Goal: Information Seeking & Learning: Learn about a topic

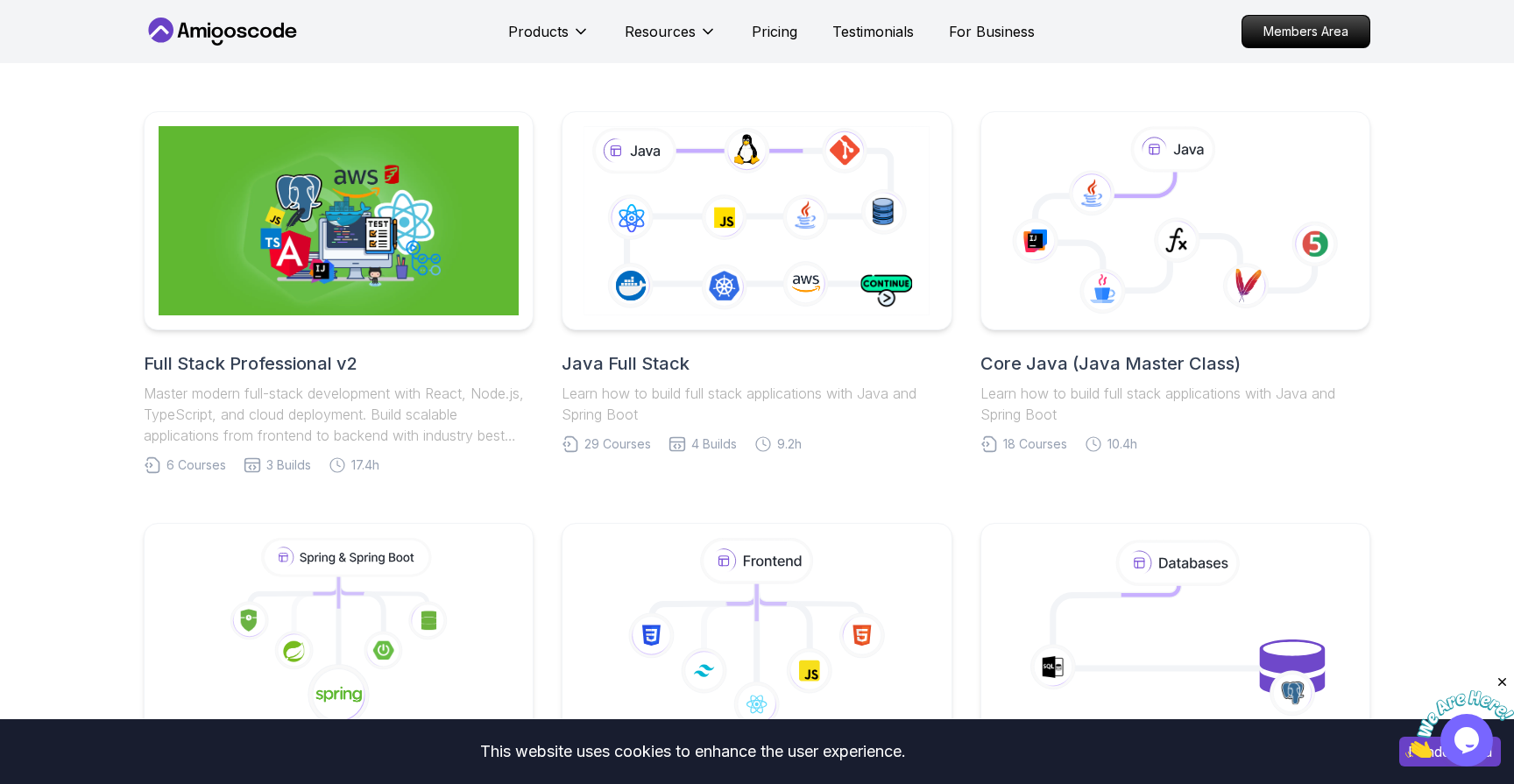
scroll to position [370, 0]
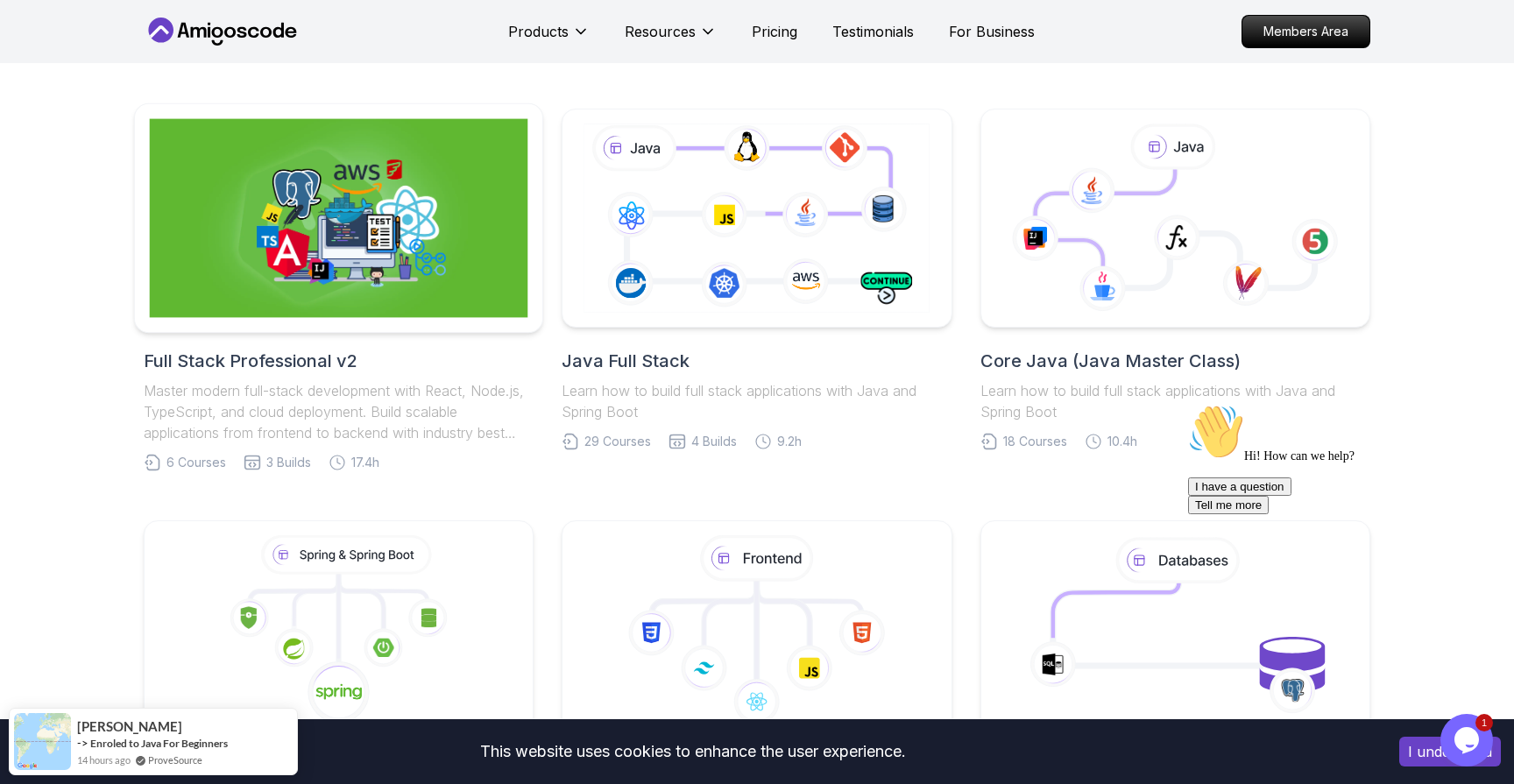
click at [391, 257] on img at bounding box center [339, 218] width 378 height 198
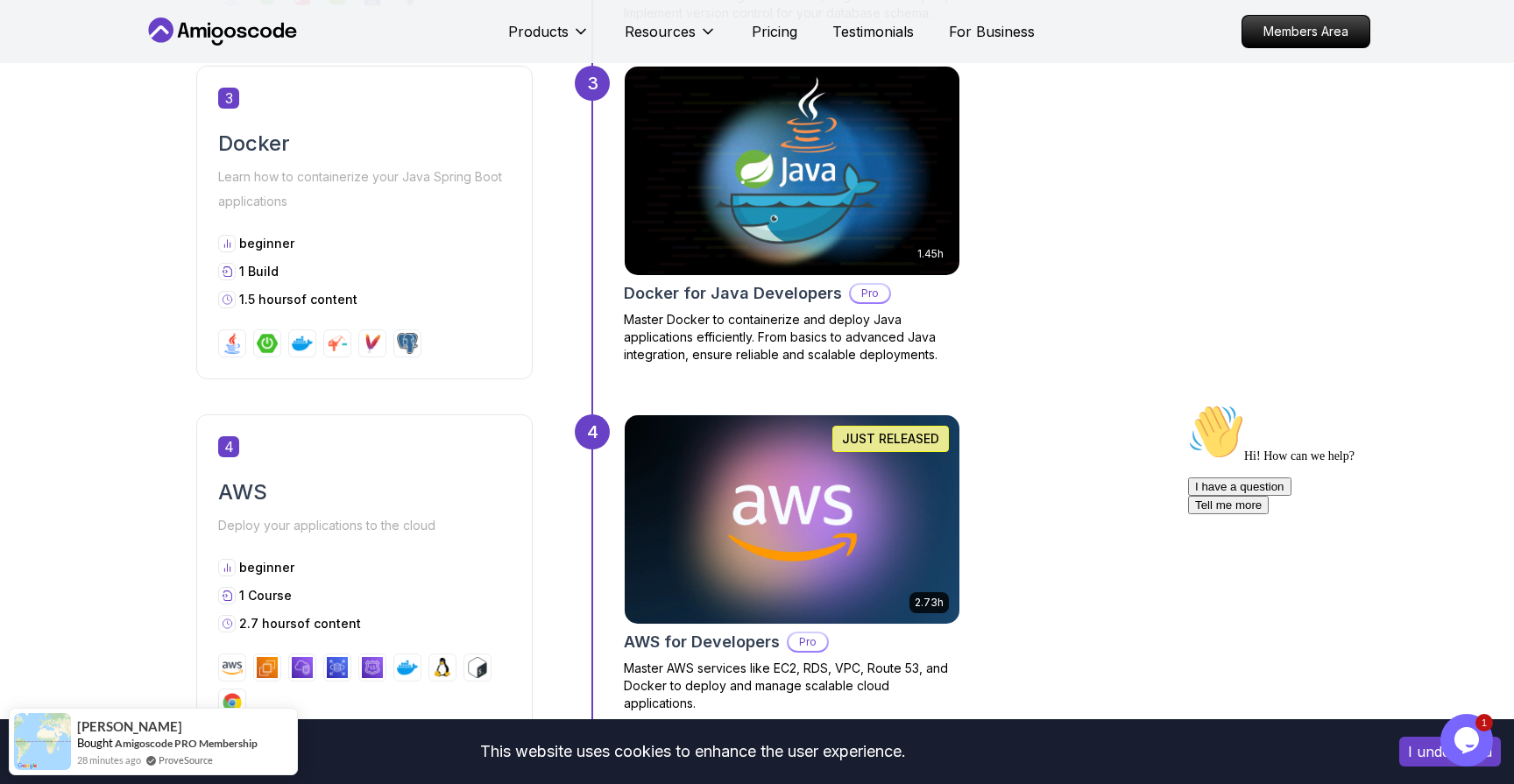
scroll to position [1552, 0]
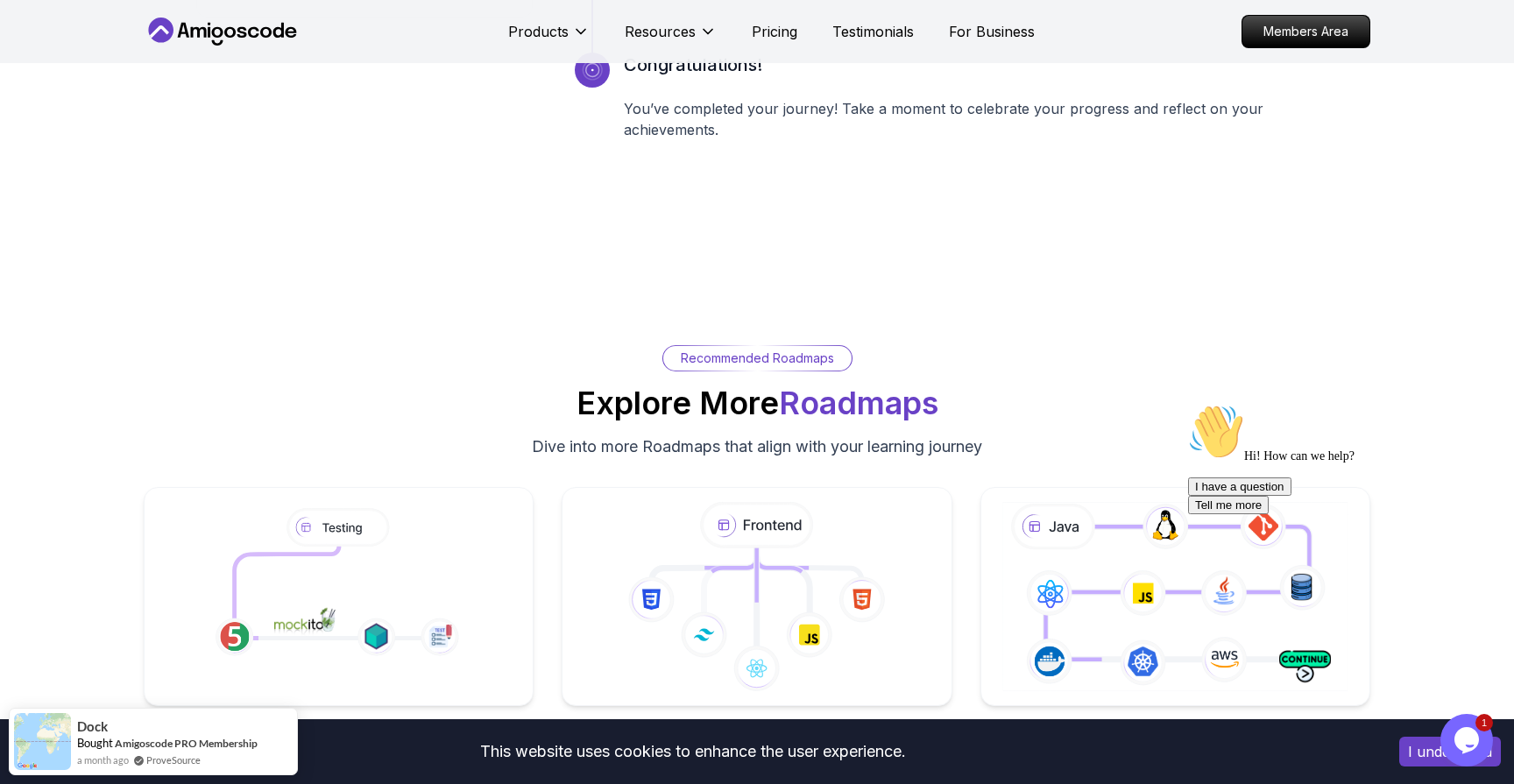
scroll to position [3284, 0]
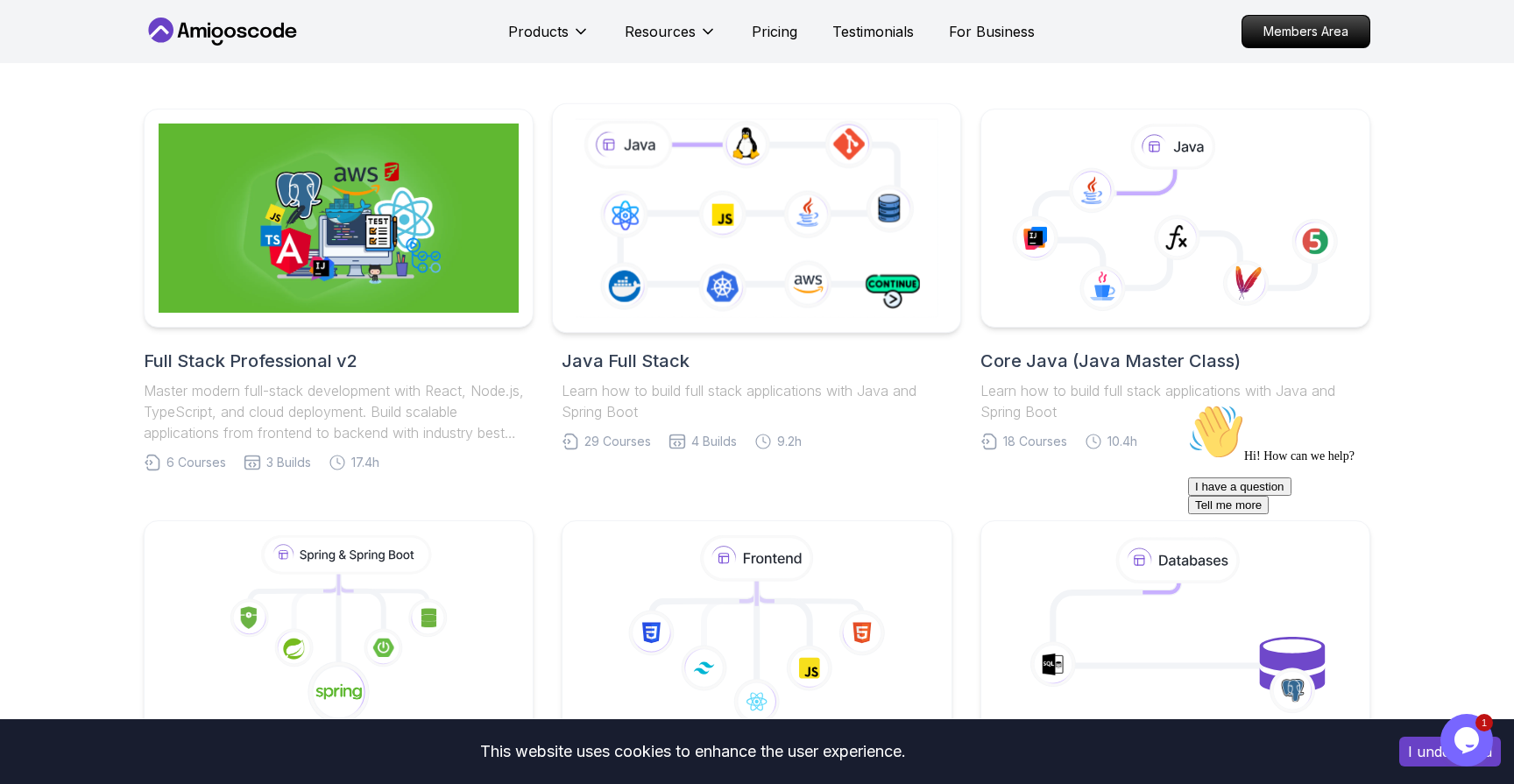
scroll to position [370, 0]
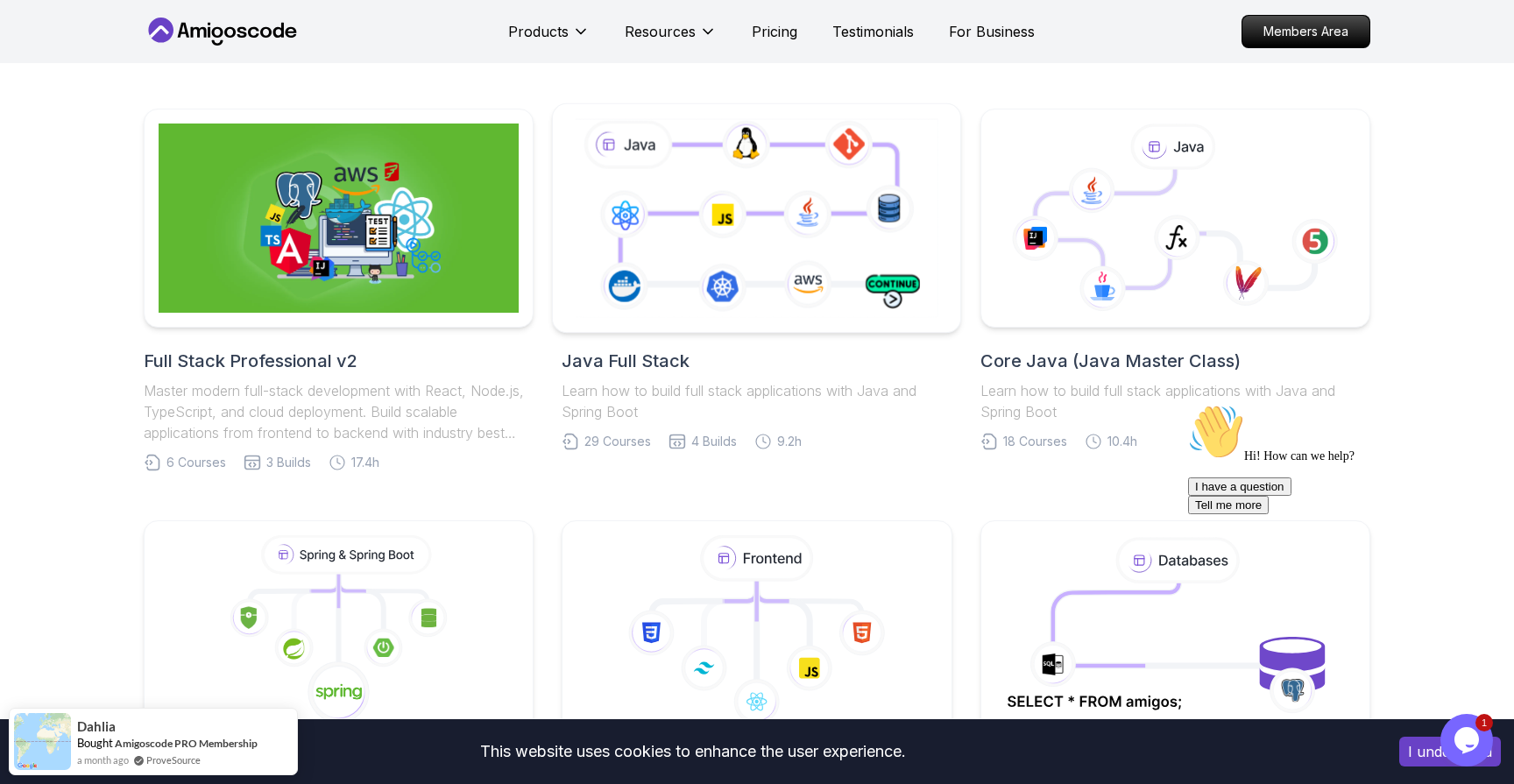
click at [758, 286] on icon at bounding box center [757, 217] width 371 height 206
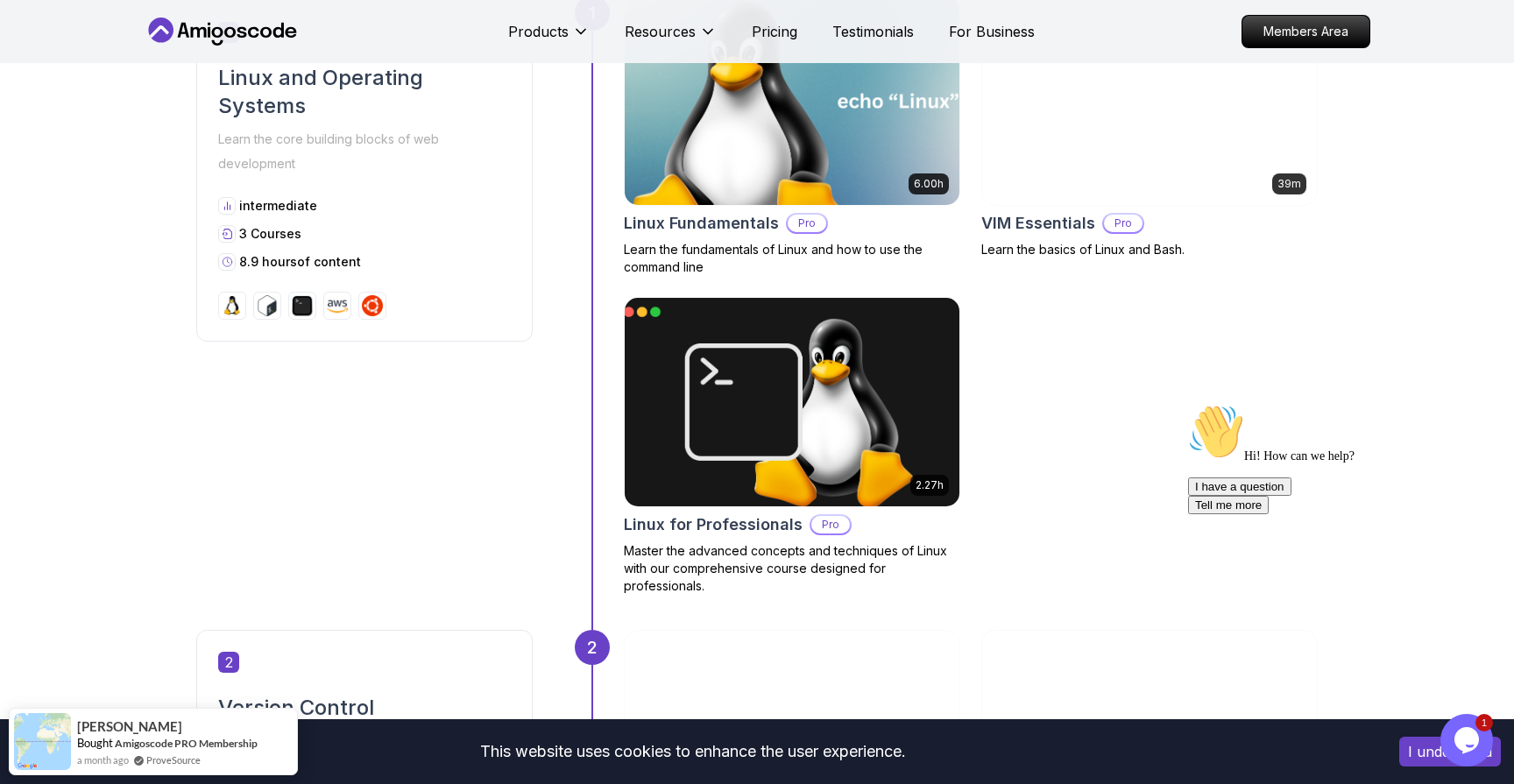
scroll to position [905, 0]
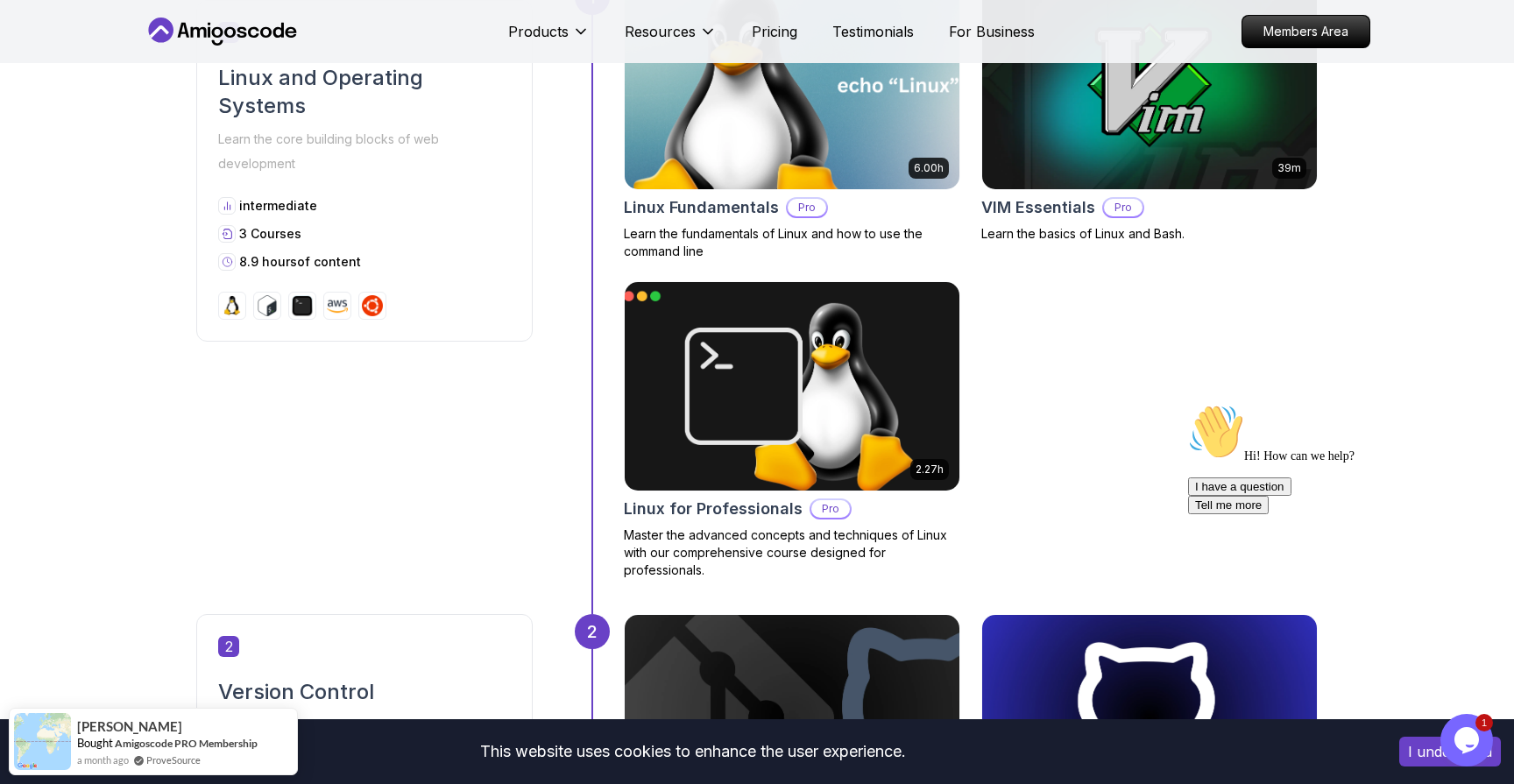
click at [756, 135] on img at bounding box center [792, 85] width 351 height 219
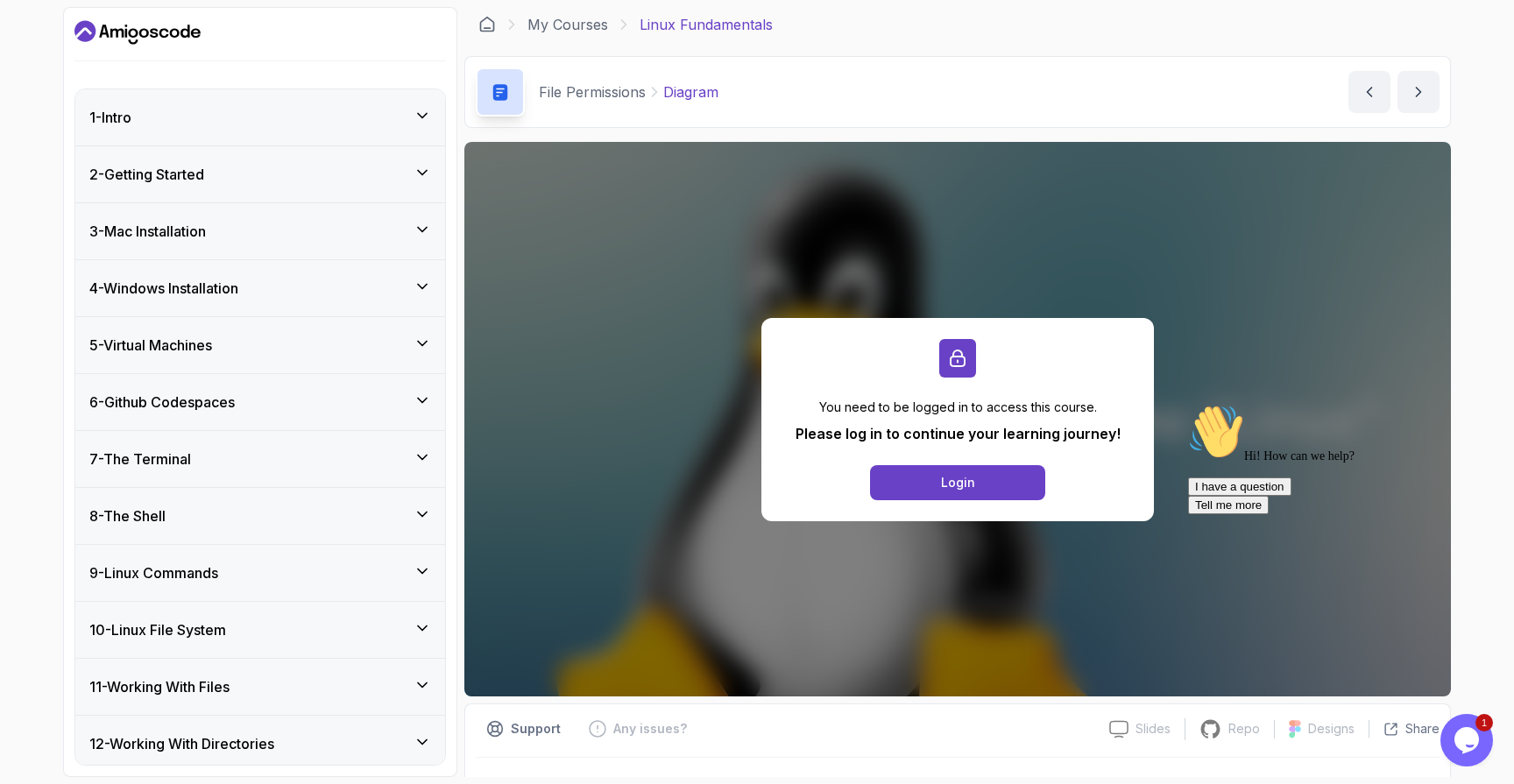
scroll to position [41, 0]
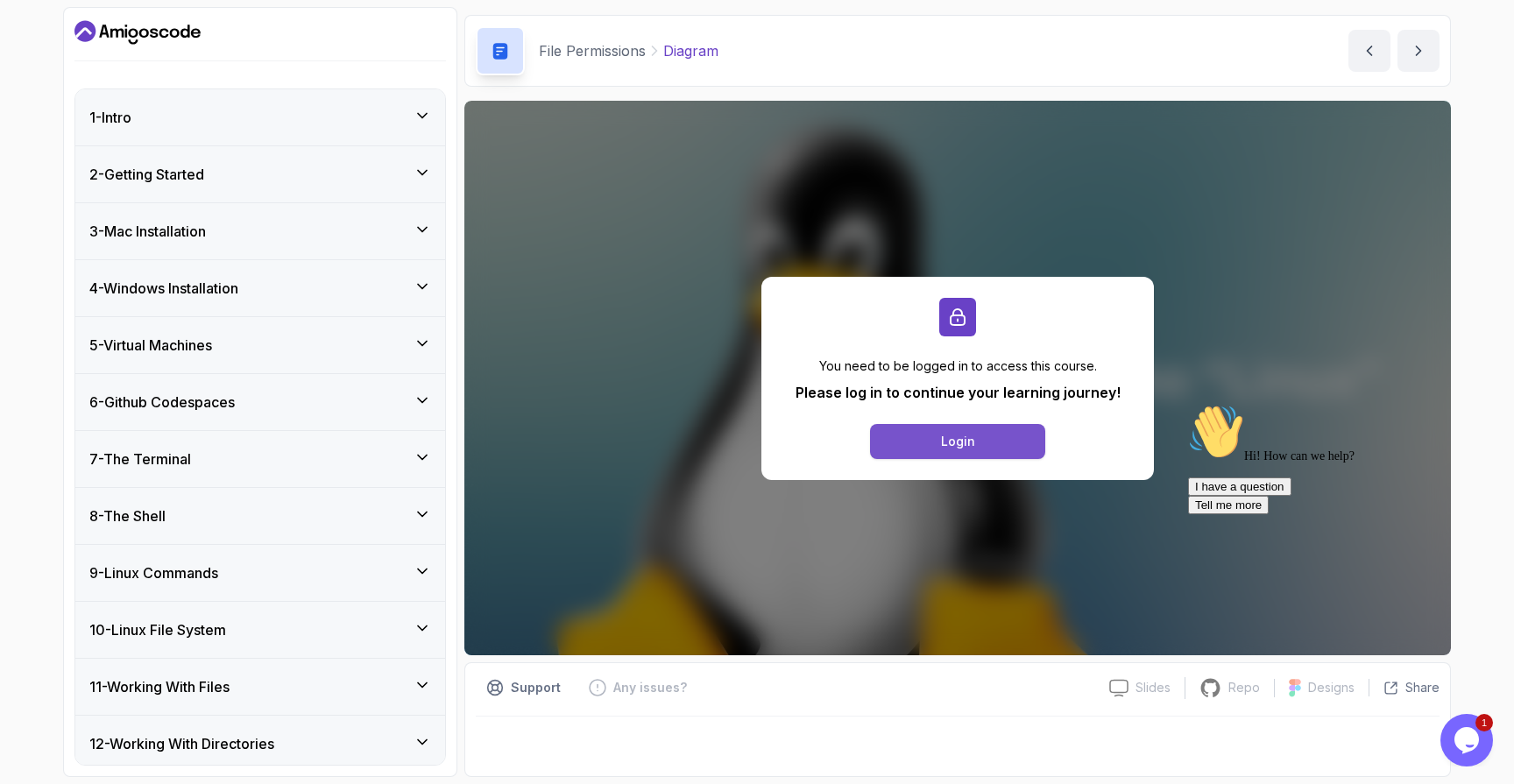
click at [916, 437] on button "Login" at bounding box center [958, 441] width 175 height 35
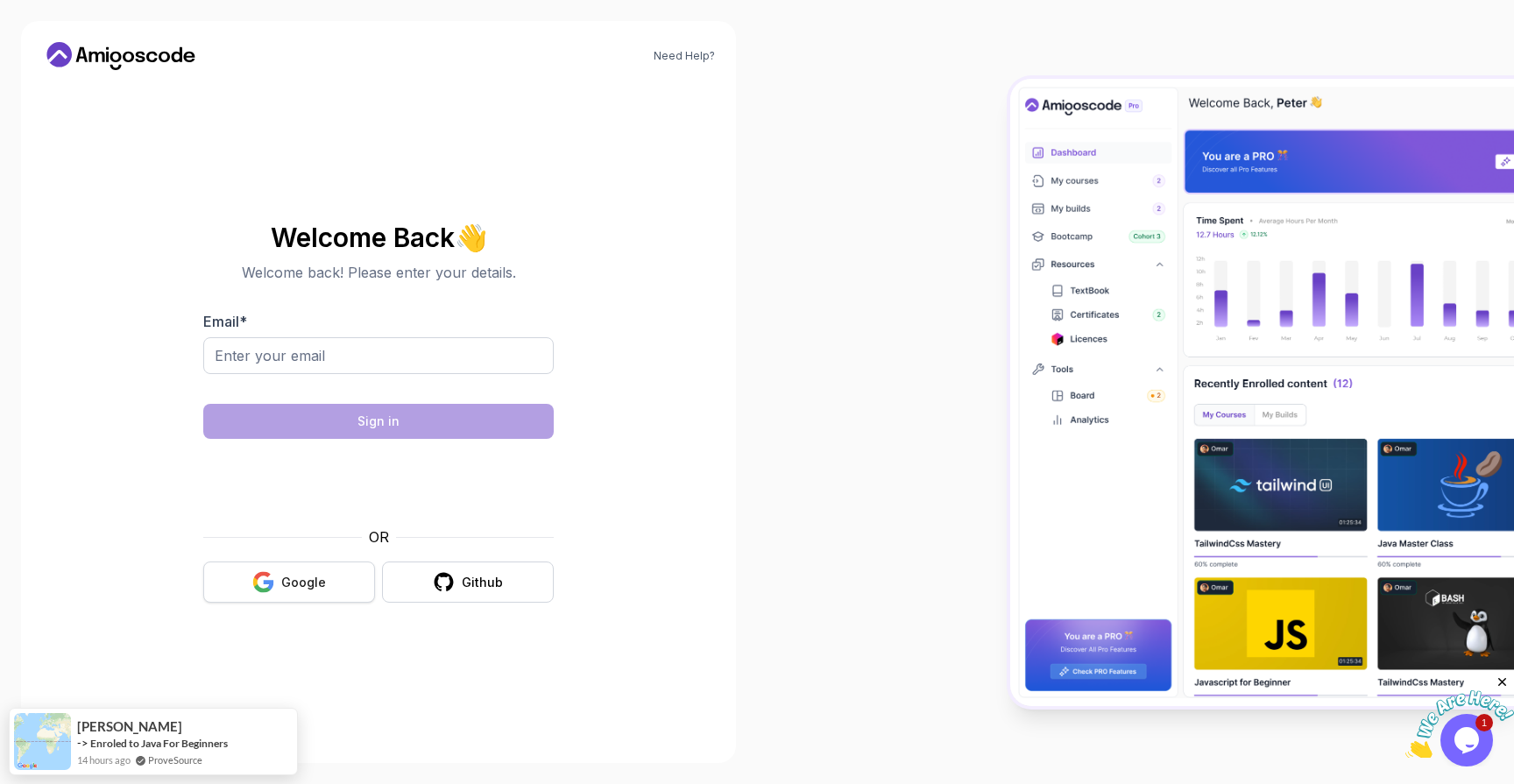
click at [300, 584] on div "Google" at bounding box center [304, 583] width 45 height 18
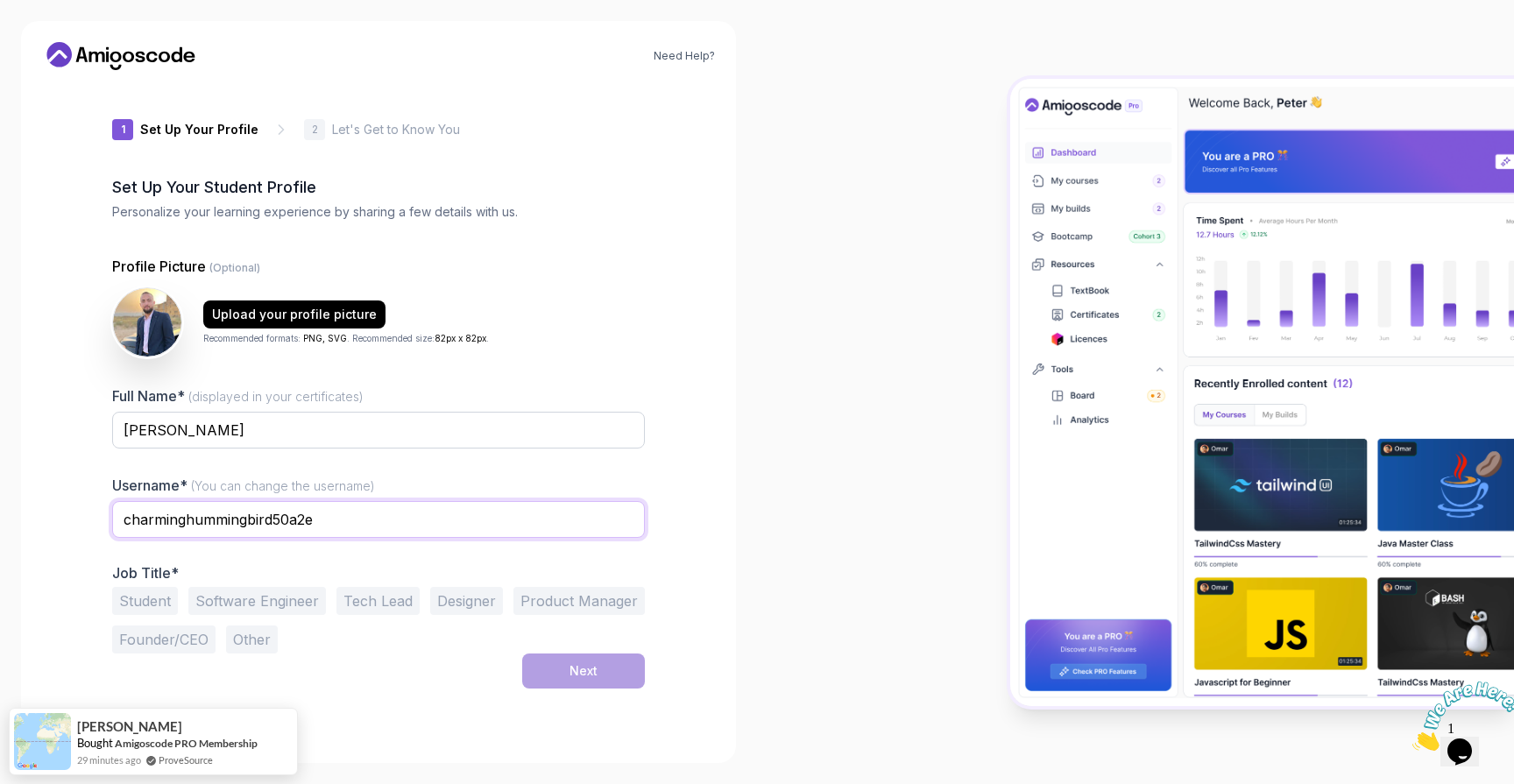
click at [264, 525] on input "charminghummingbird50a2e" at bounding box center [378, 519] width 533 height 37
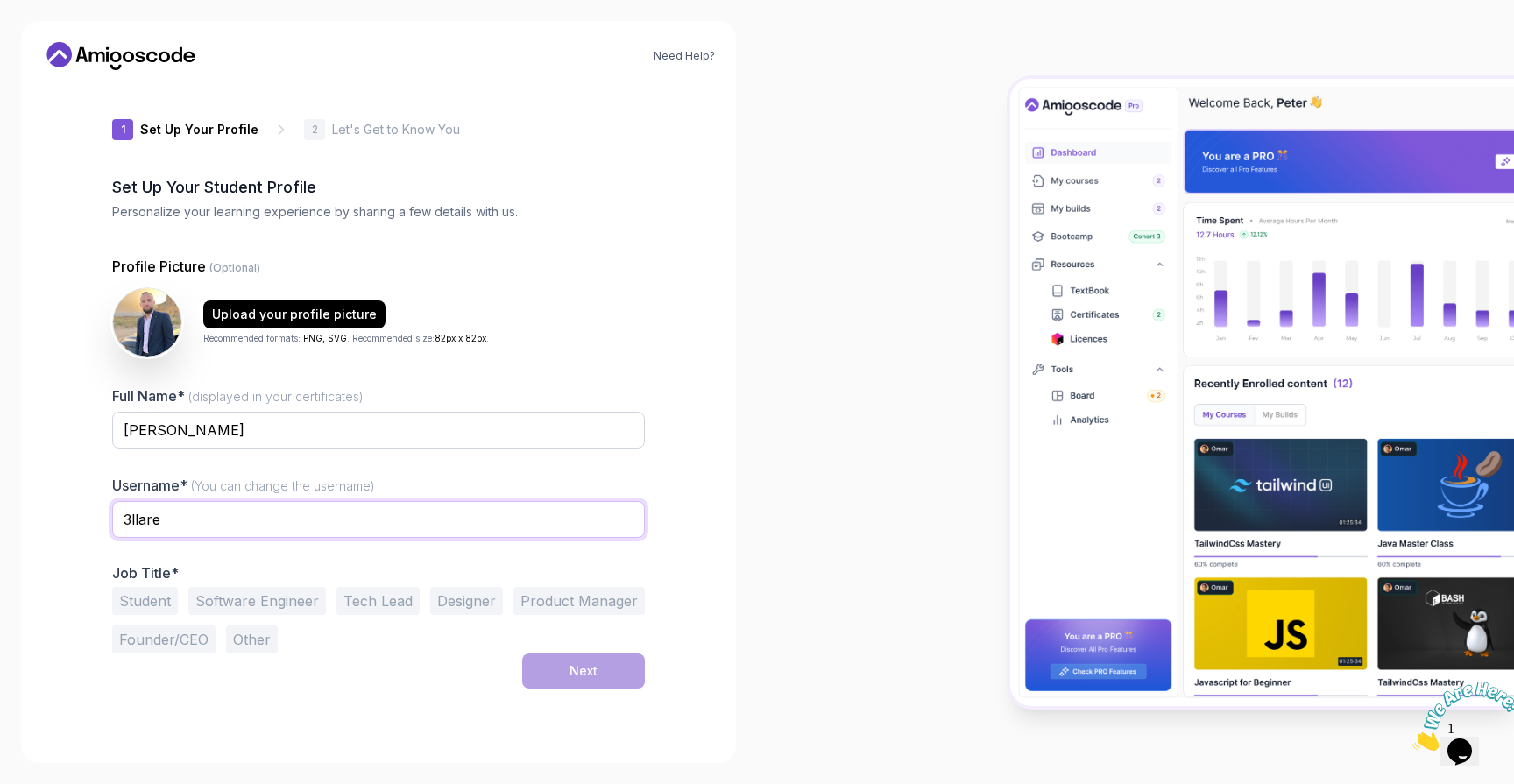
type input "3llare"
click at [157, 597] on button "Student" at bounding box center [145, 600] width 66 height 28
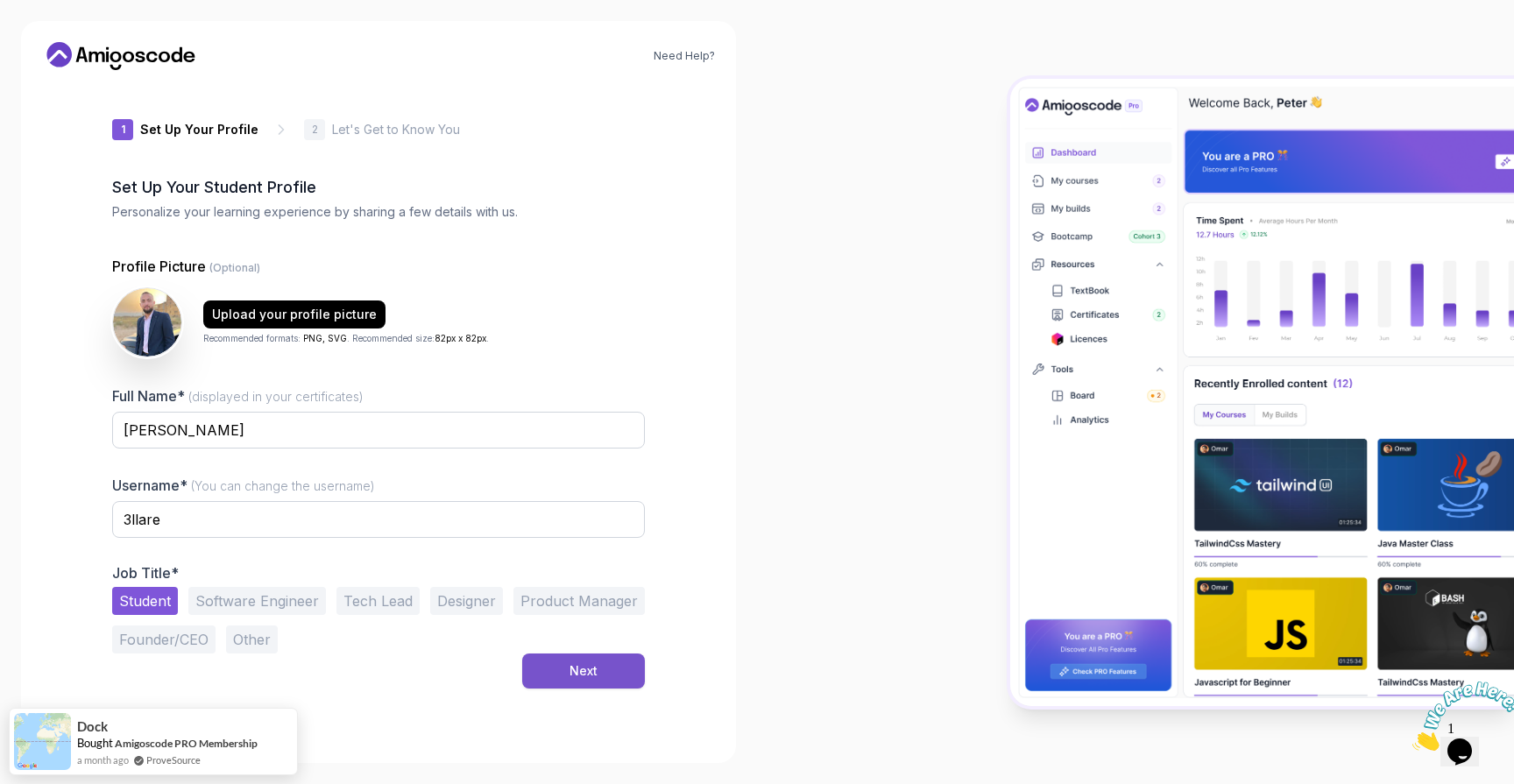
click at [587, 665] on div "Next" at bounding box center [583, 671] width 28 height 18
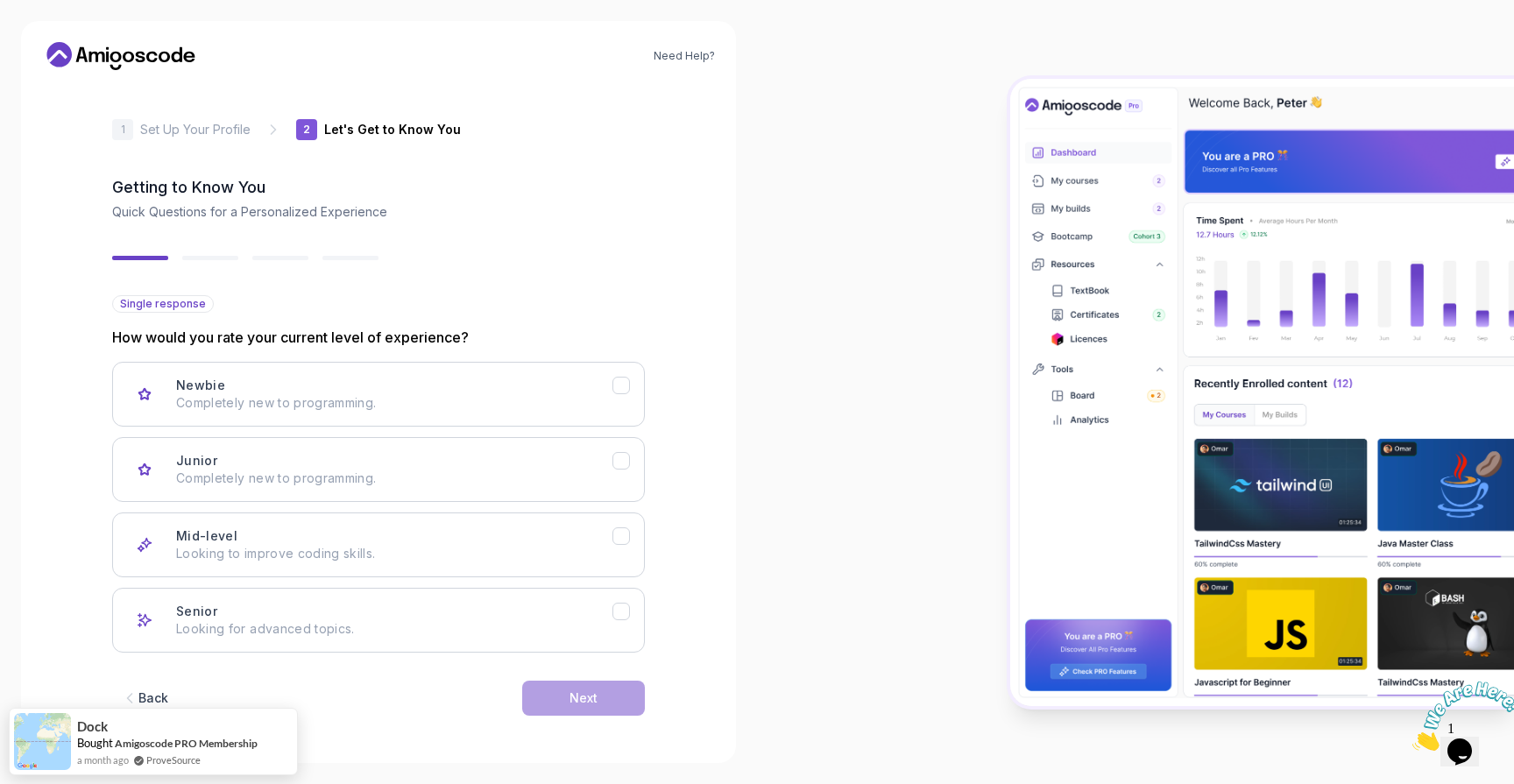
scroll to position [2, 0]
click at [407, 405] on p "Completely new to programming." at bounding box center [394, 401] width 437 height 18
click at [562, 688] on button "Next" at bounding box center [583, 696] width 123 height 35
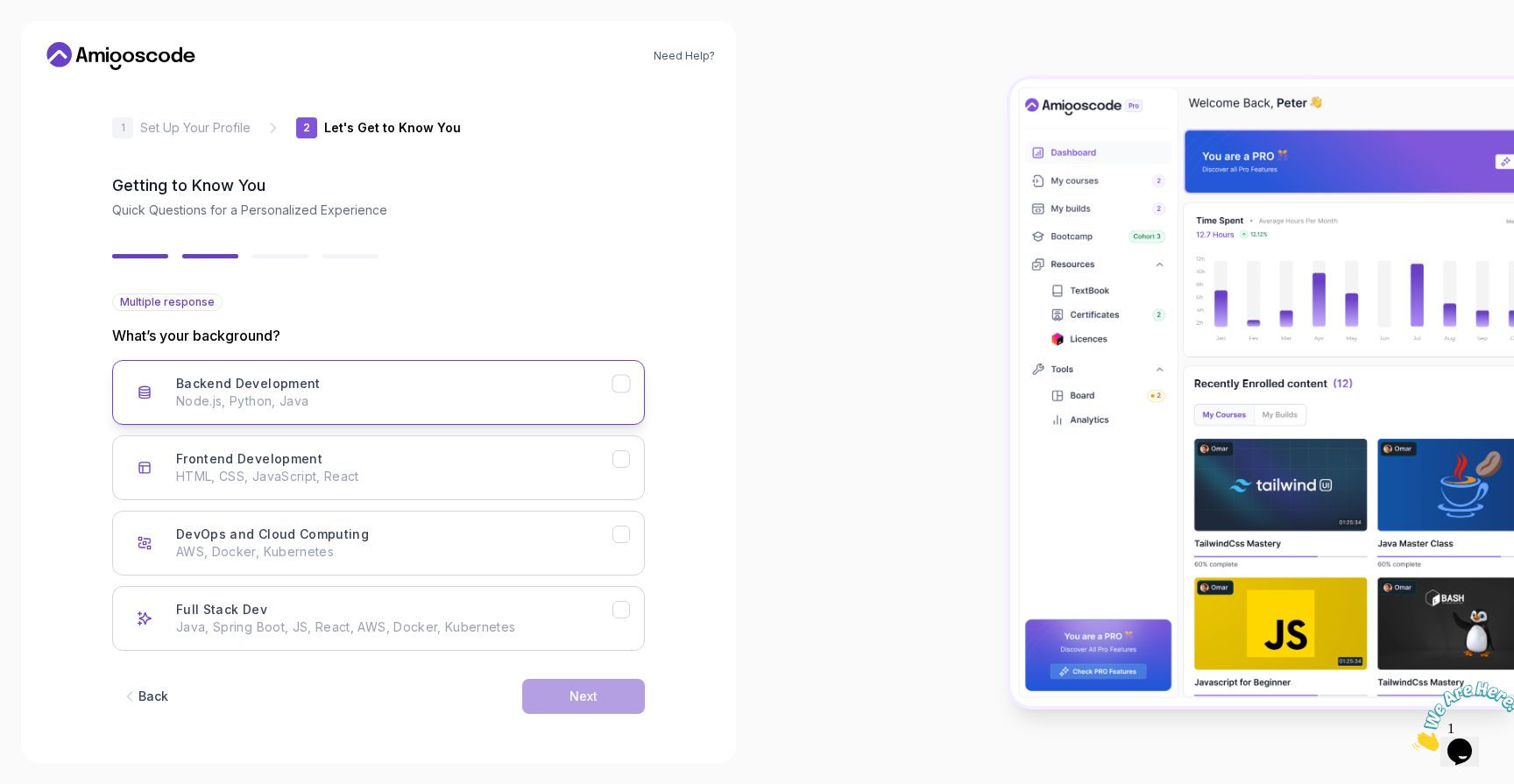
click at [339, 392] on p "Node.js, Python, Java" at bounding box center [394, 401] width 437 height 18
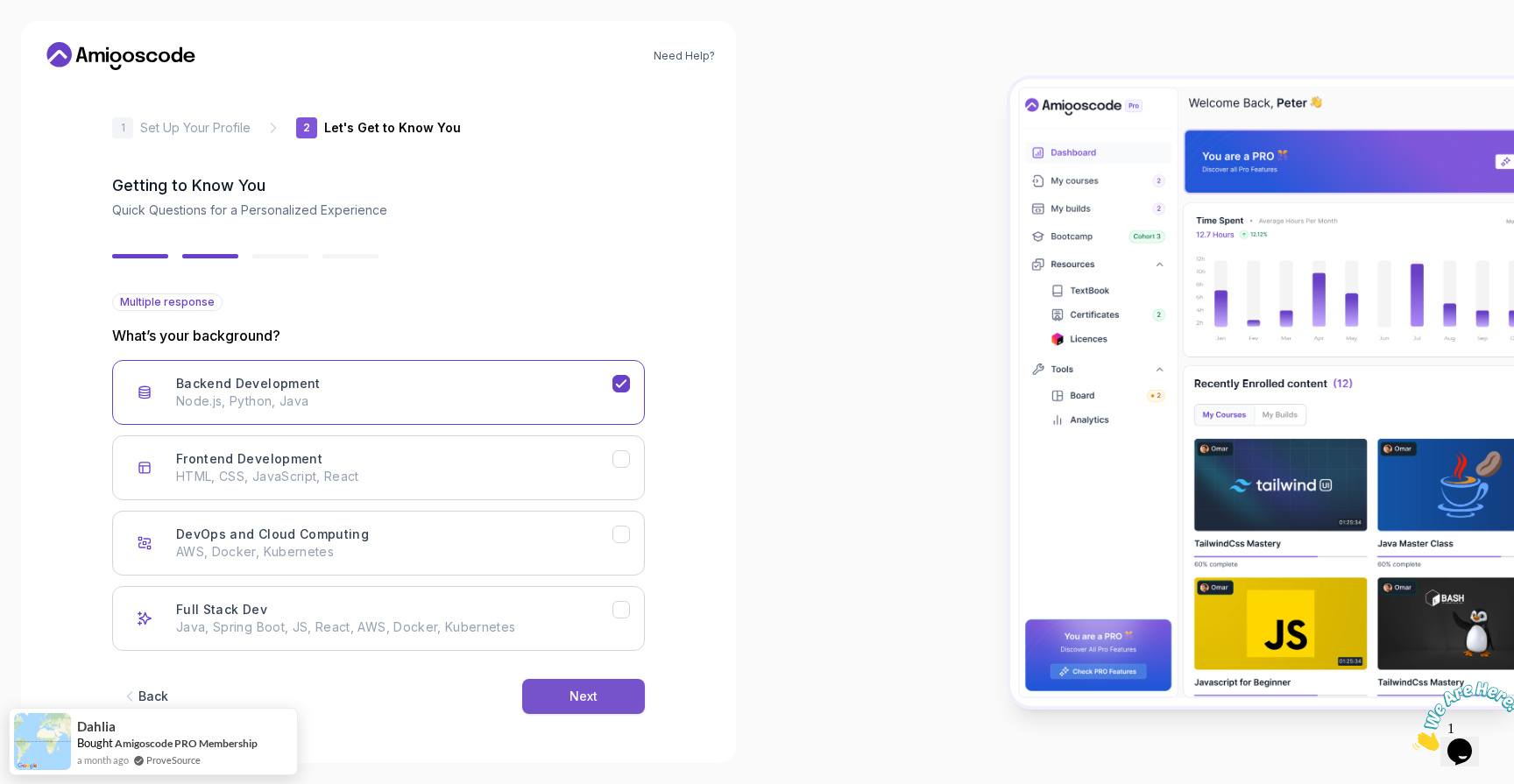
click at [586, 697] on div "Next" at bounding box center [583, 697] width 28 height 18
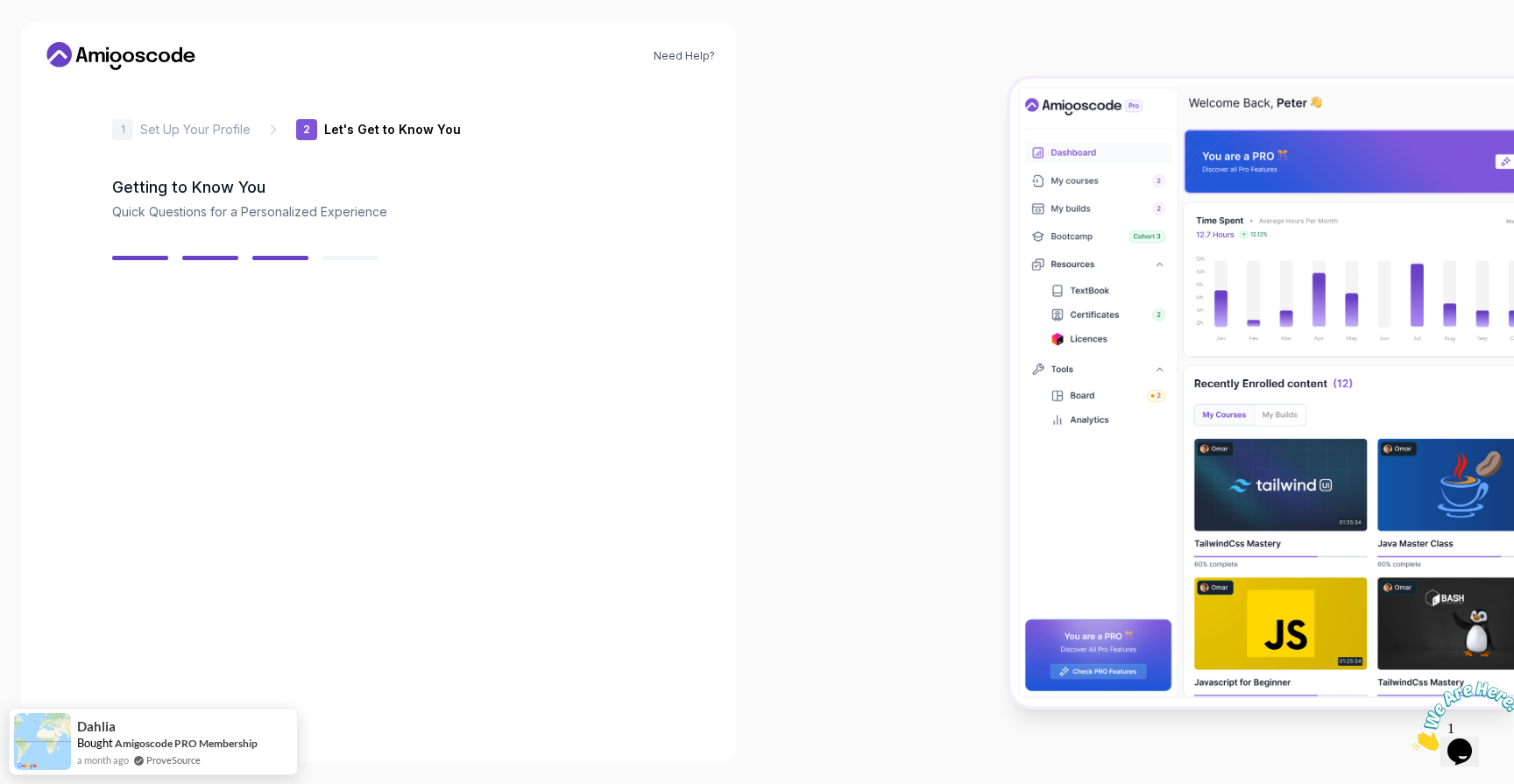
scroll to position [0, 0]
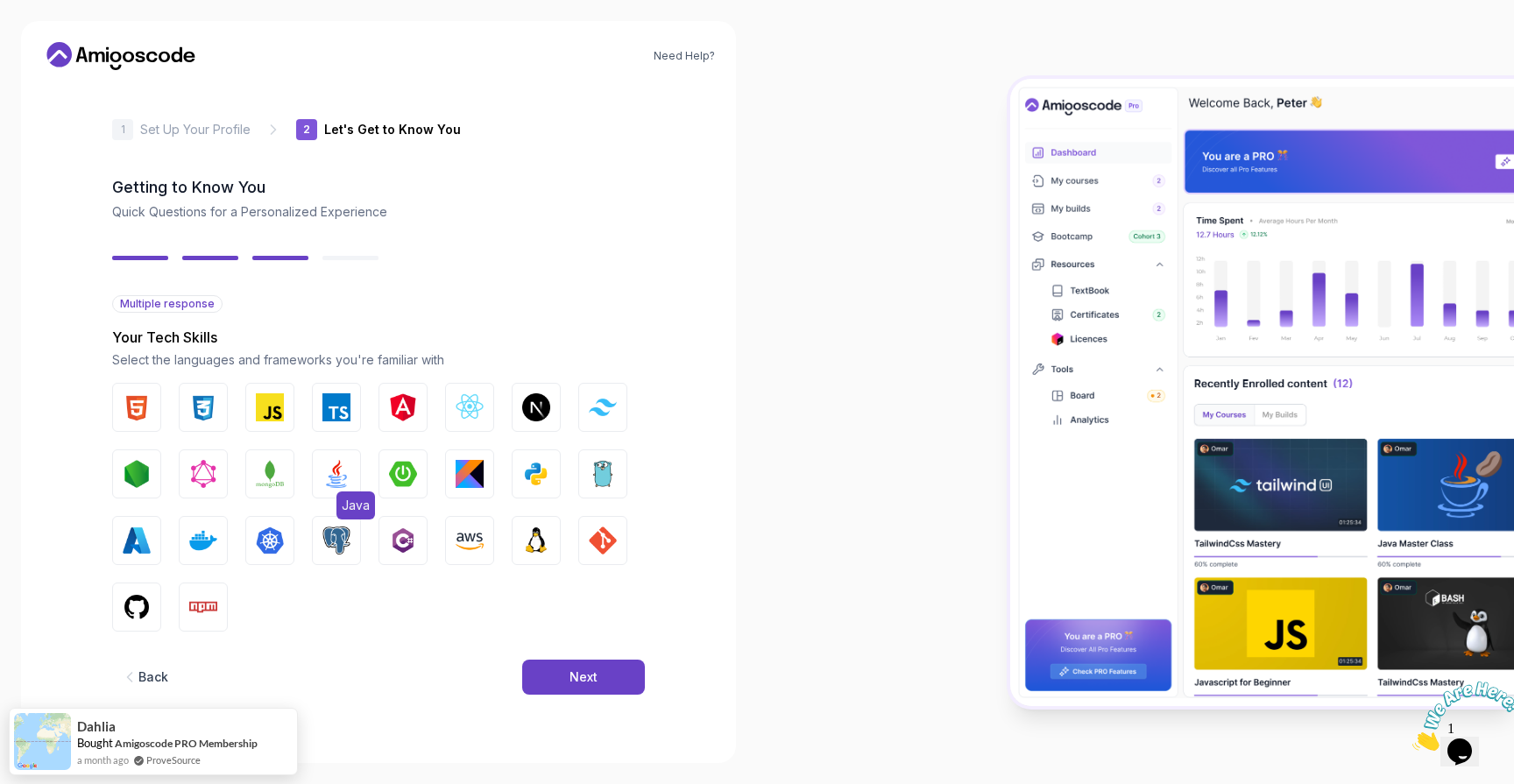
click at [346, 483] on img "button" at bounding box center [336, 473] width 28 height 28
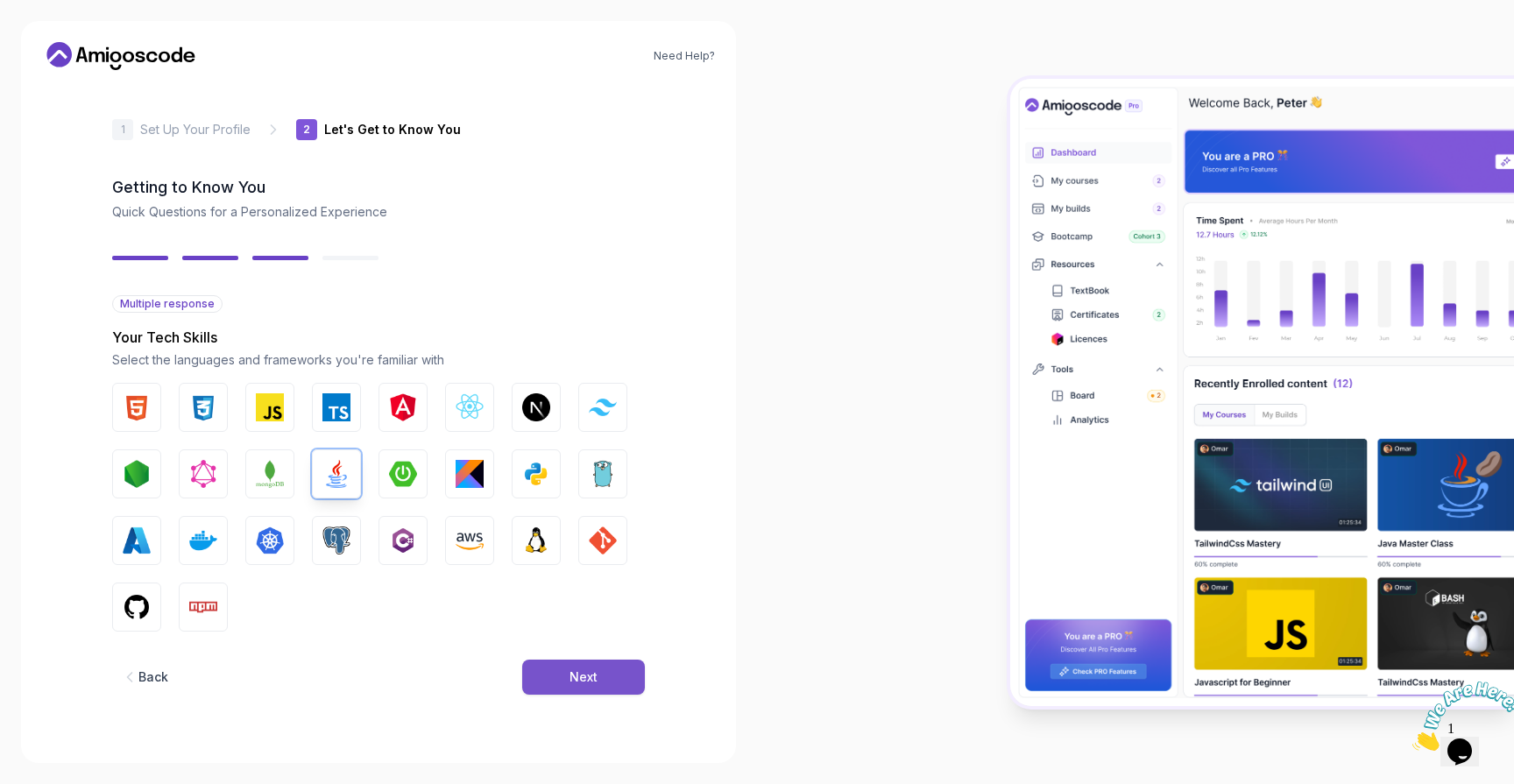
click at [608, 674] on button "Next" at bounding box center [583, 676] width 123 height 35
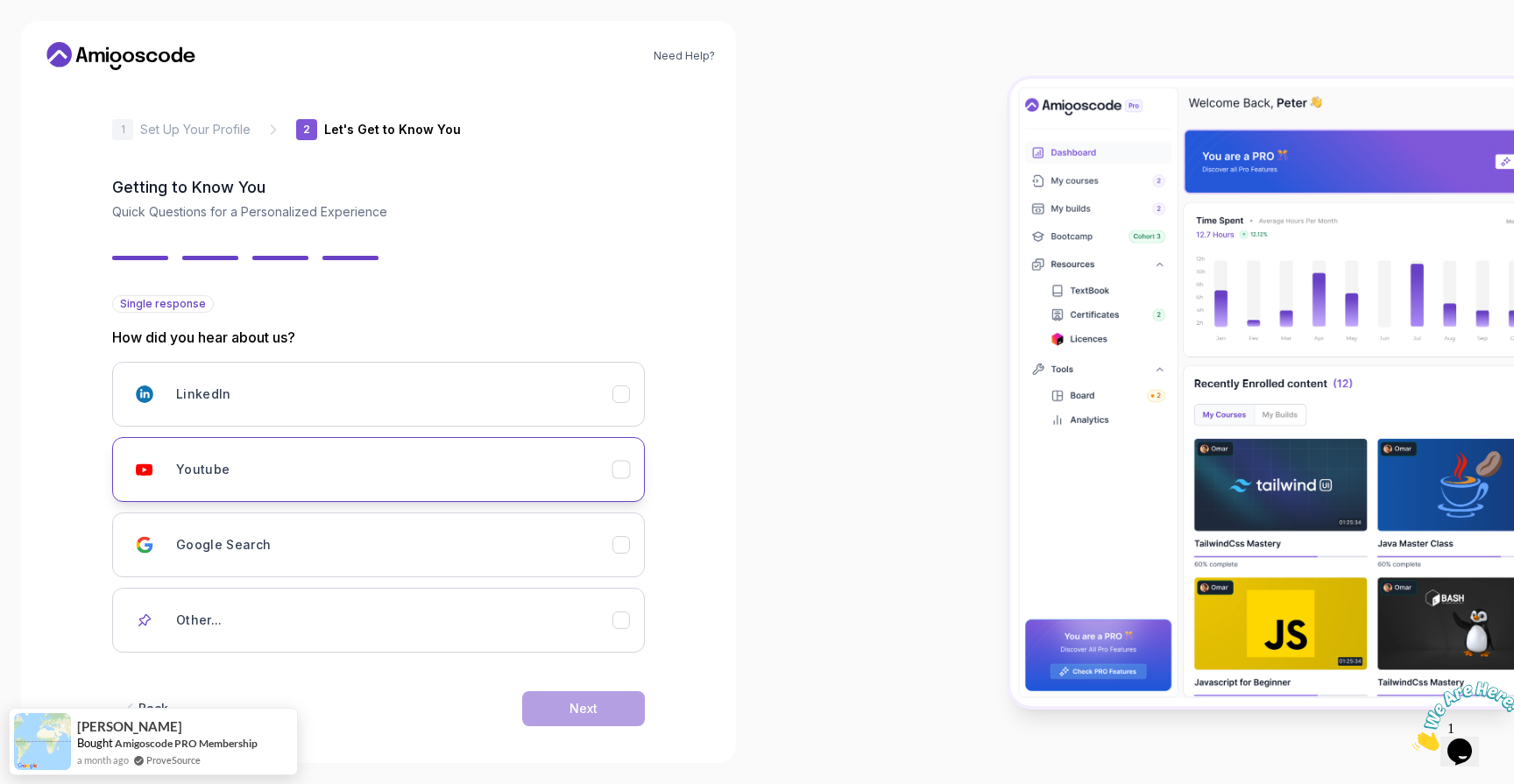
click at [310, 464] on div "Youtube" at bounding box center [394, 469] width 437 height 35
click at [595, 692] on button "Next" at bounding box center [583, 709] width 123 height 35
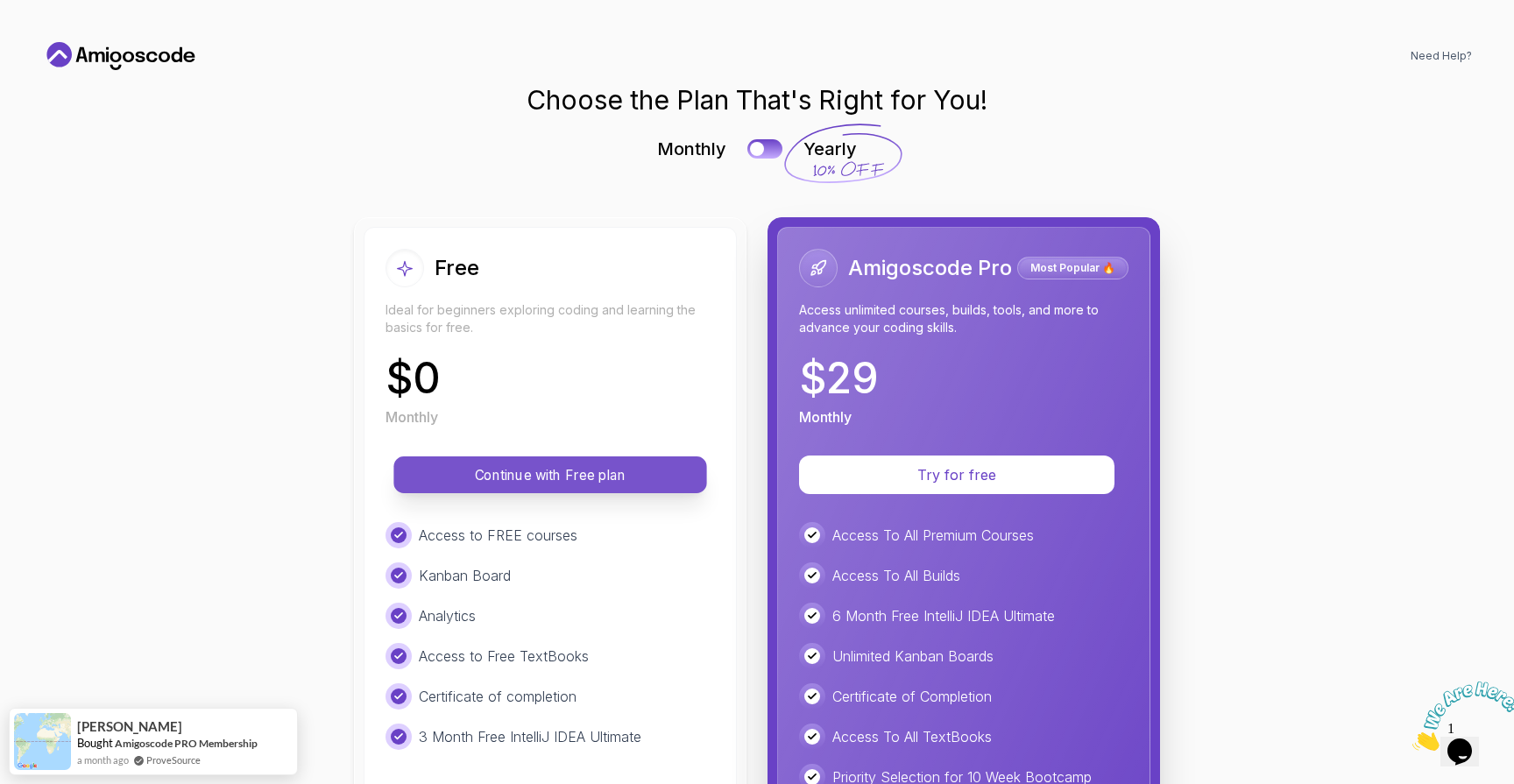
click at [566, 480] on p "Continue with Free plan" at bounding box center [550, 475] width 273 height 20
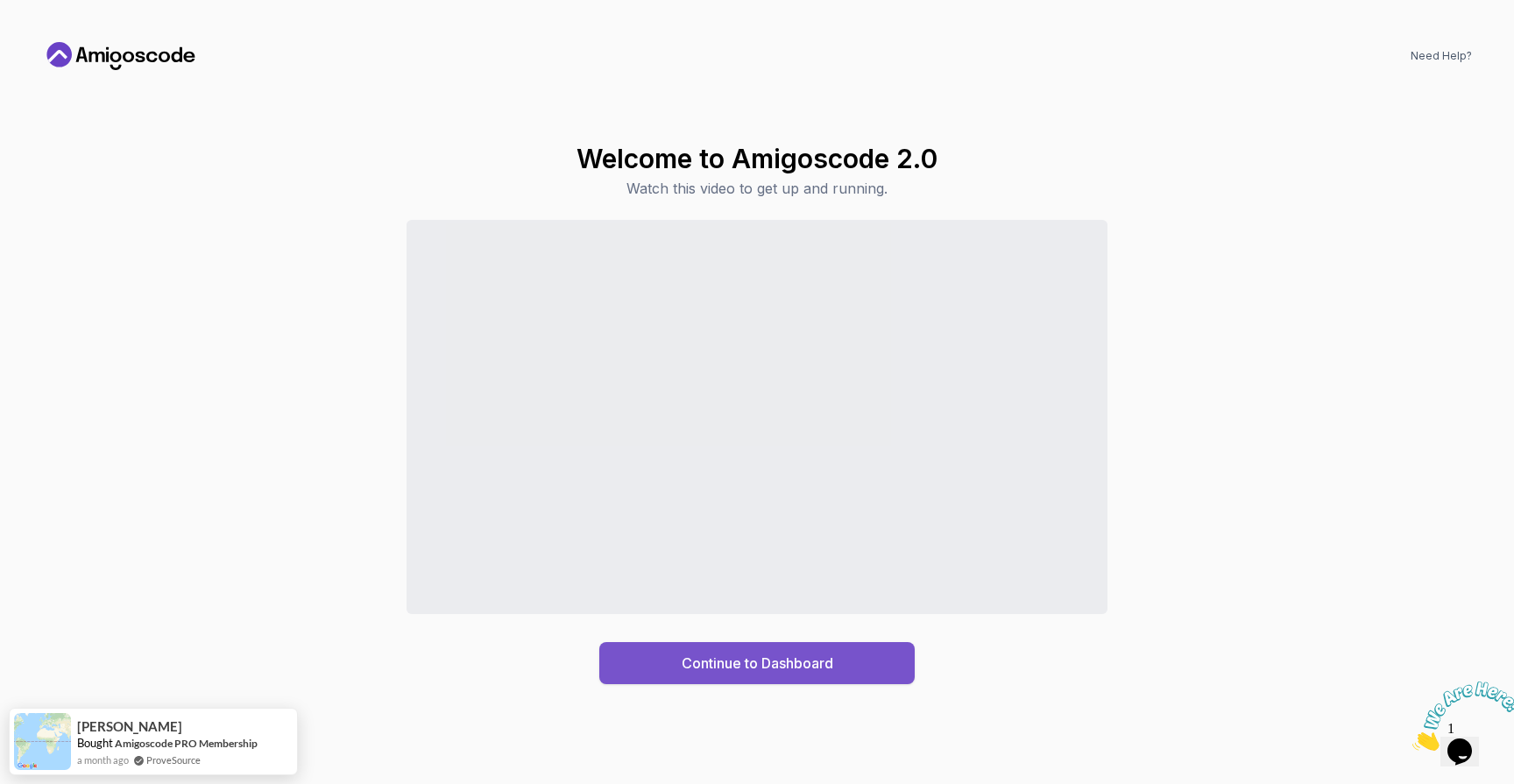
click at [712, 670] on div "Continue to Dashboard" at bounding box center [757, 663] width 152 height 21
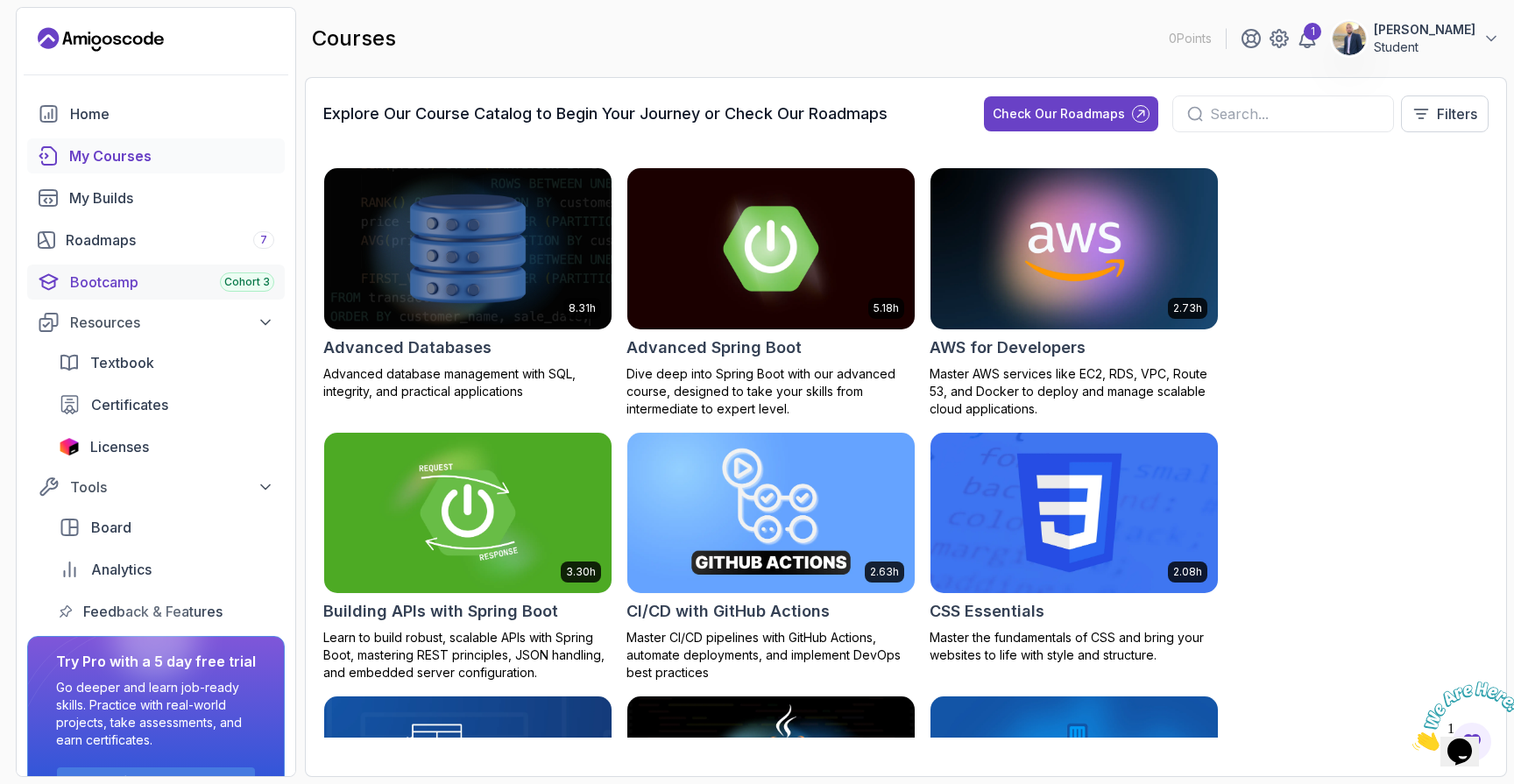
click at [146, 269] on link "Bootcamp Cohort 3" at bounding box center [155, 282] width 258 height 35
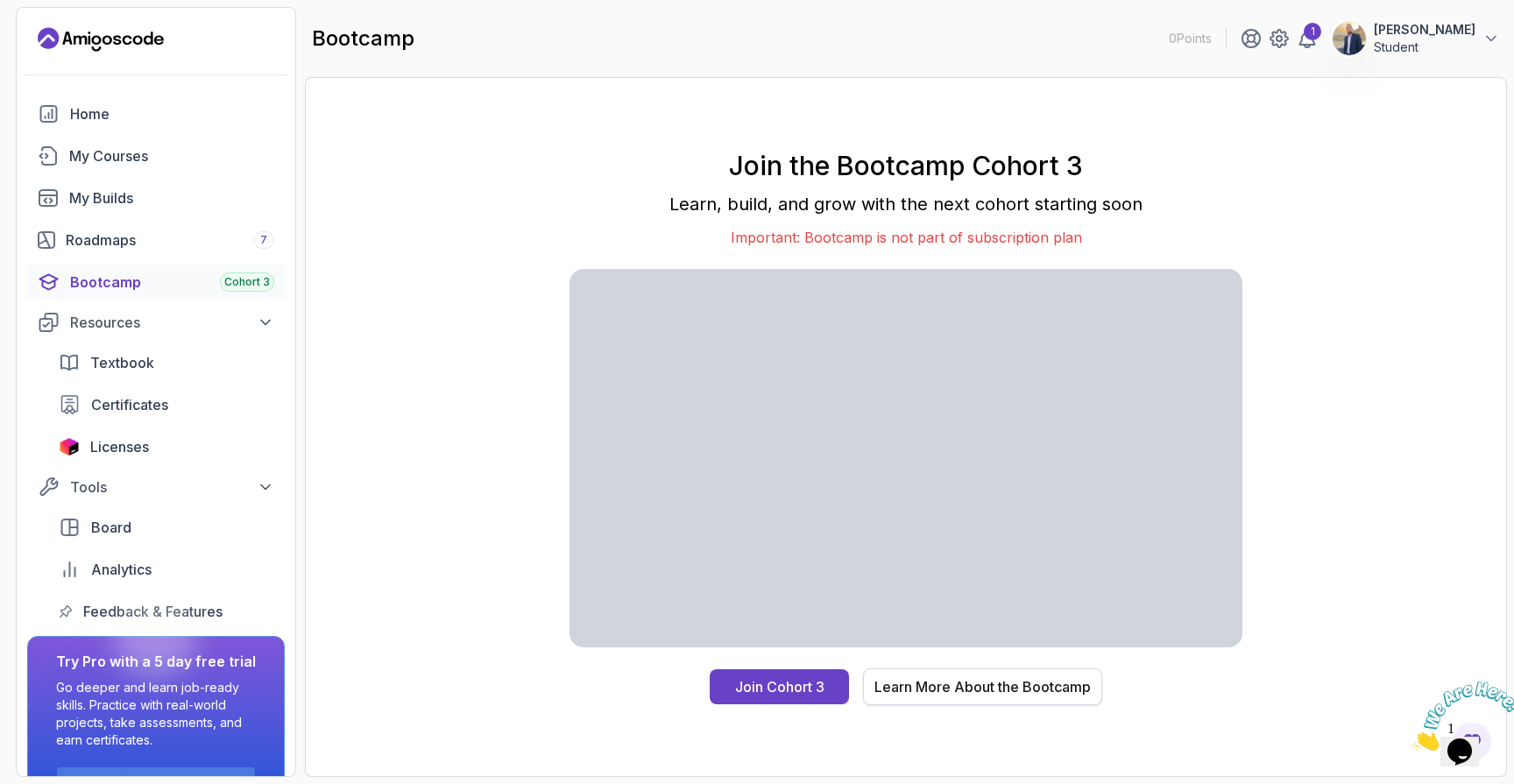
click at [898, 681] on div "Learn More About the Bootcamp" at bounding box center [982, 686] width 217 height 21
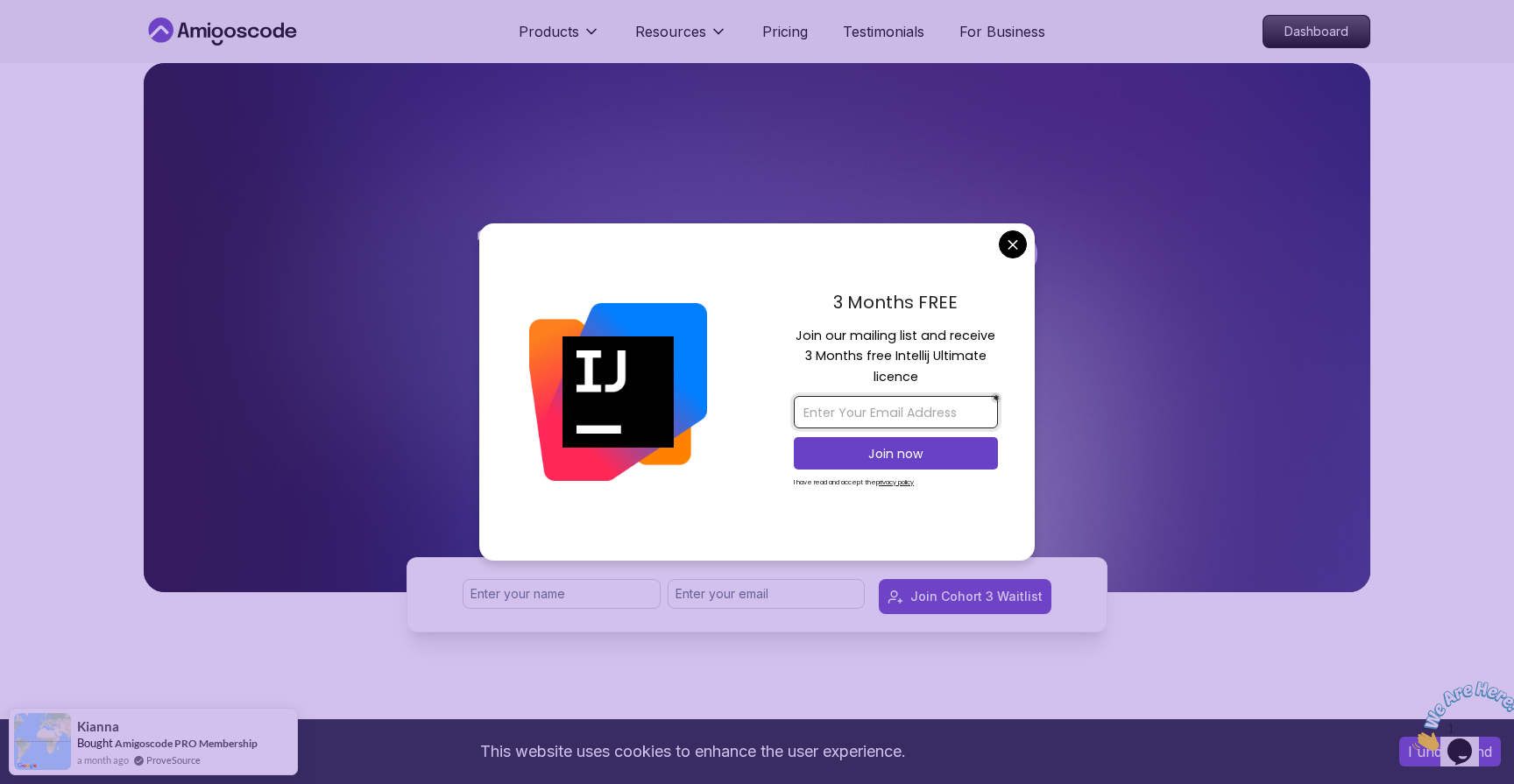
click at [910, 409] on input "email" at bounding box center [896, 412] width 204 height 32
type input "ibra.jaar@hotmail.com"
click at [930, 462] on button "Join now" at bounding box center [896, 454] width 204 height 32
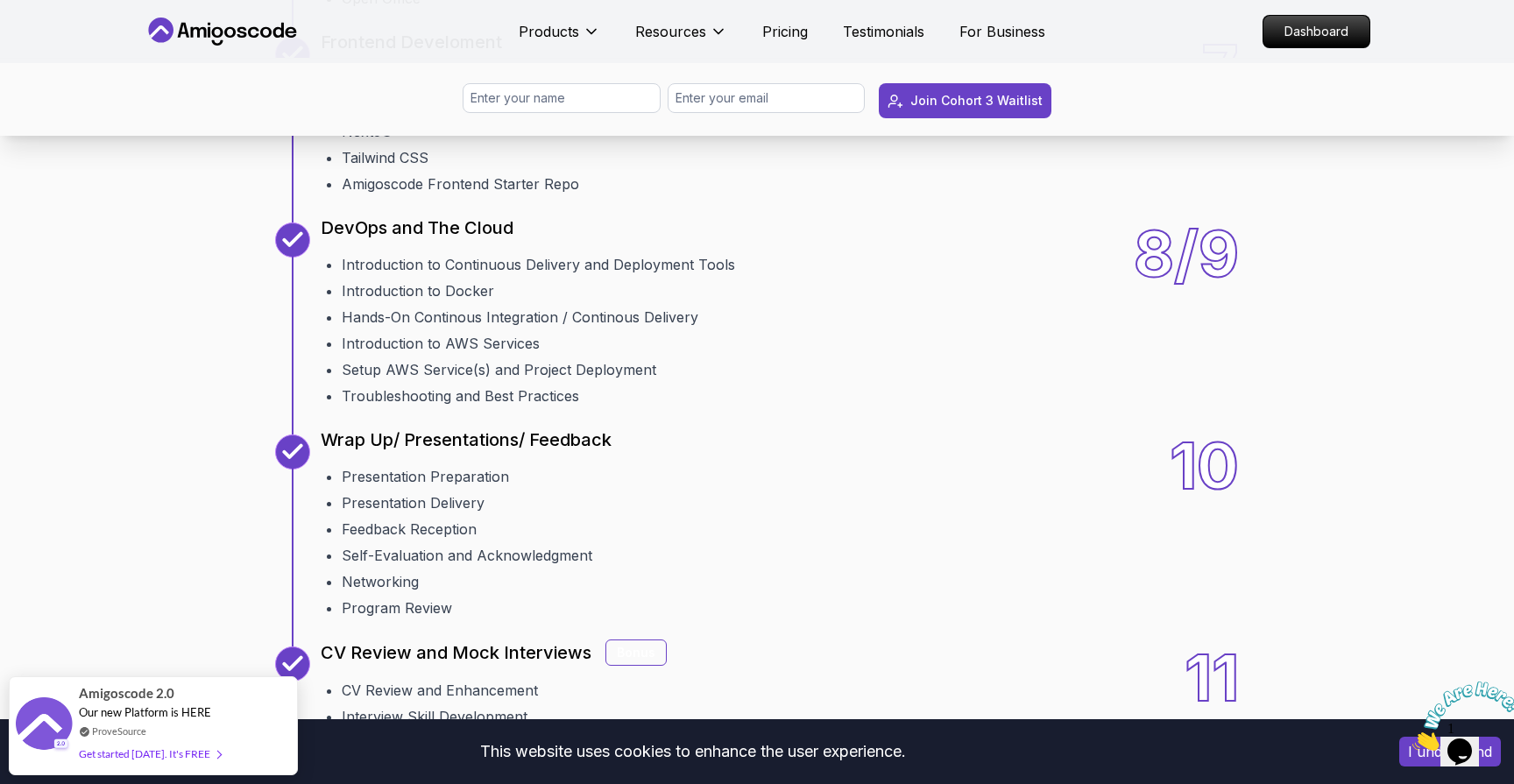
scroll to position [2597, 0]
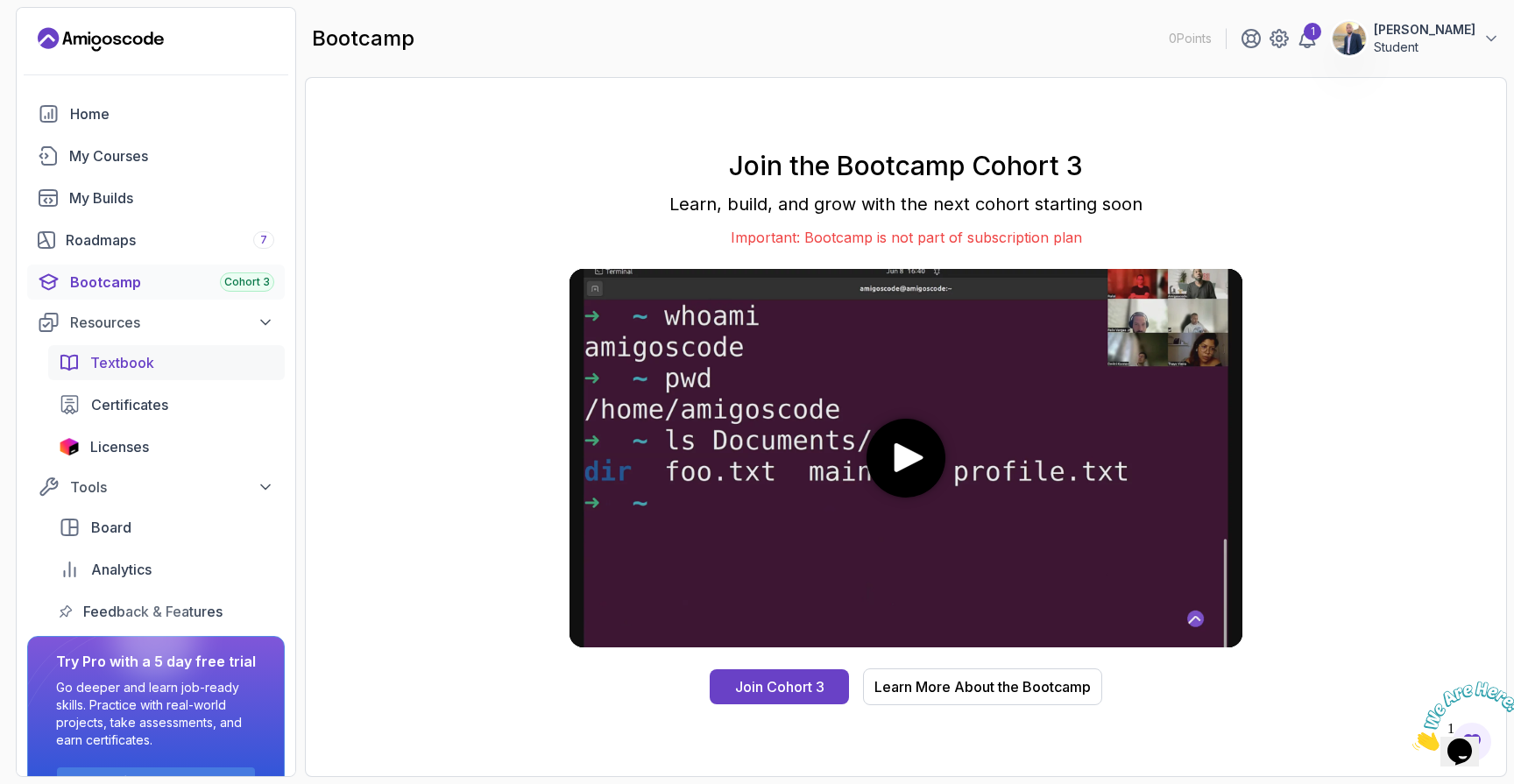
click at [141, 355] on span "Textbook" at bounding box center [121, 362] width 64 height 21
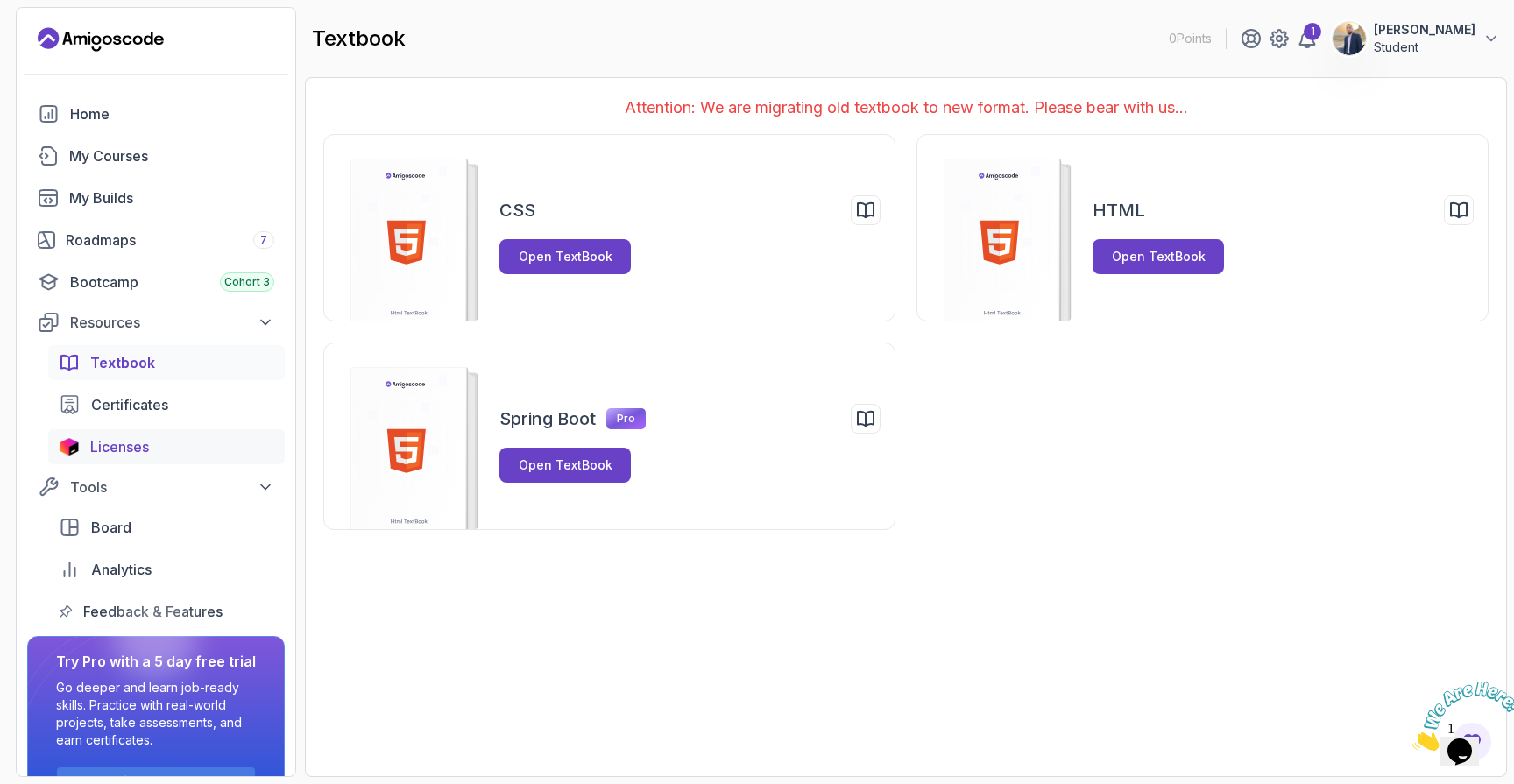
click at [151, 441] on div "Licenses" at bounding box center [182, 446] width 184 height 21
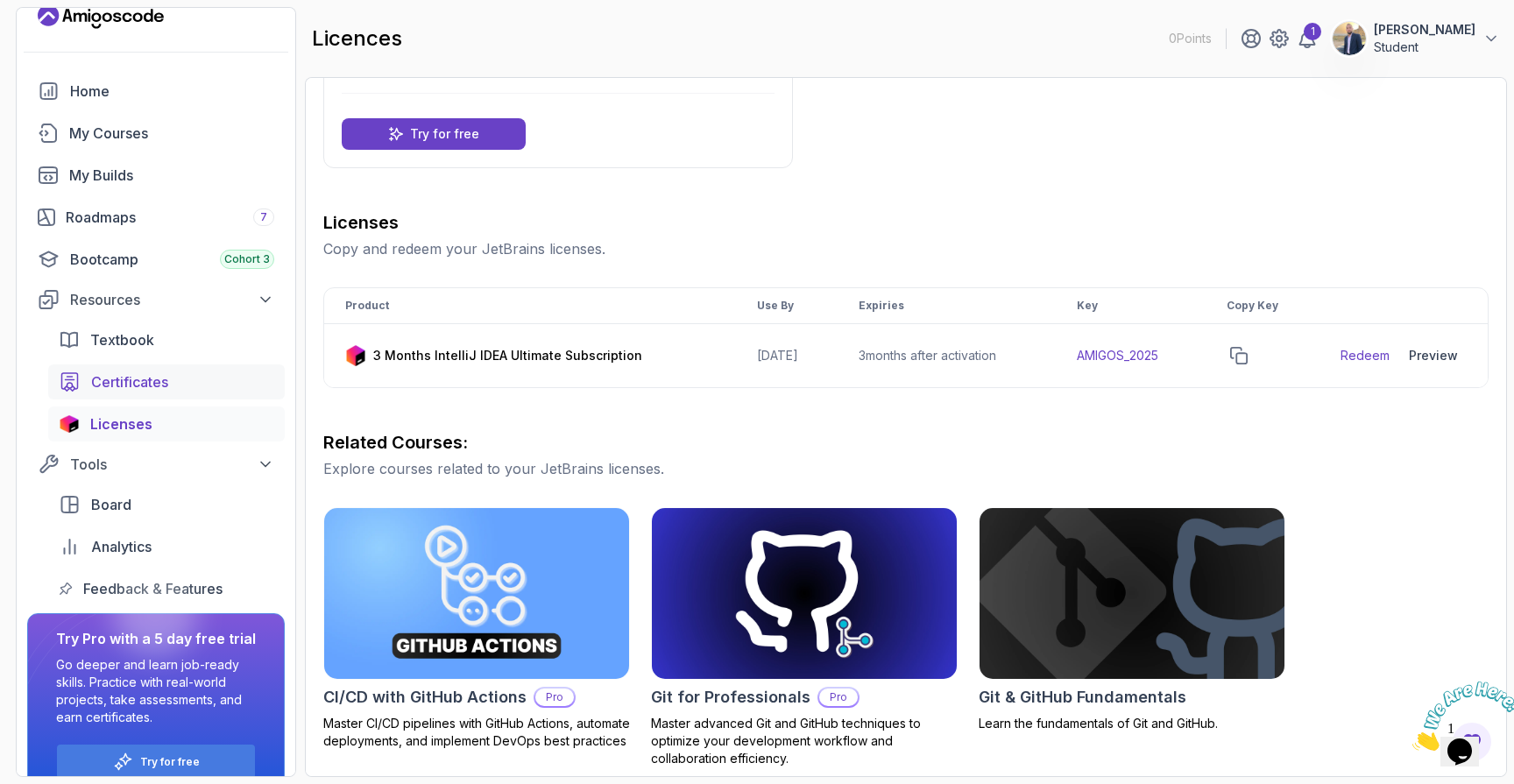
scroll to position [35, 0]
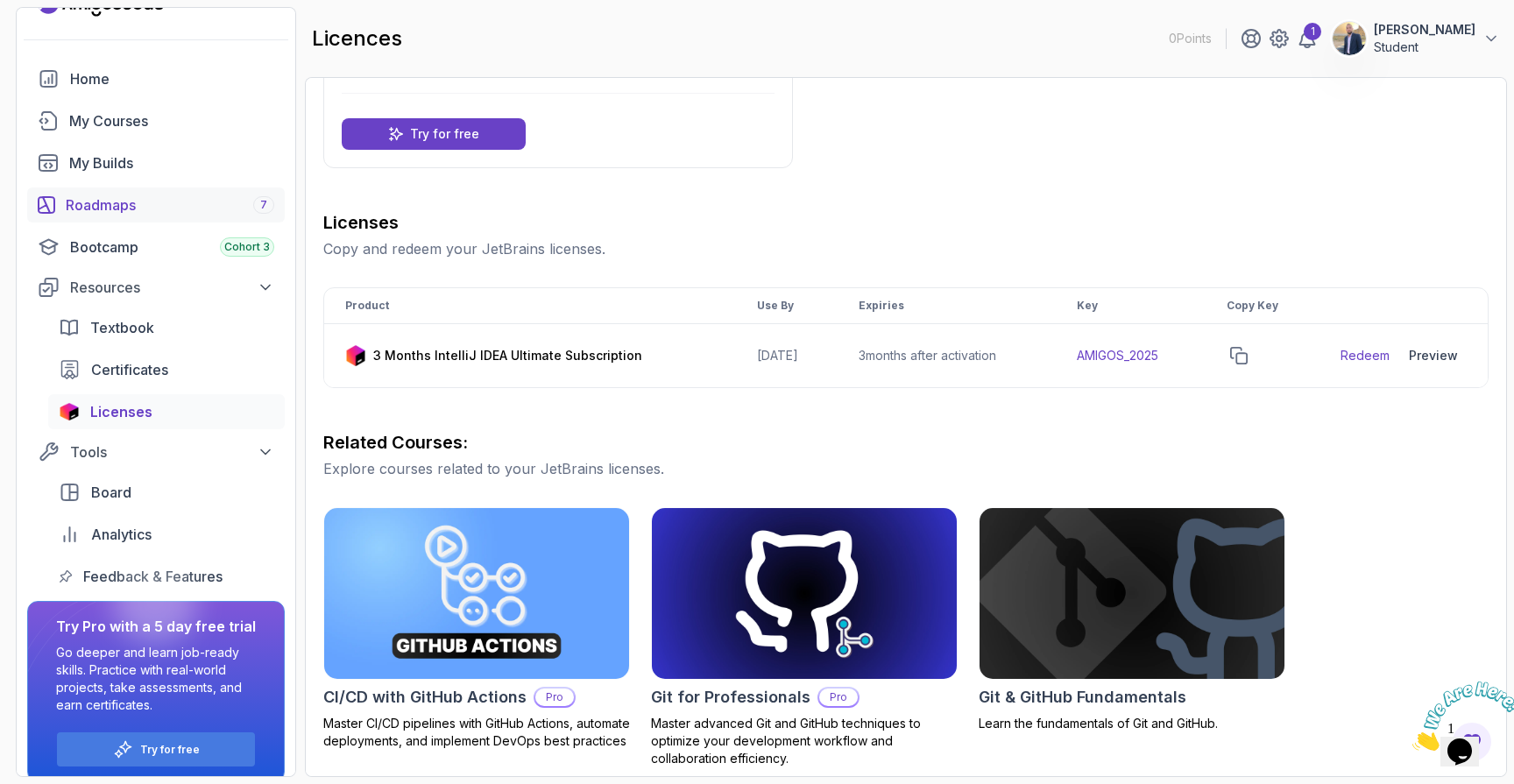
click at [109, 202] on div "Roadmaps 7" at bounding box center [170, 205] width 208 height 21
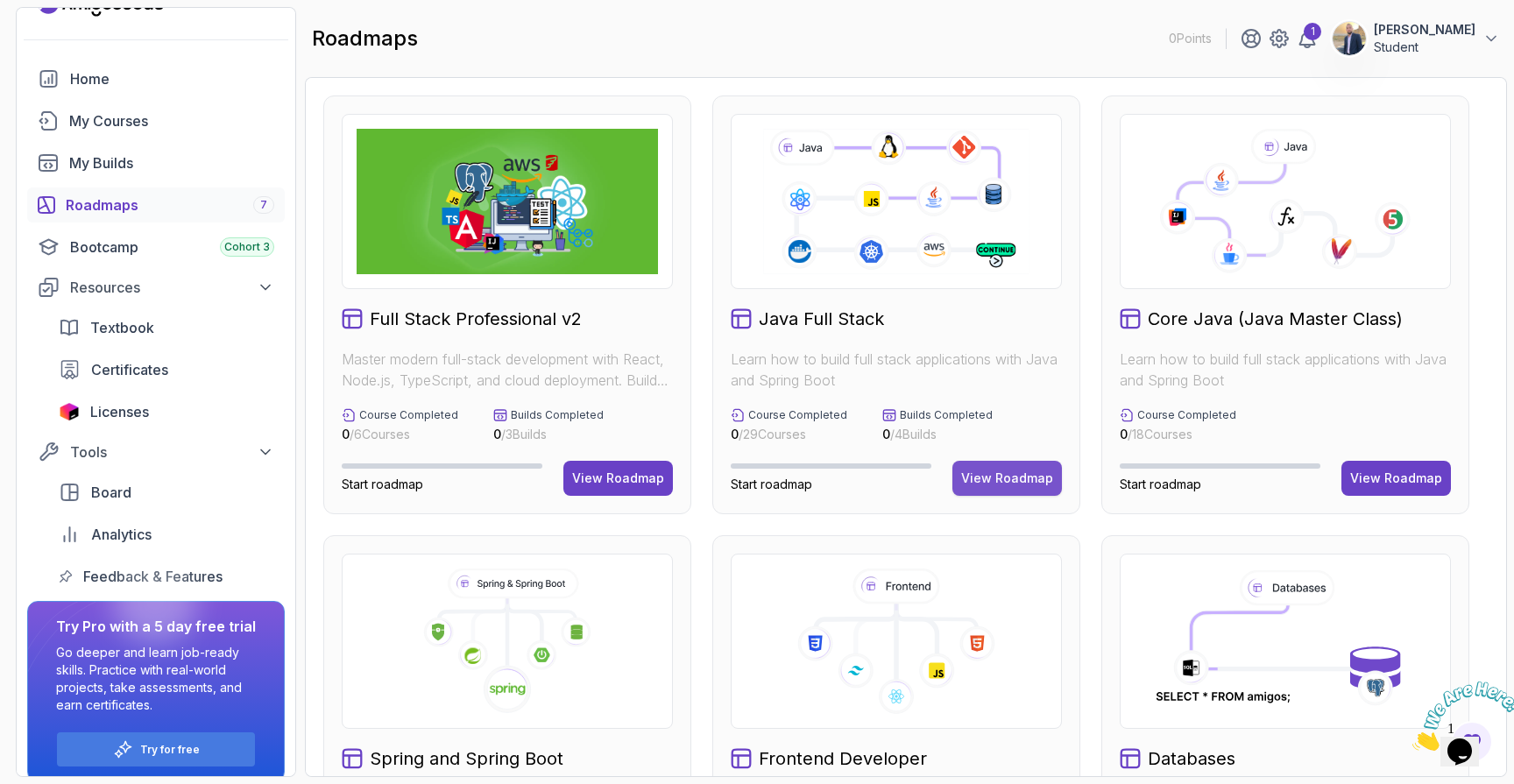
click at [997, 466] on button "View Roadmap" at bounding box center [1007, 478] width 110 height 35
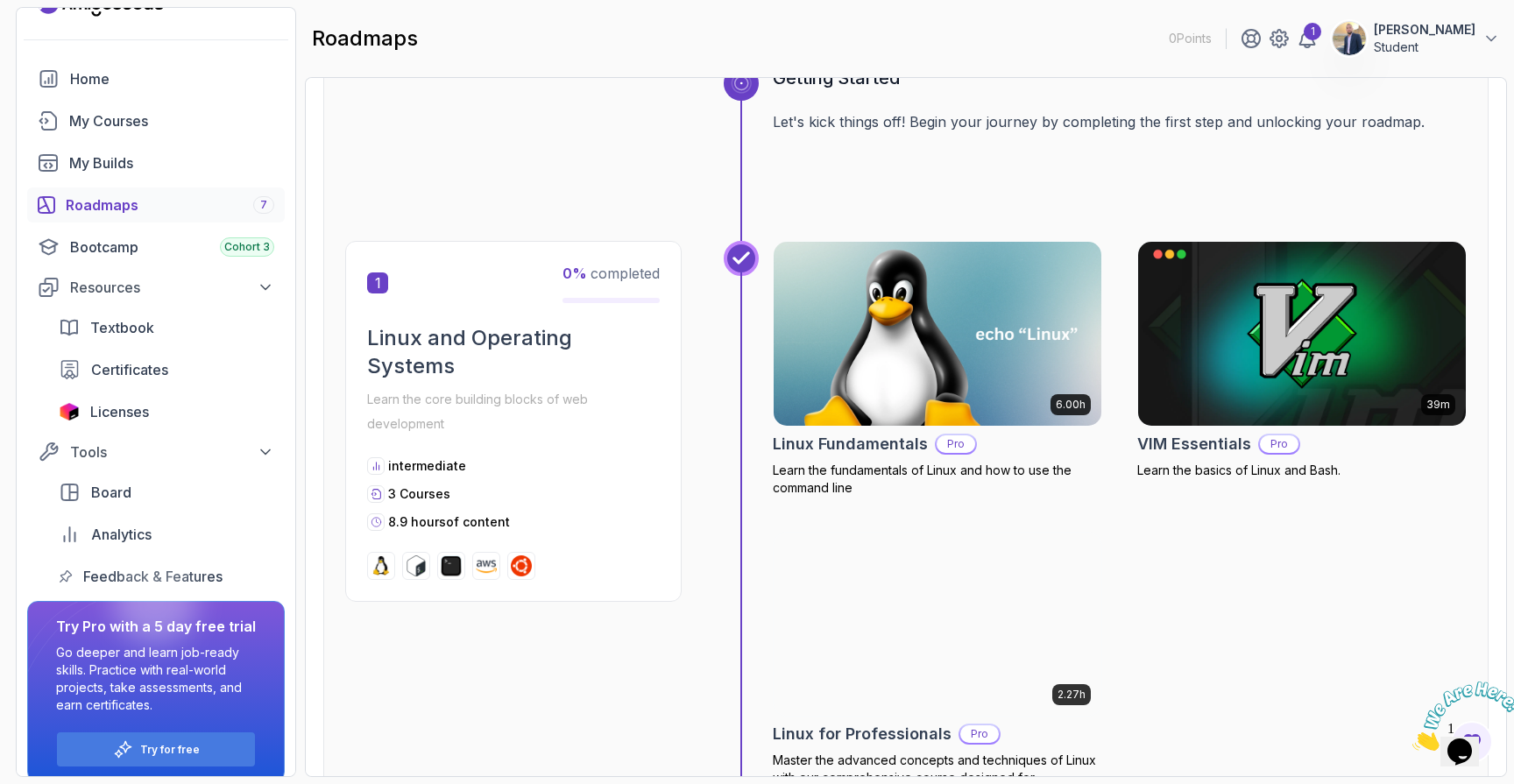
scroll to position [225, 0]
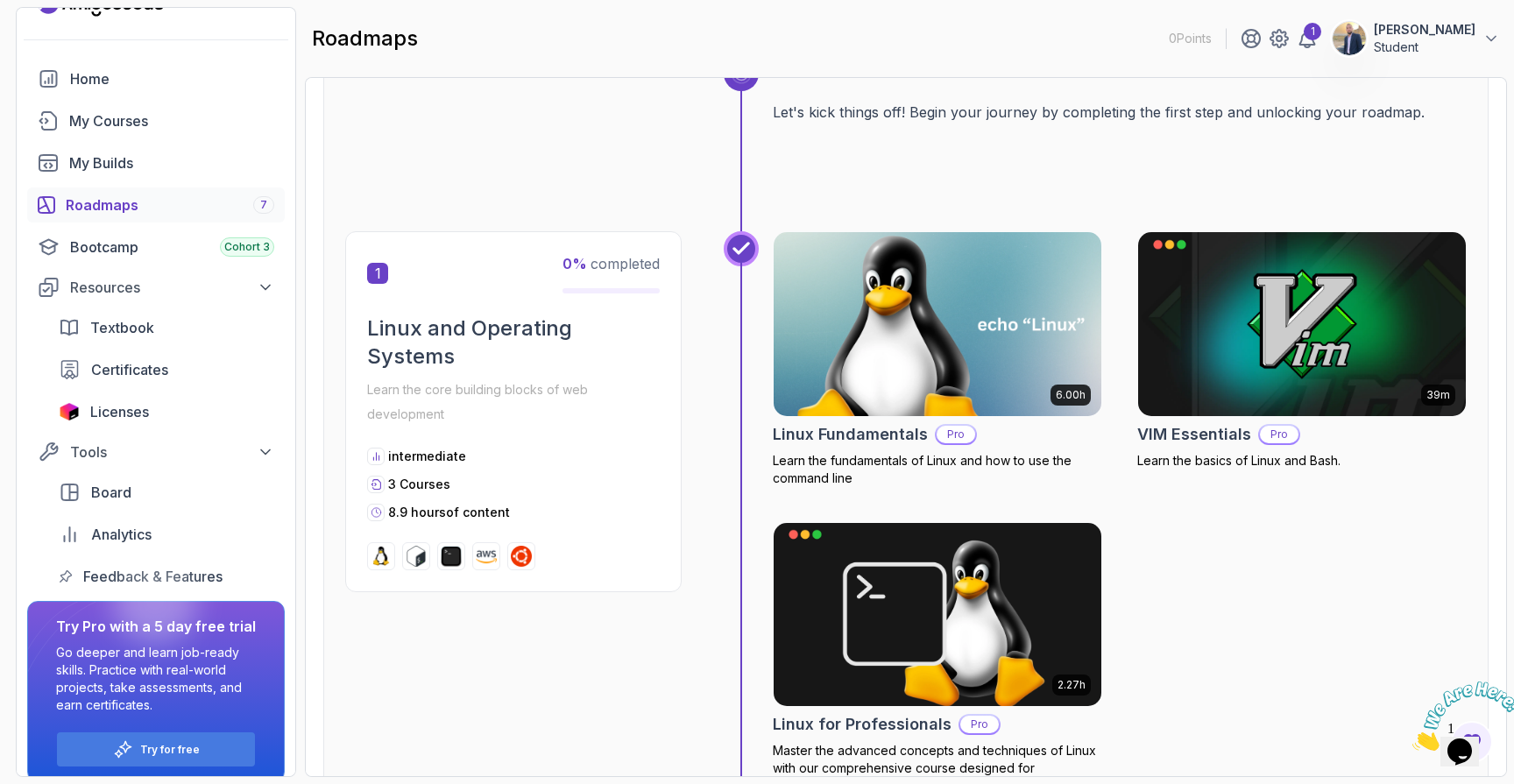
click at [895, 331] on img at bounding box center [937, 324] width 344 height 193
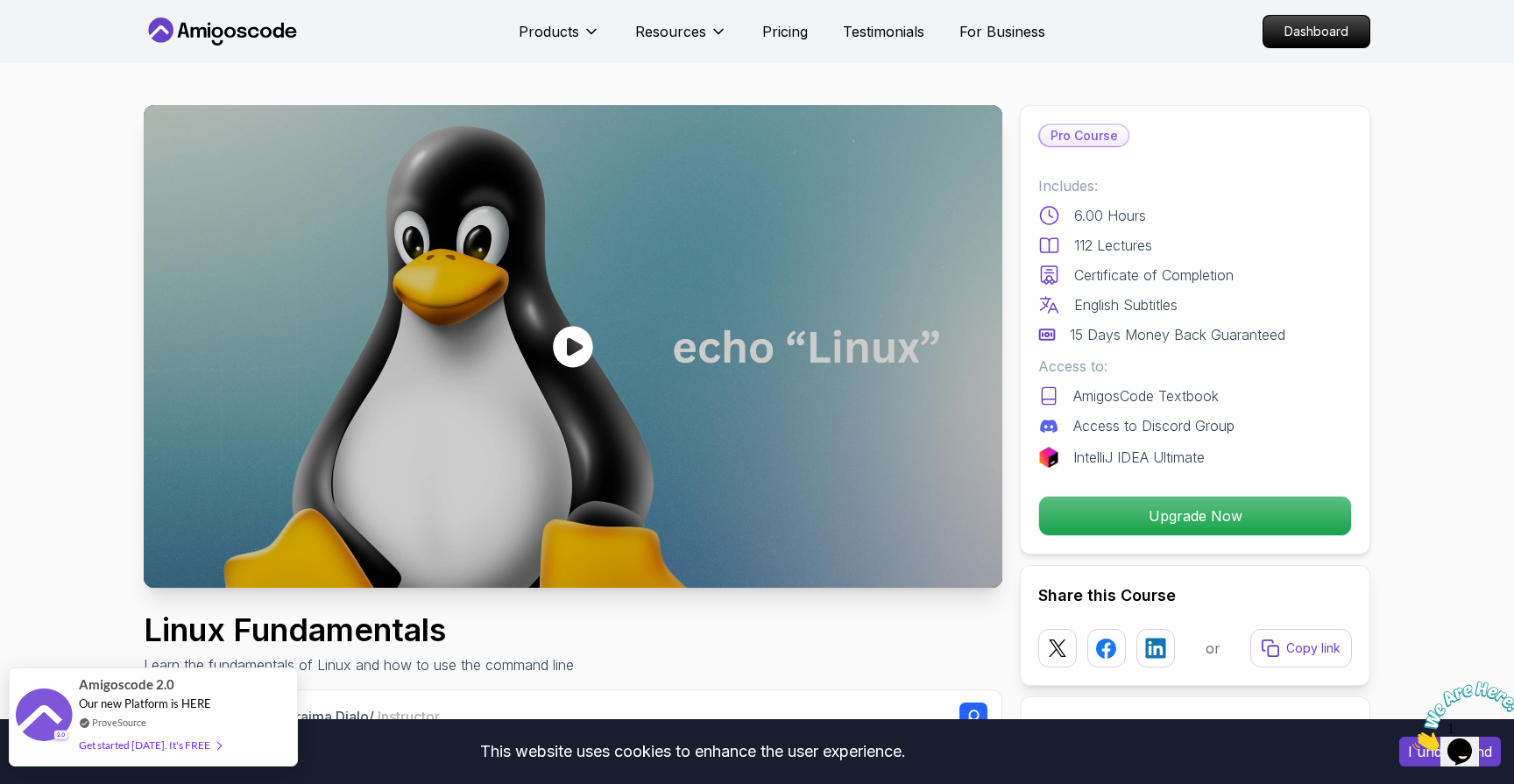
click at [220, 722] on div "Amigoscode 2.0 Our new Platform is HERE ProveSource Get started today. It's FREE" at bounding box center [153, 717] width 148 height 97
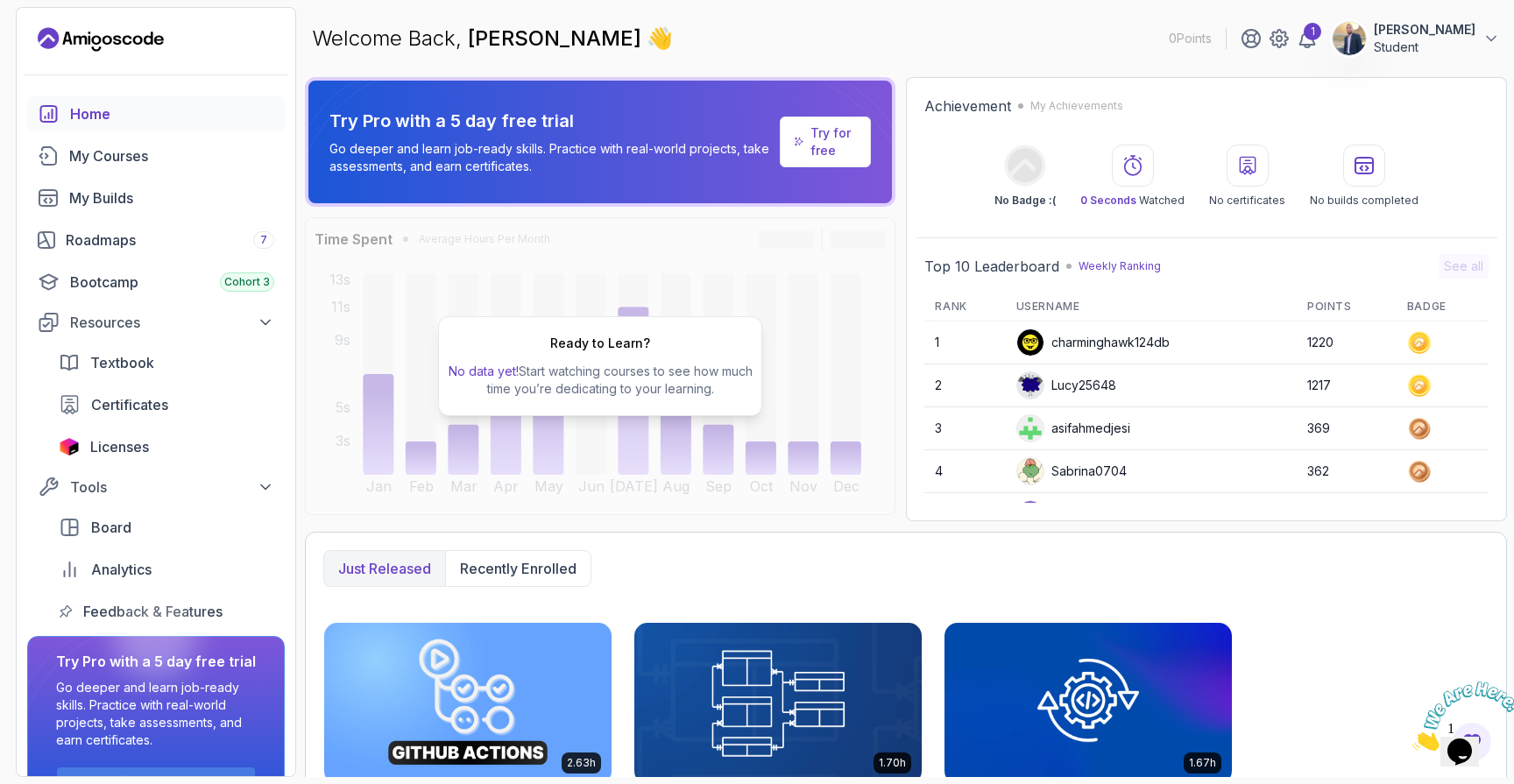
click at [821, 128] on p "Try for free" at bounding box center [833, 141] width 46 height 35
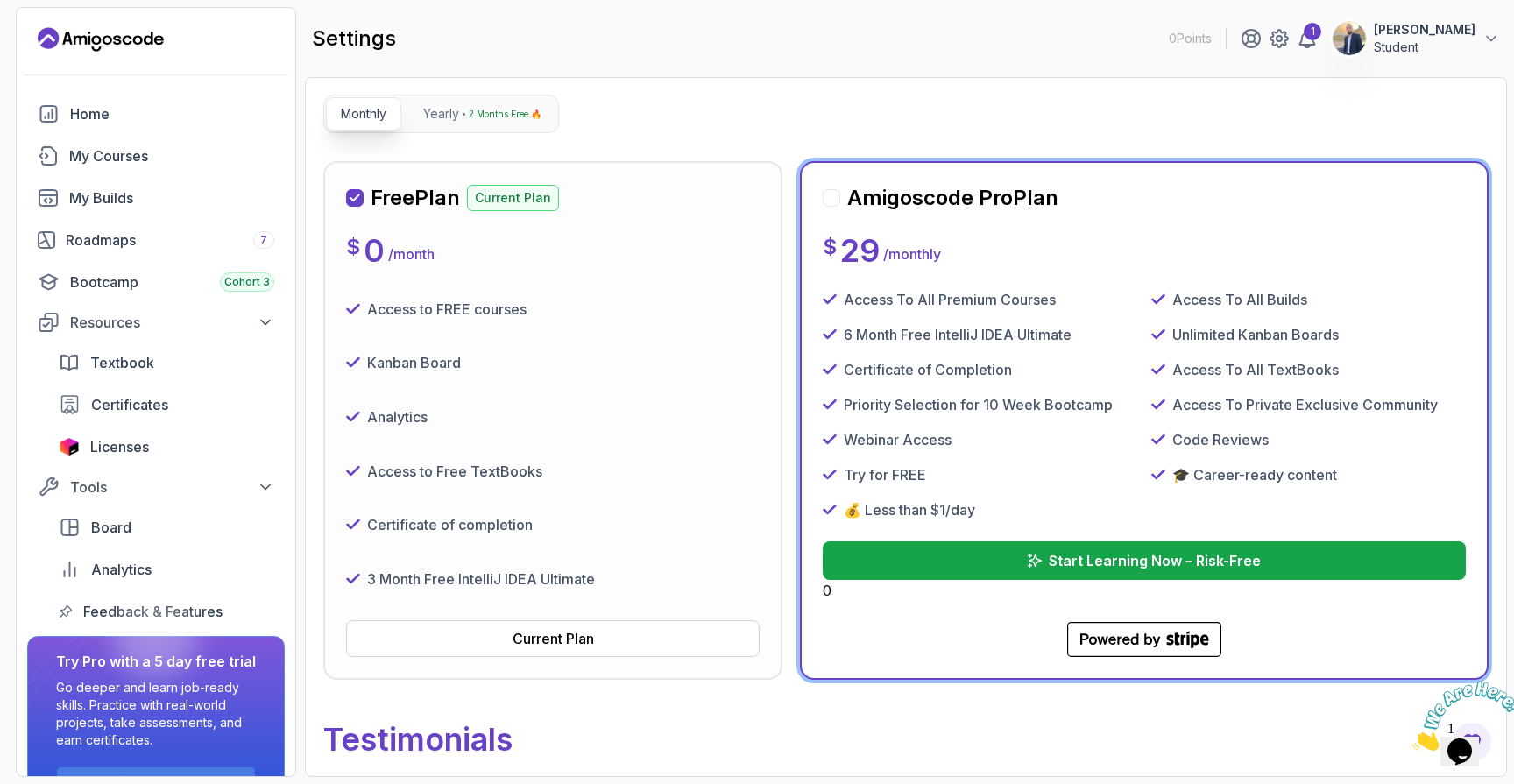
scroll to position [162, 0]
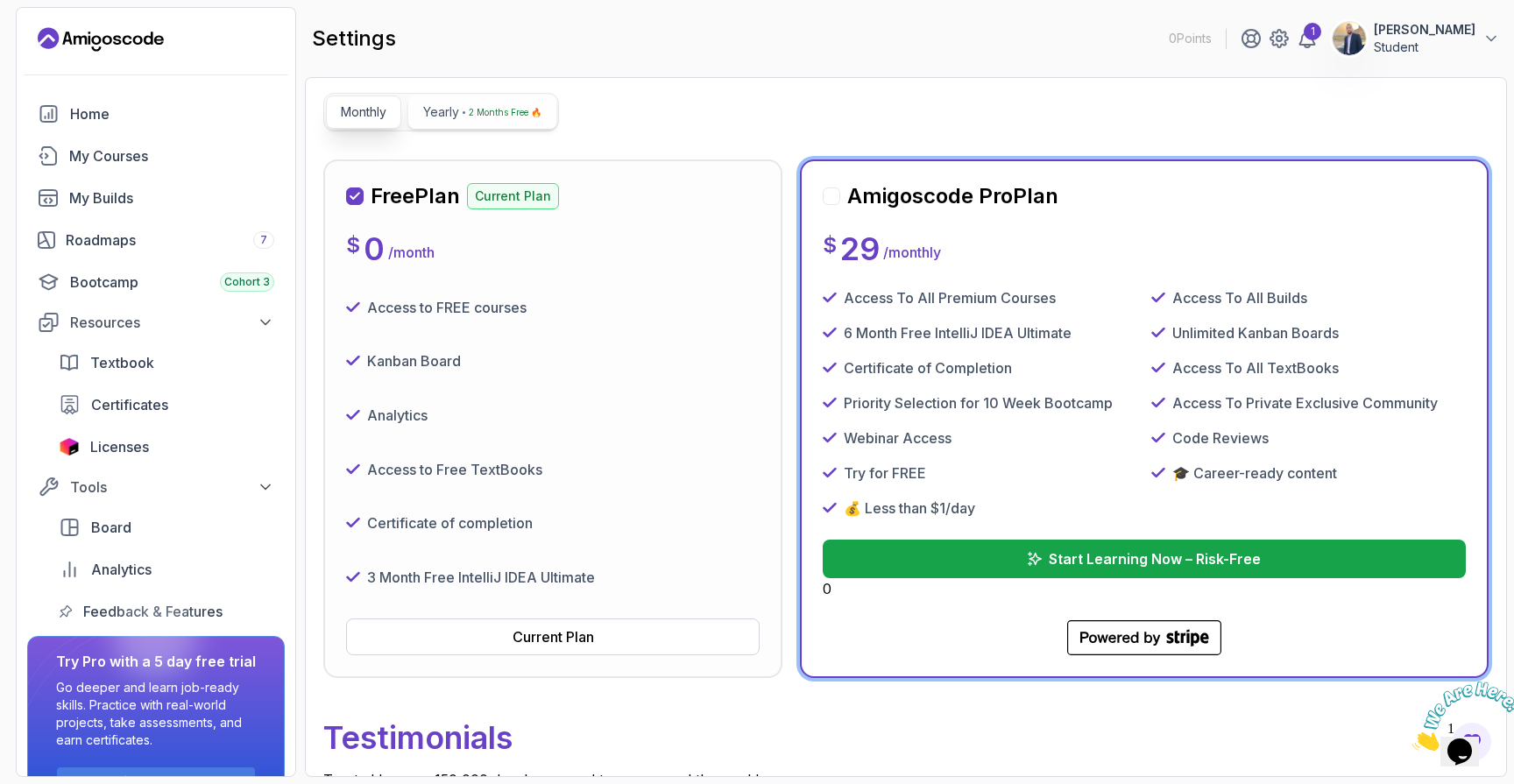
click at [515, 103] on p "2 Months Free 🔥" at bounding box center [505, 112] width 73 height 18
click at [369, 111] on p "Monthly" at bounding box center [363, 112] width 46 height 18
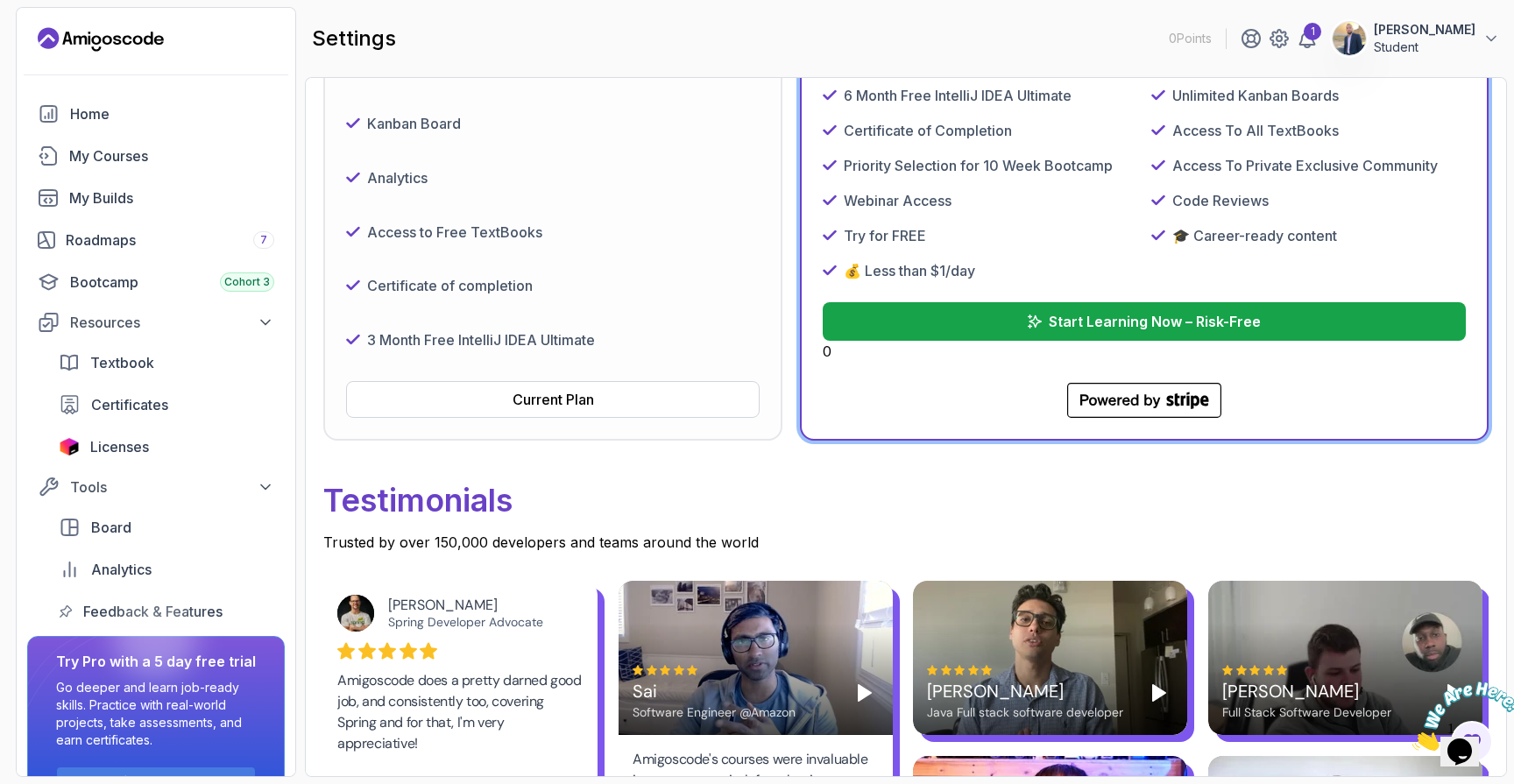
scroll to position [407, 0]
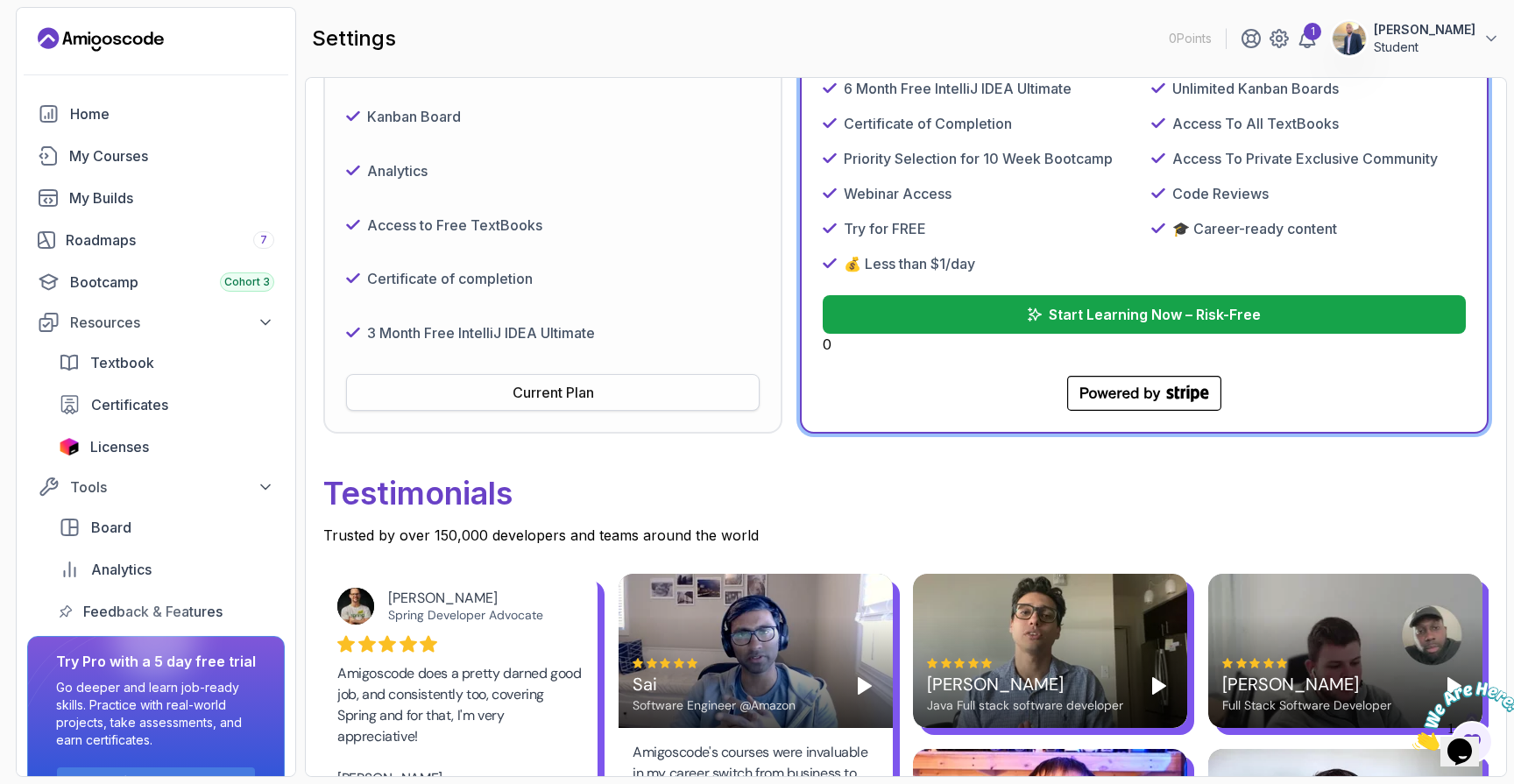
click at [583, 393] on div "Current Plan" at bounding box center [553, 392] width 82 height 21
click at [539, 375] on button "Current Plan" at bounding box center [553, 392] width 413 height 37
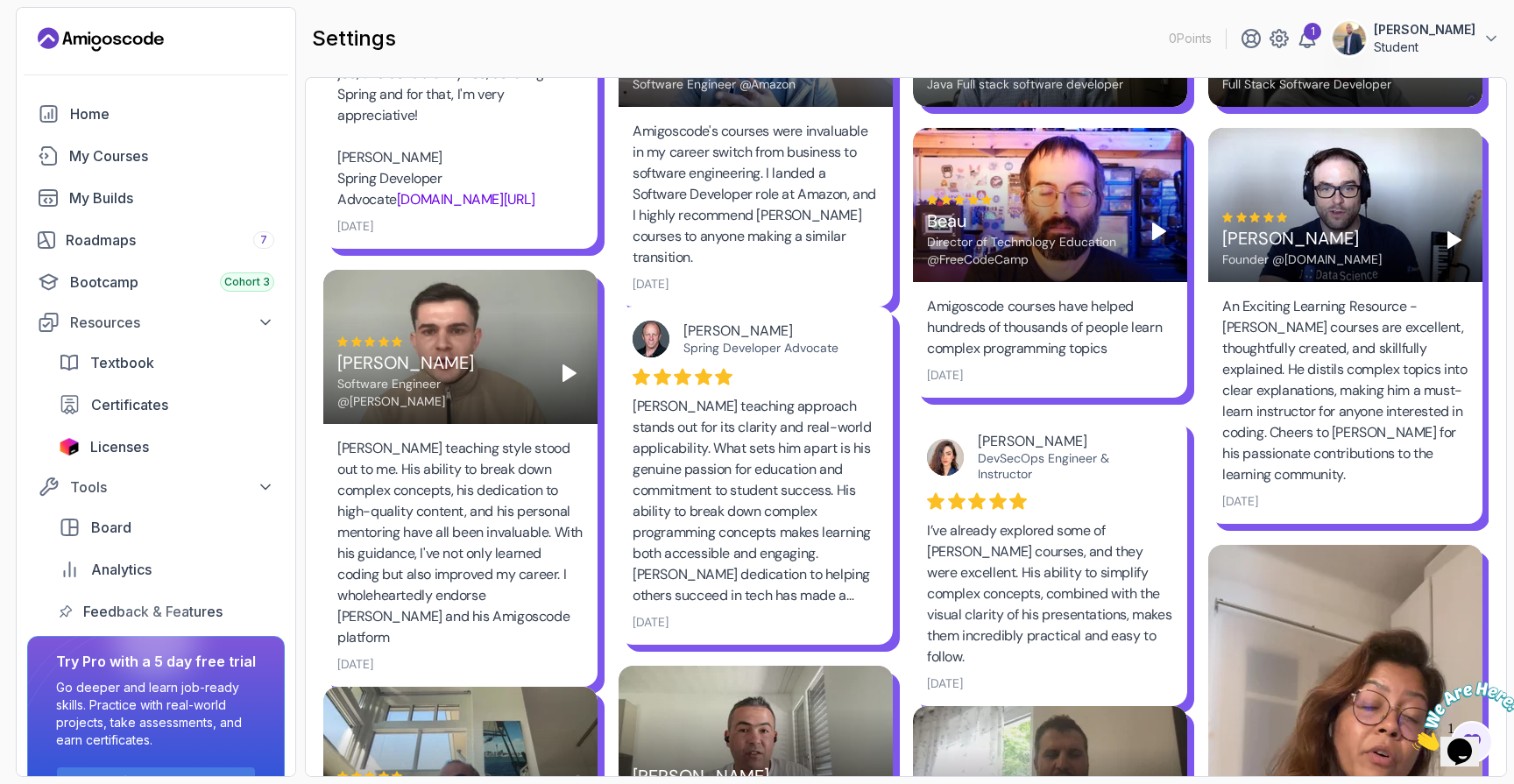
scroll to position [1072, 0]
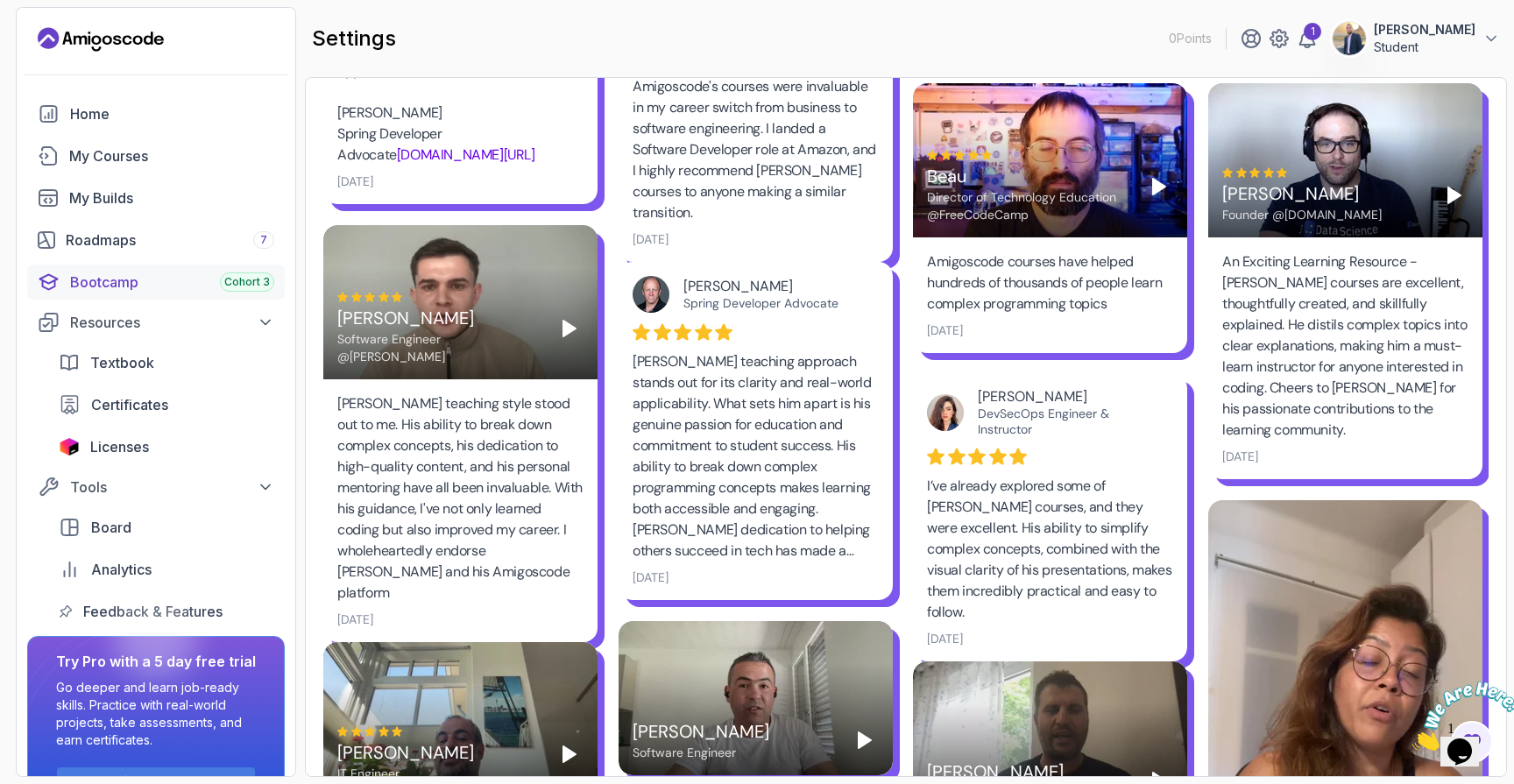
click at [118, 282] on div "Bootcamp Cohort 3" at bounding box center [172, 281] width 204 height 21
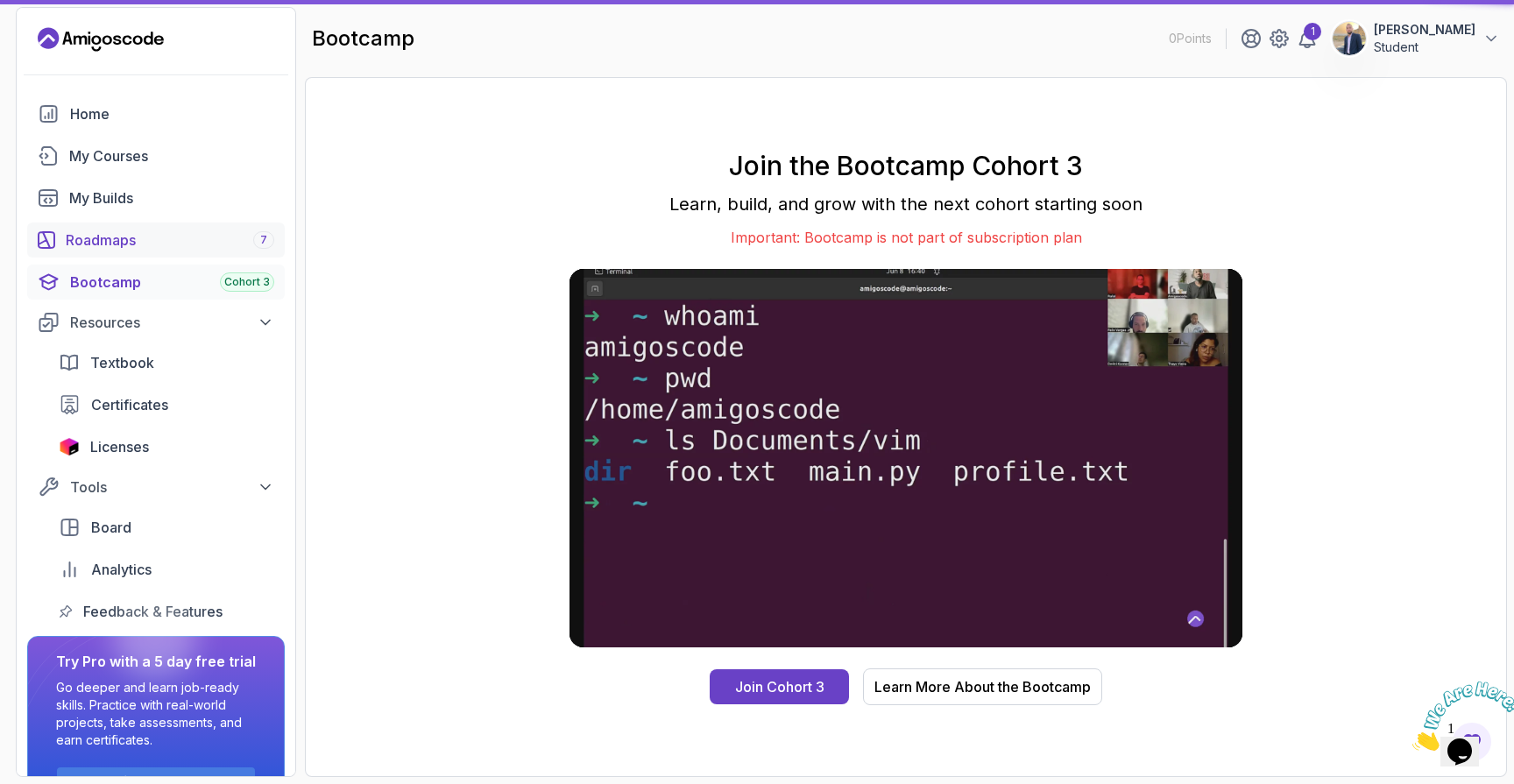
click at [168, 247] on div "Roadmaps 7" at bounding box center [170, 240] width 208 height 21
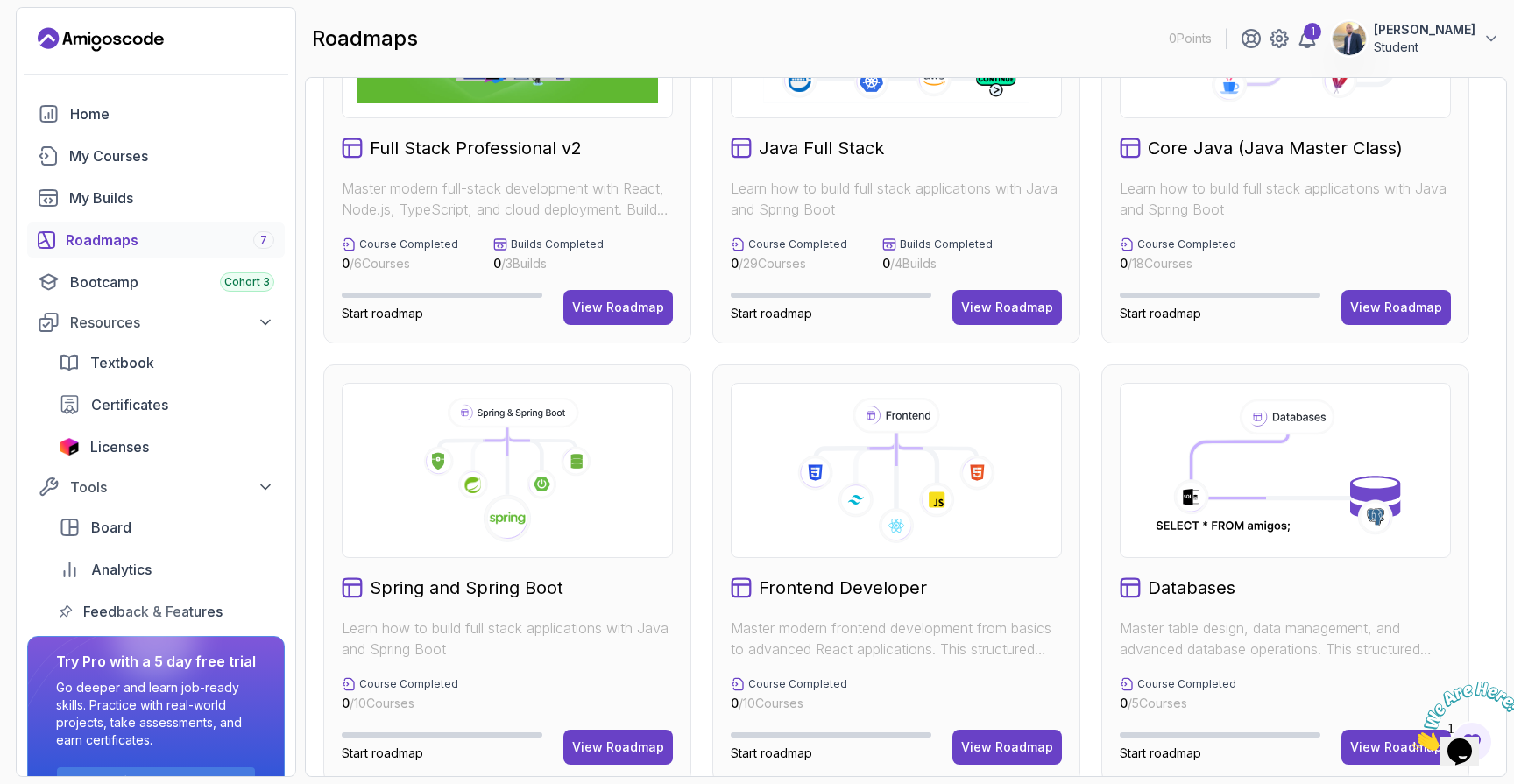
scroll to position [191, 0]
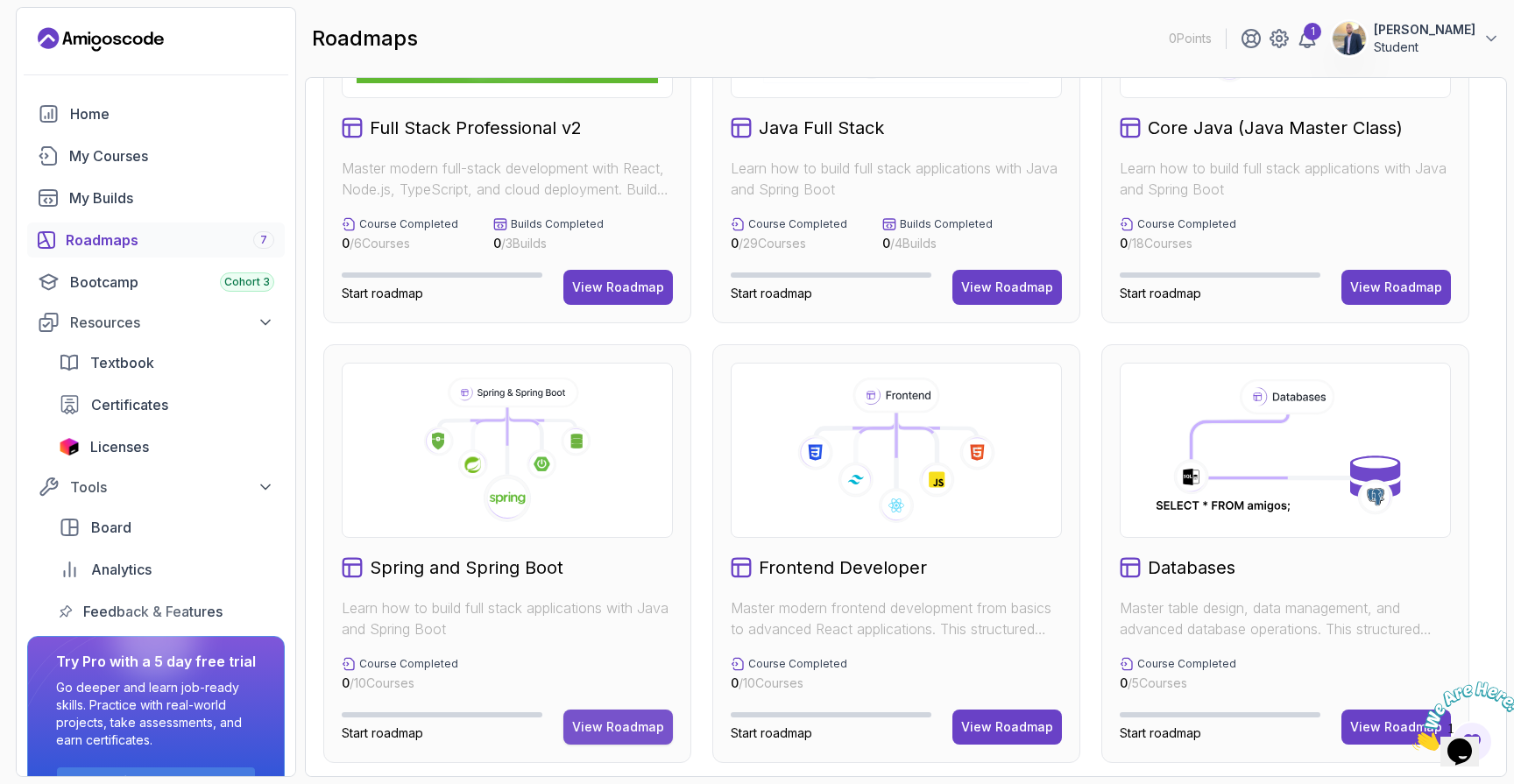
click at [628, 734] on div "View Roadmap" at bounding box center [618, 727] width 92 height 18
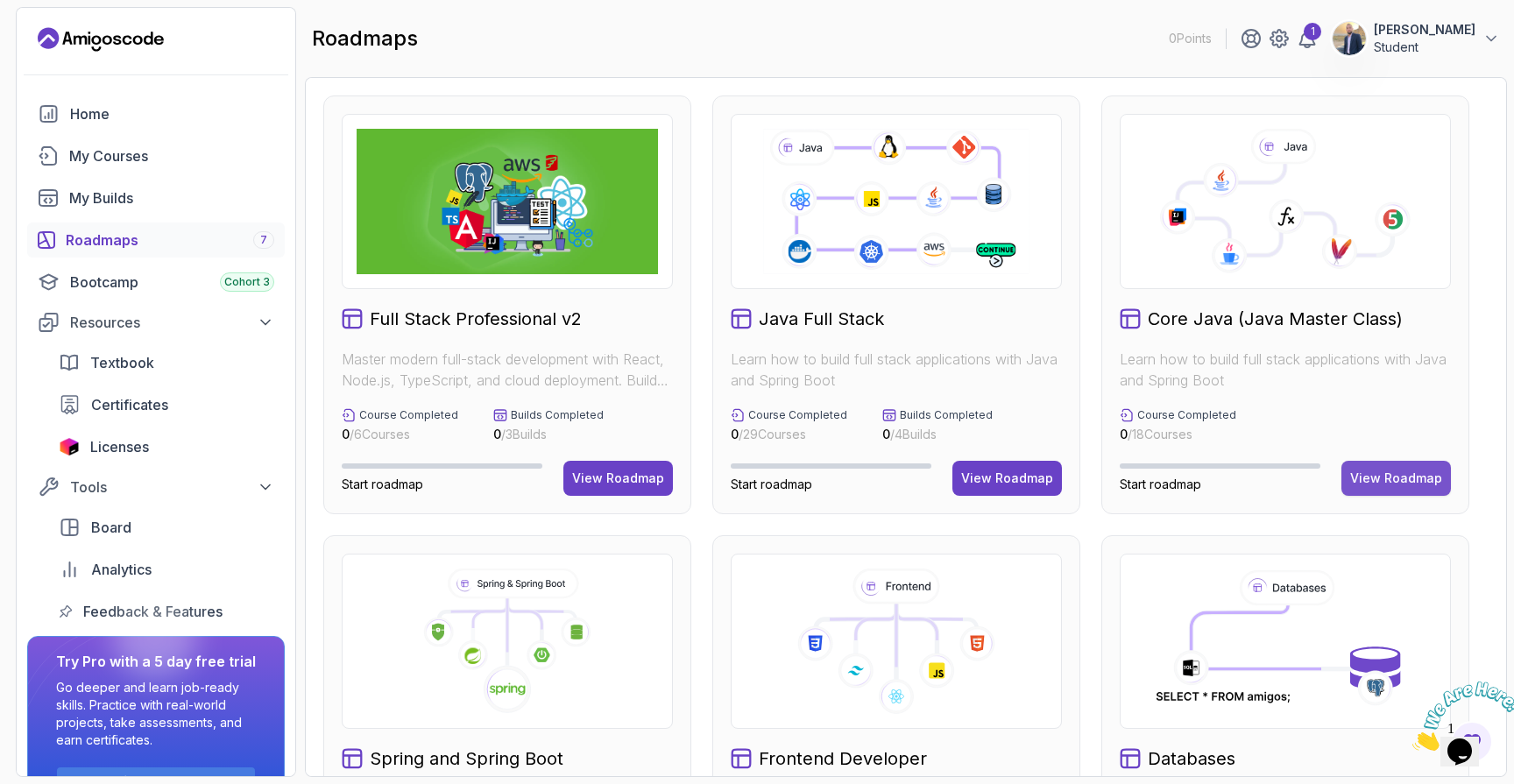
click at [1409, 477] on div "View Roadmap" at bounding box center [1396, 479] width 92 height 18
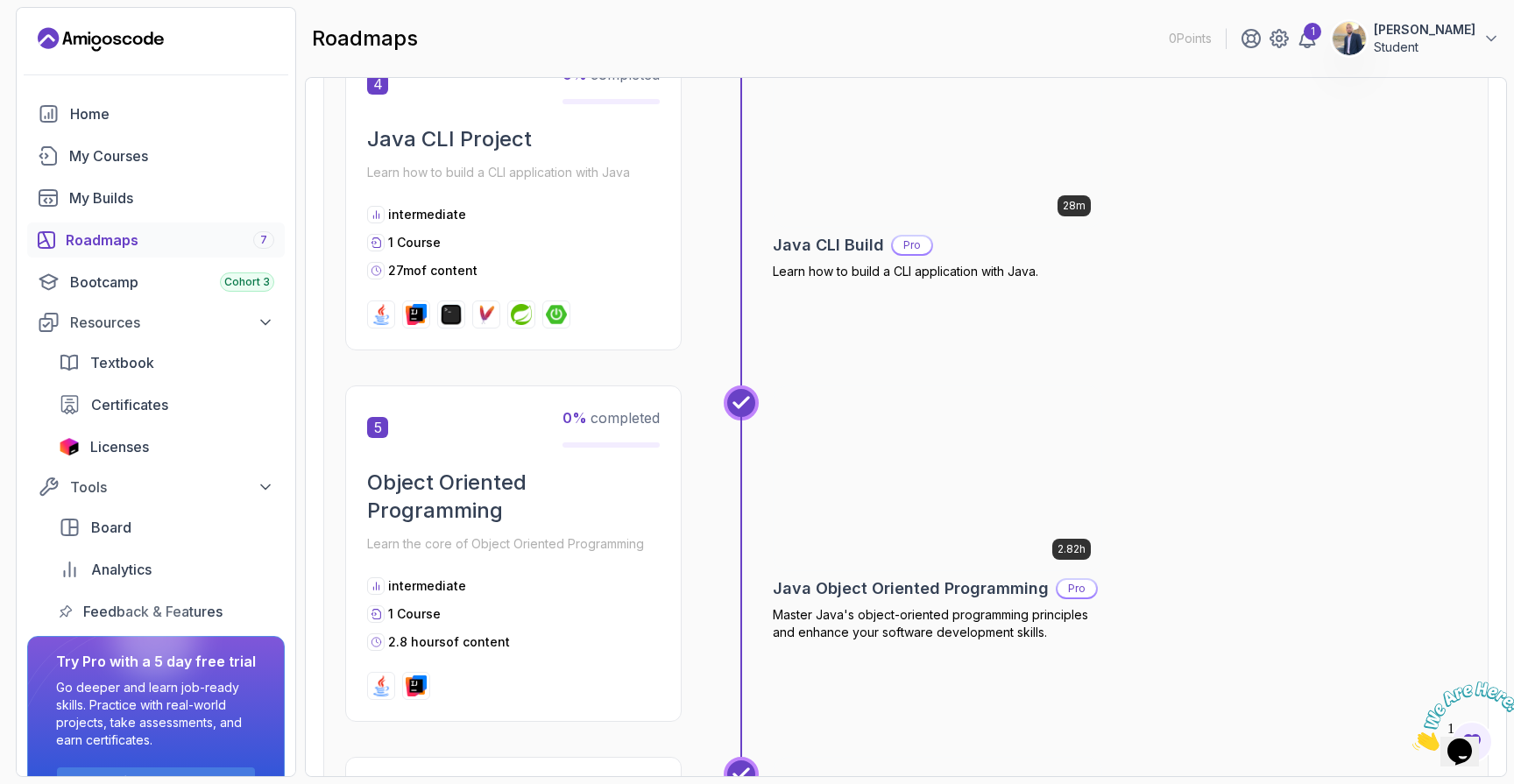
scroll to position [1493, 0]
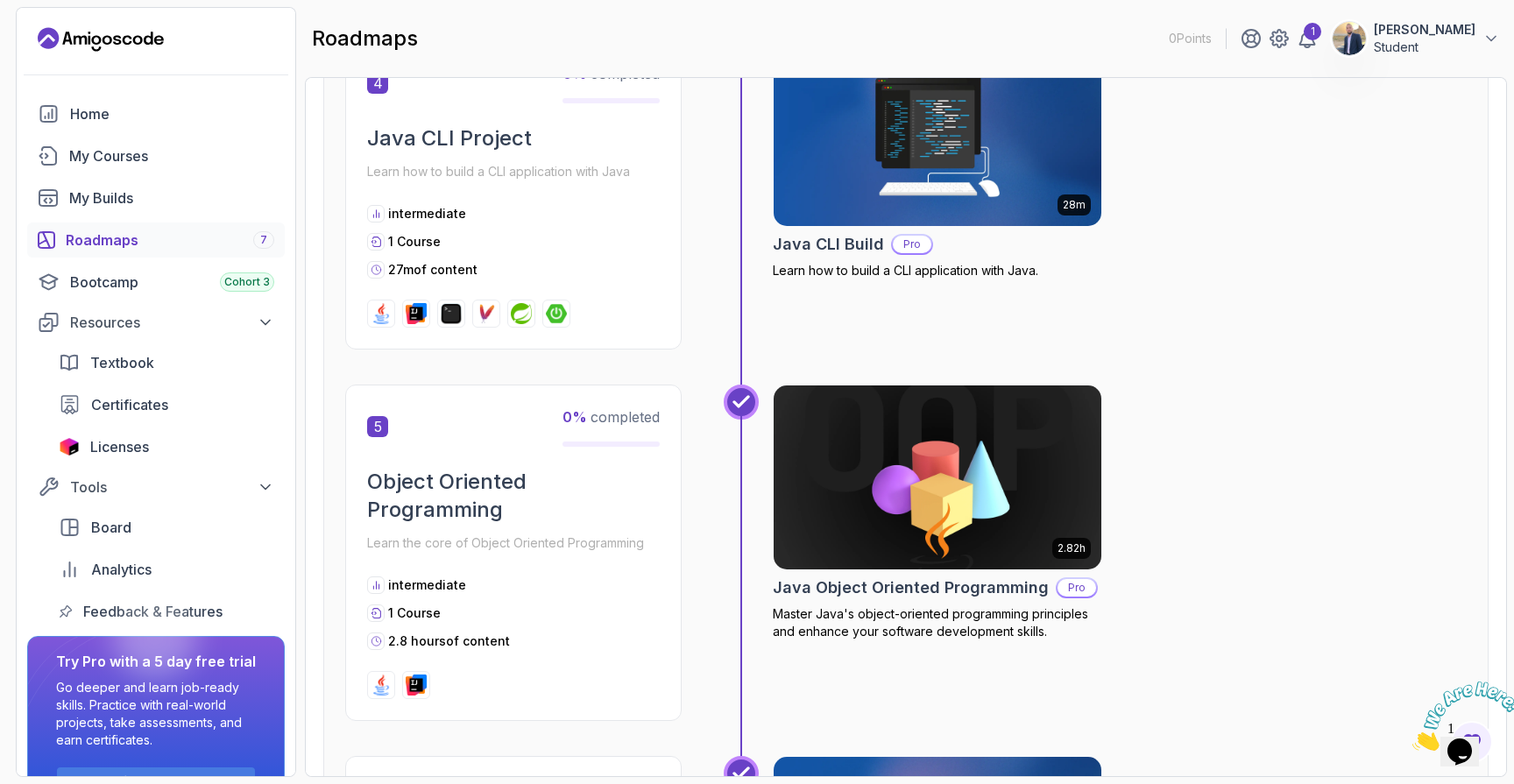
click at [491, 313] on img at bounding box center [486, 313] width 21 height 21
click at [459, 267] on p "27m of content" at bounding box center [432, 270] width 89 height 18
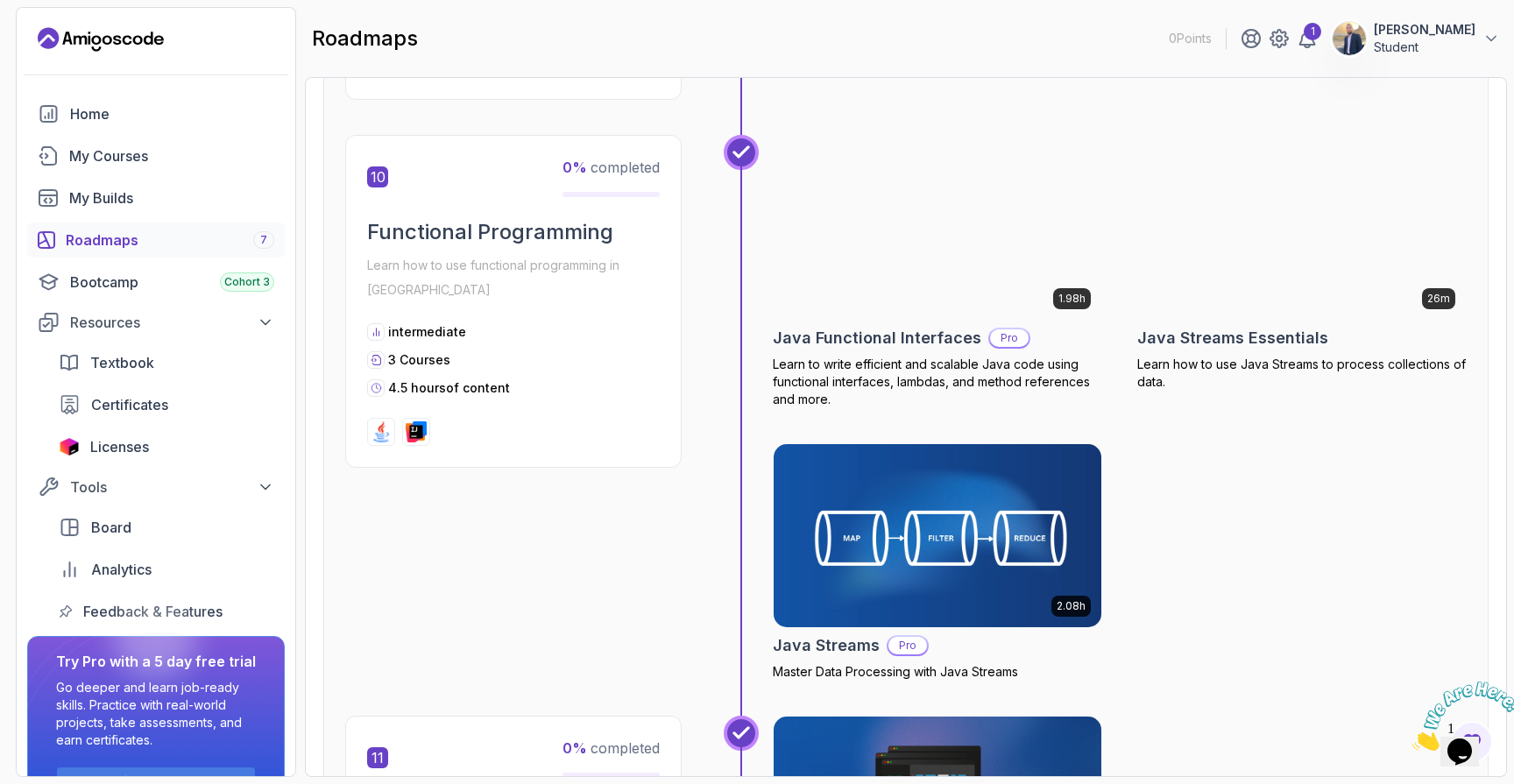
scroll to position [3566, 0]
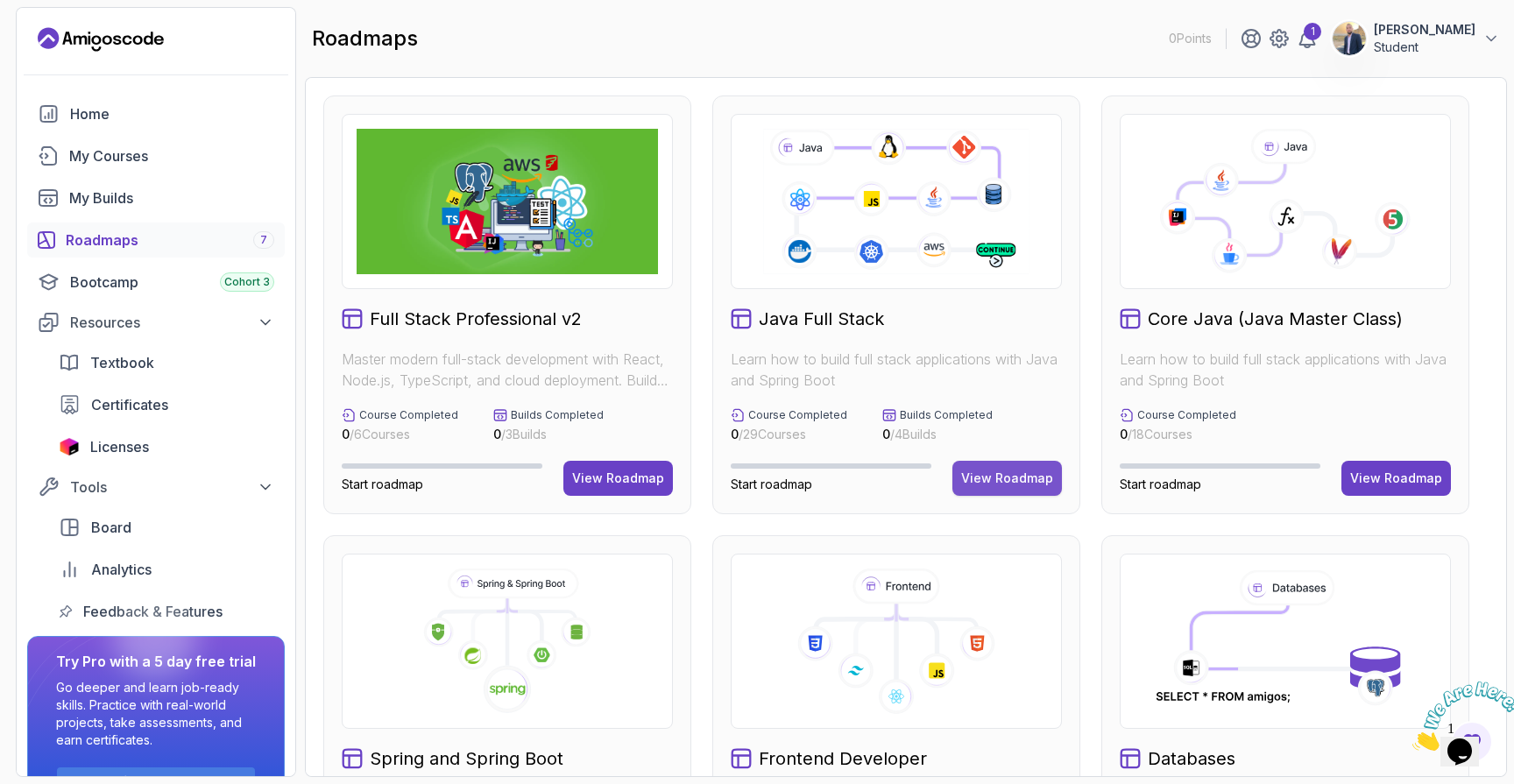
click at [1018, 487] on button "View Roadmap" at bounding box center [1007, 478] width 110 height 35
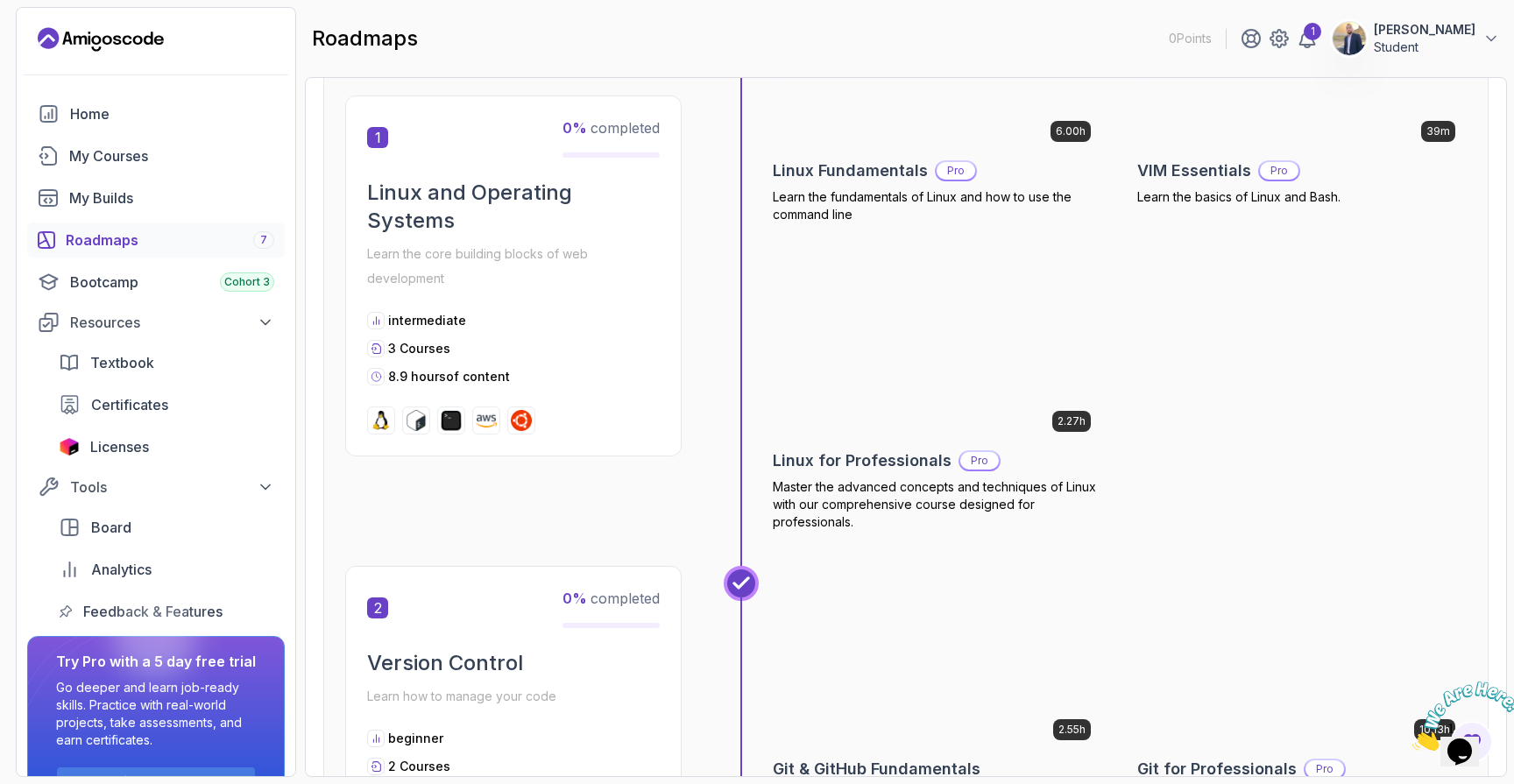
scroll to position [486, 0]
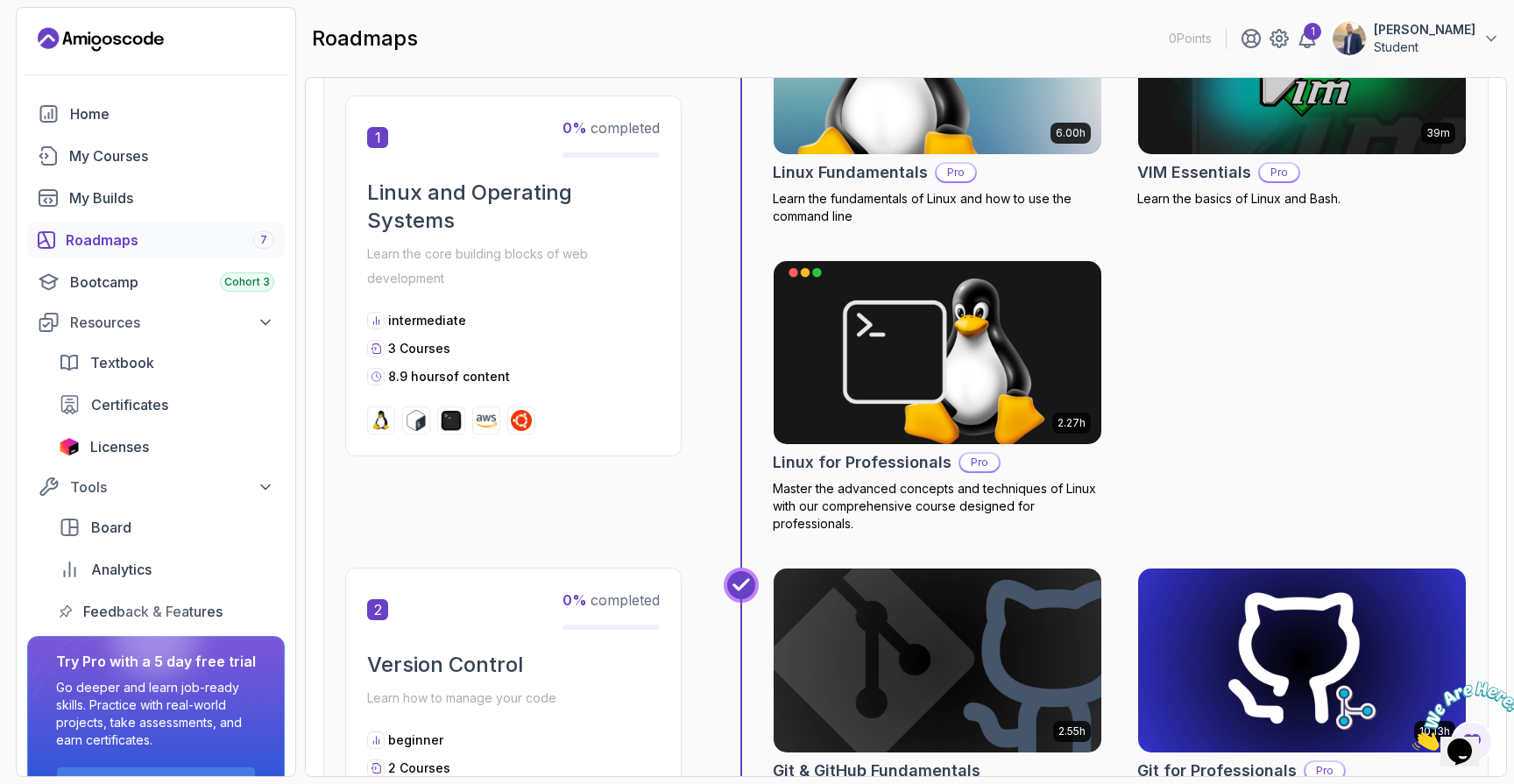
click at [975, 124] on img at bounding box center [937, 62] width 344 height 193
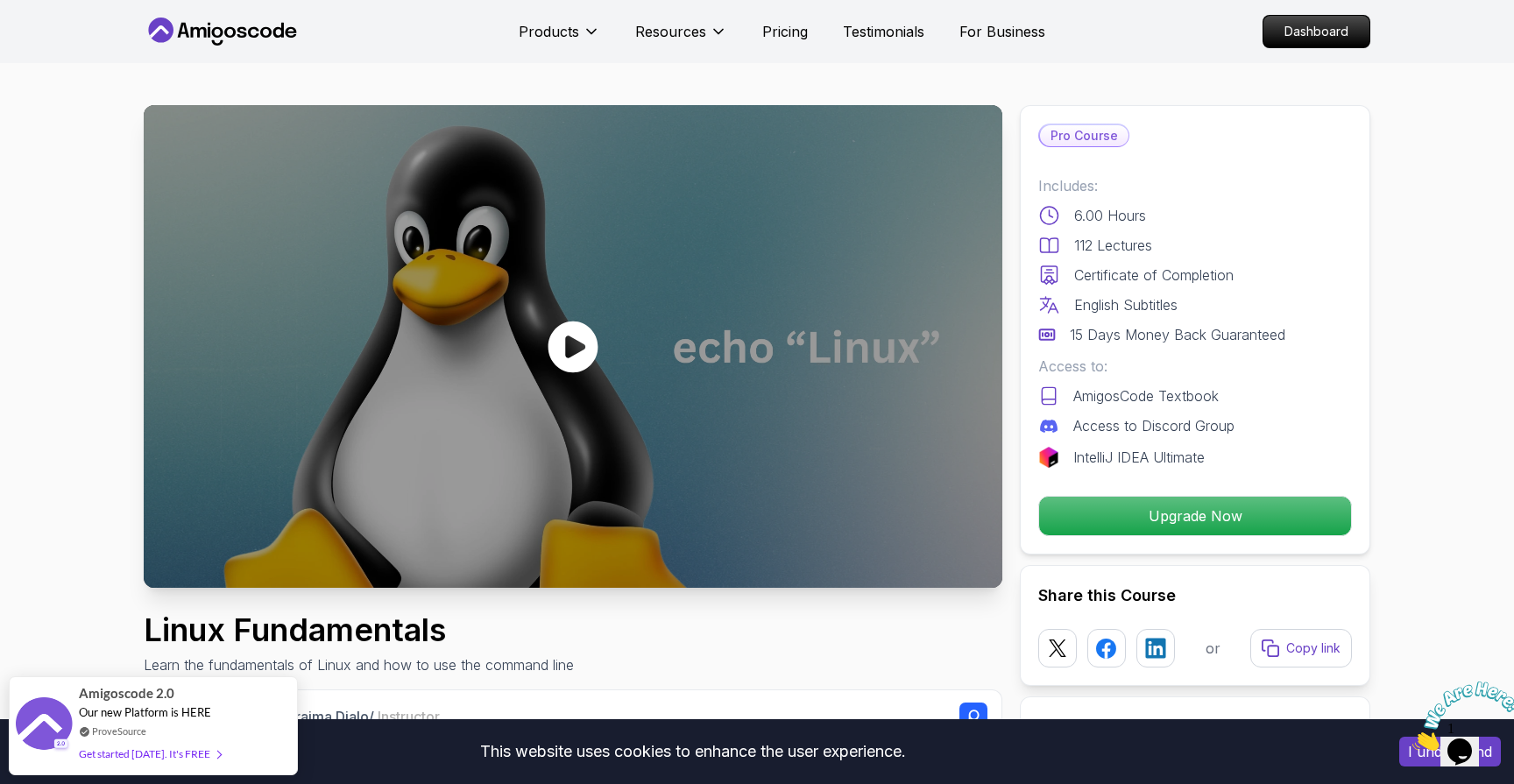
click at [686, 356] on div at bounding box center [573, 346] width 859 height 482
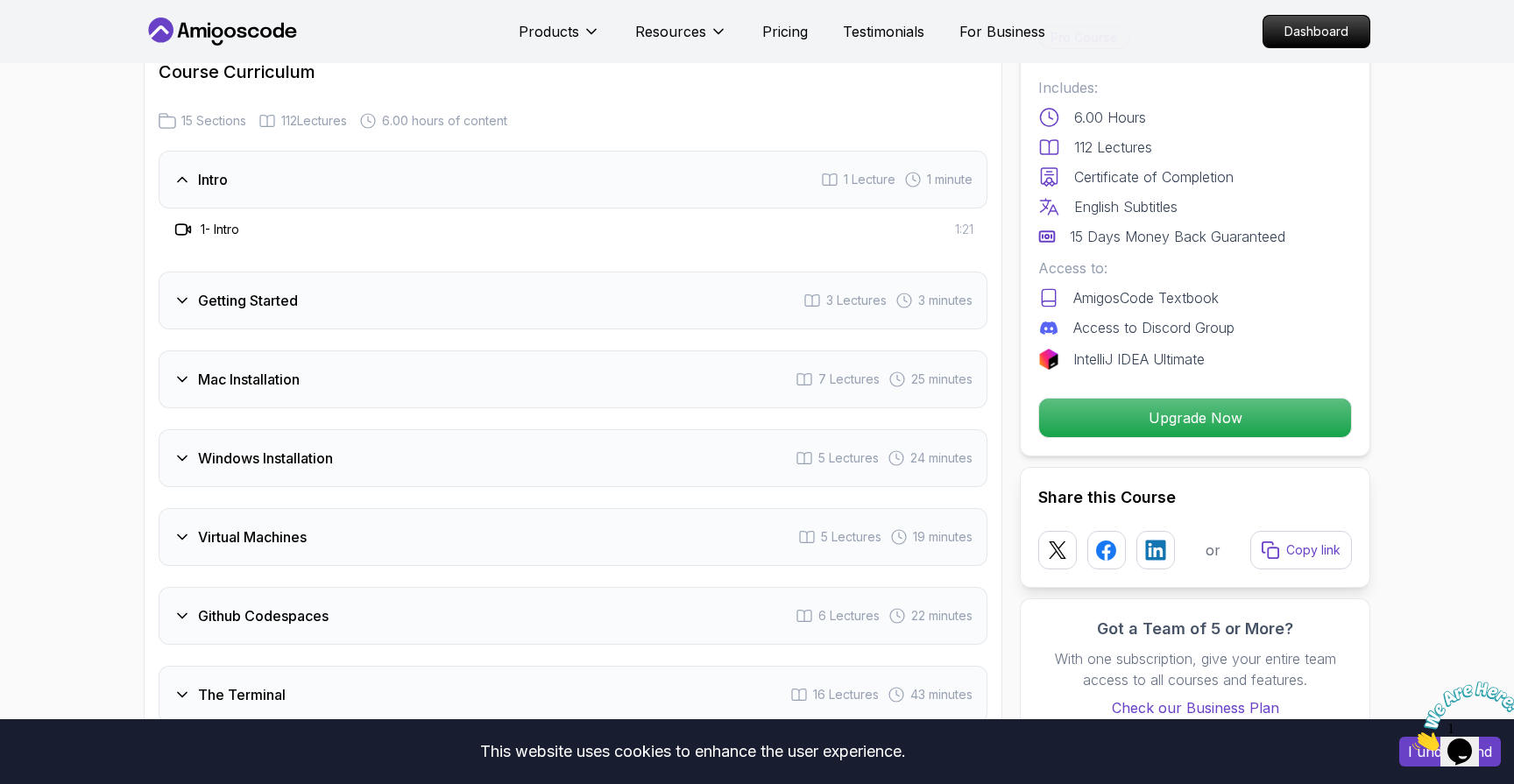
scroll to position [2301, 0]
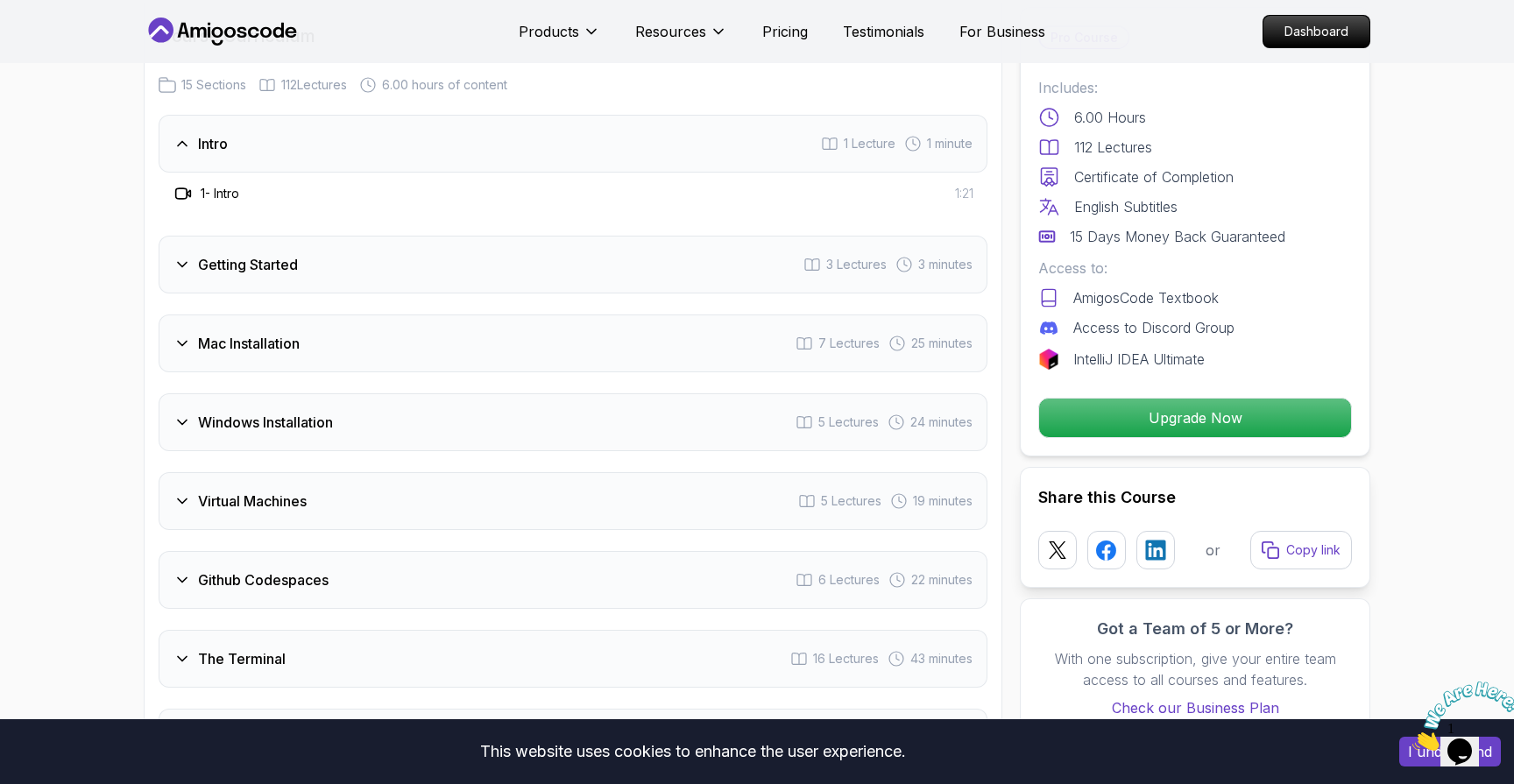
click at [595, 351] on div "Mac Installation 7 Lectures 25 minutes" at bounding box center [573, 343] width 829 height 57
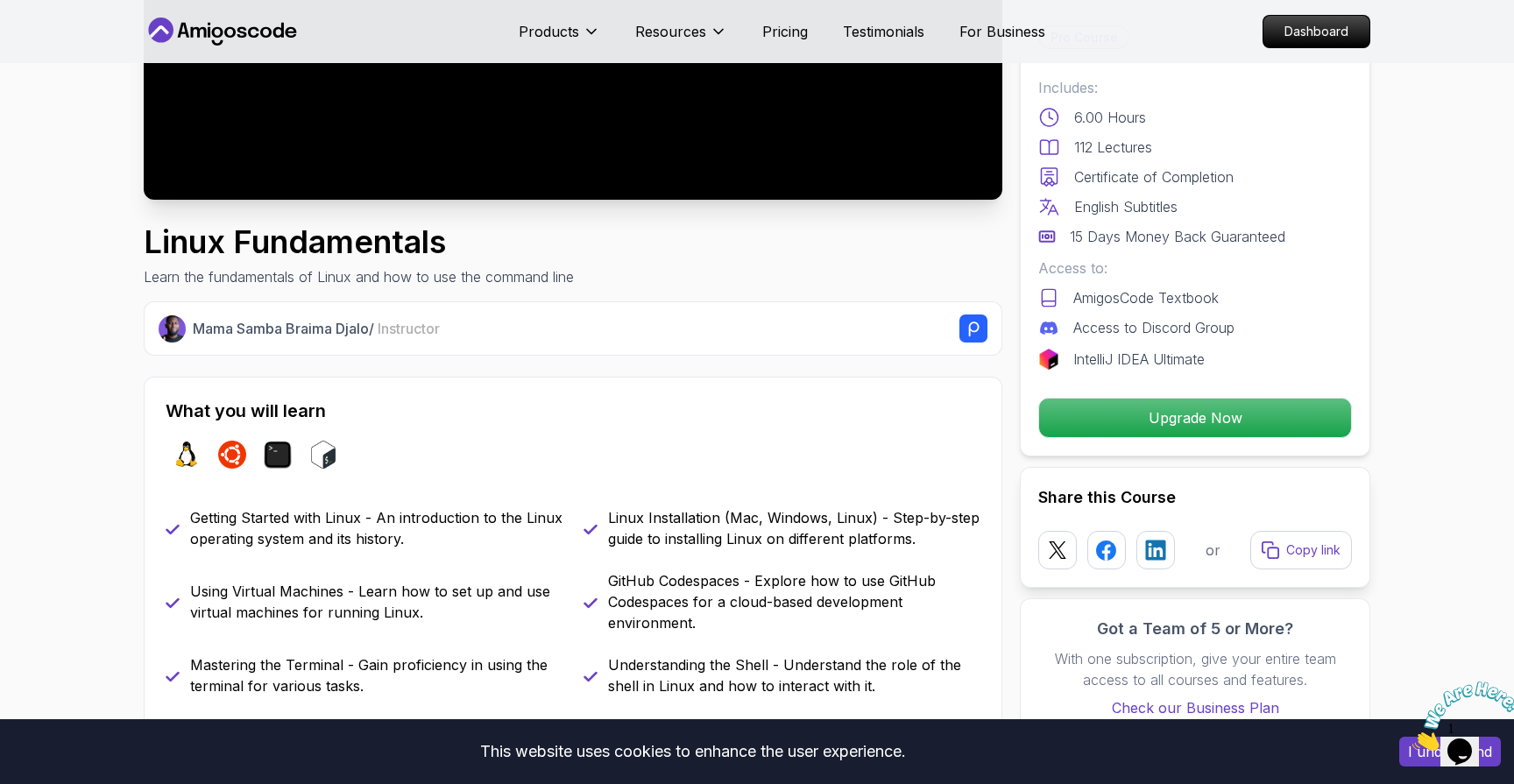
scroll to position [380, 0]
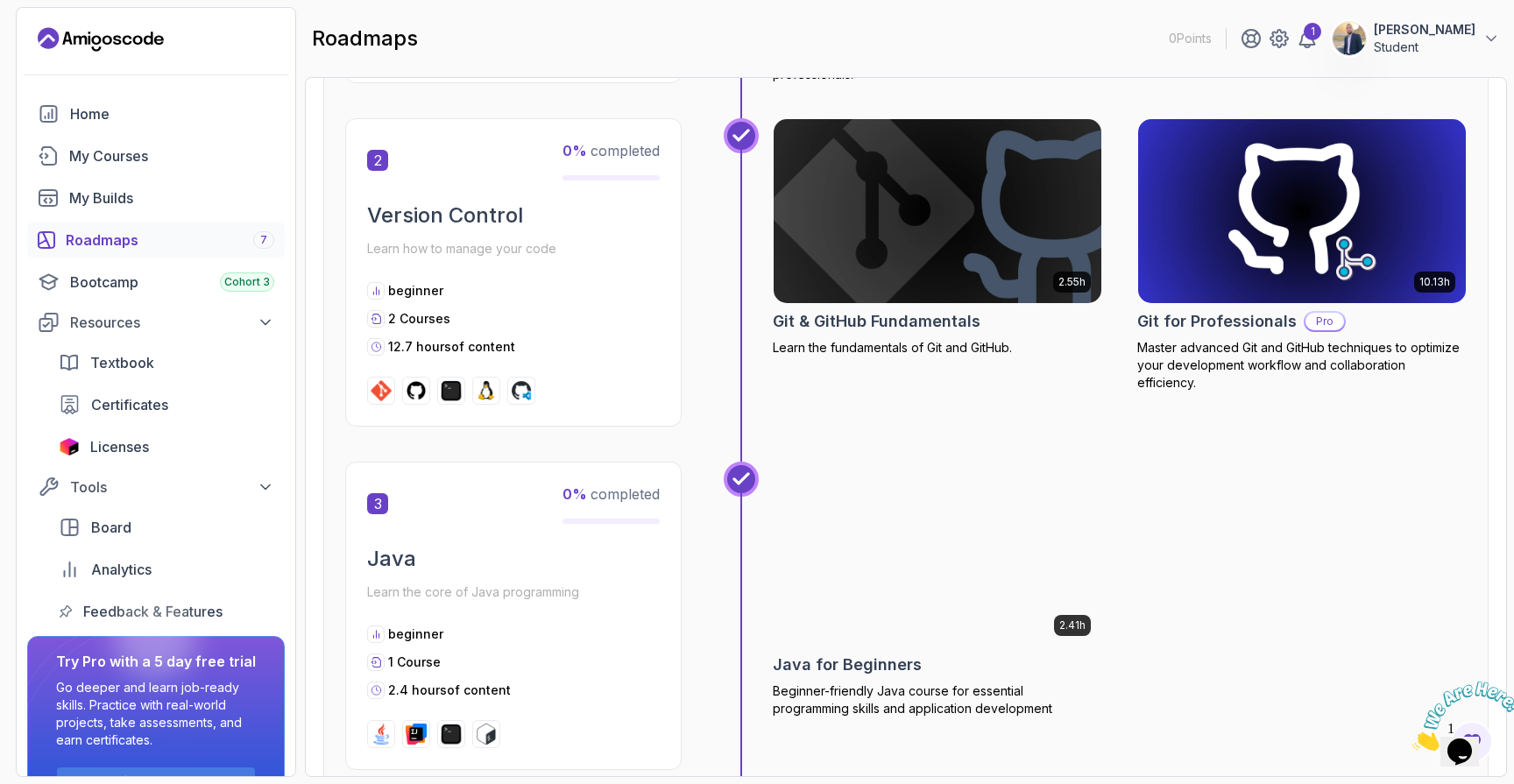
scroll to position [984, 0]
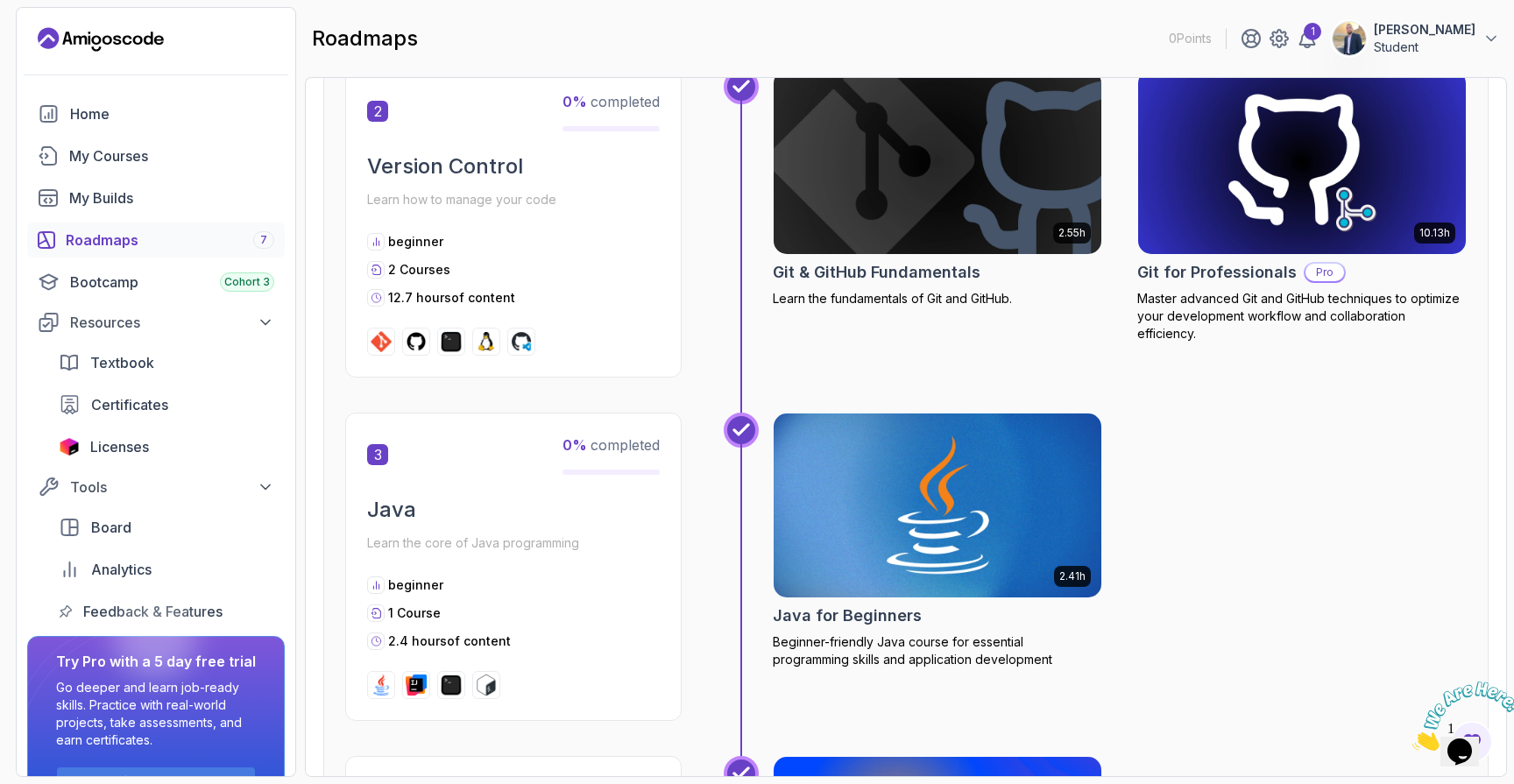
click at [985, 454] on img at bounding box center [937, 505] width 344 height 193
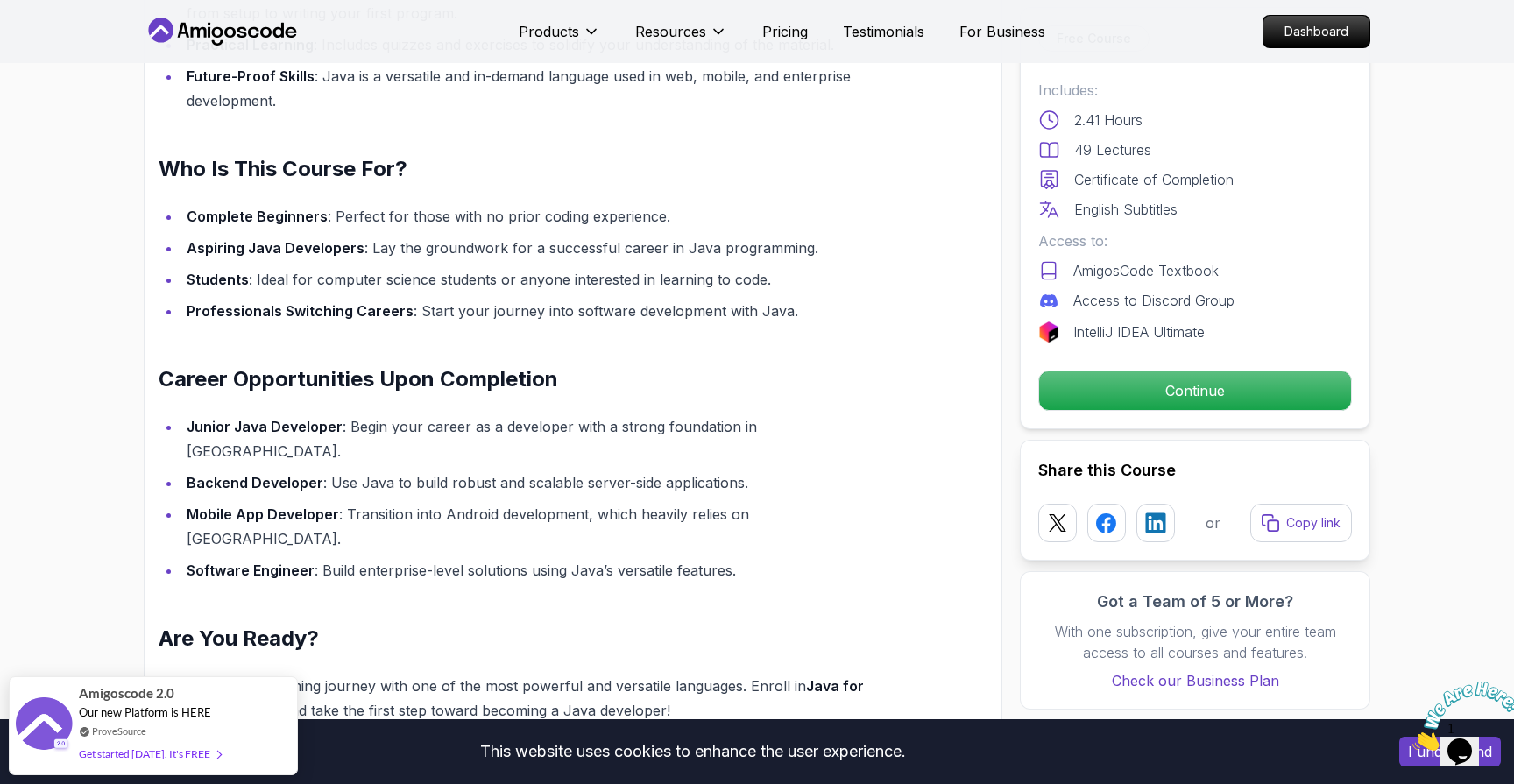
scroll to position [1750, 0]
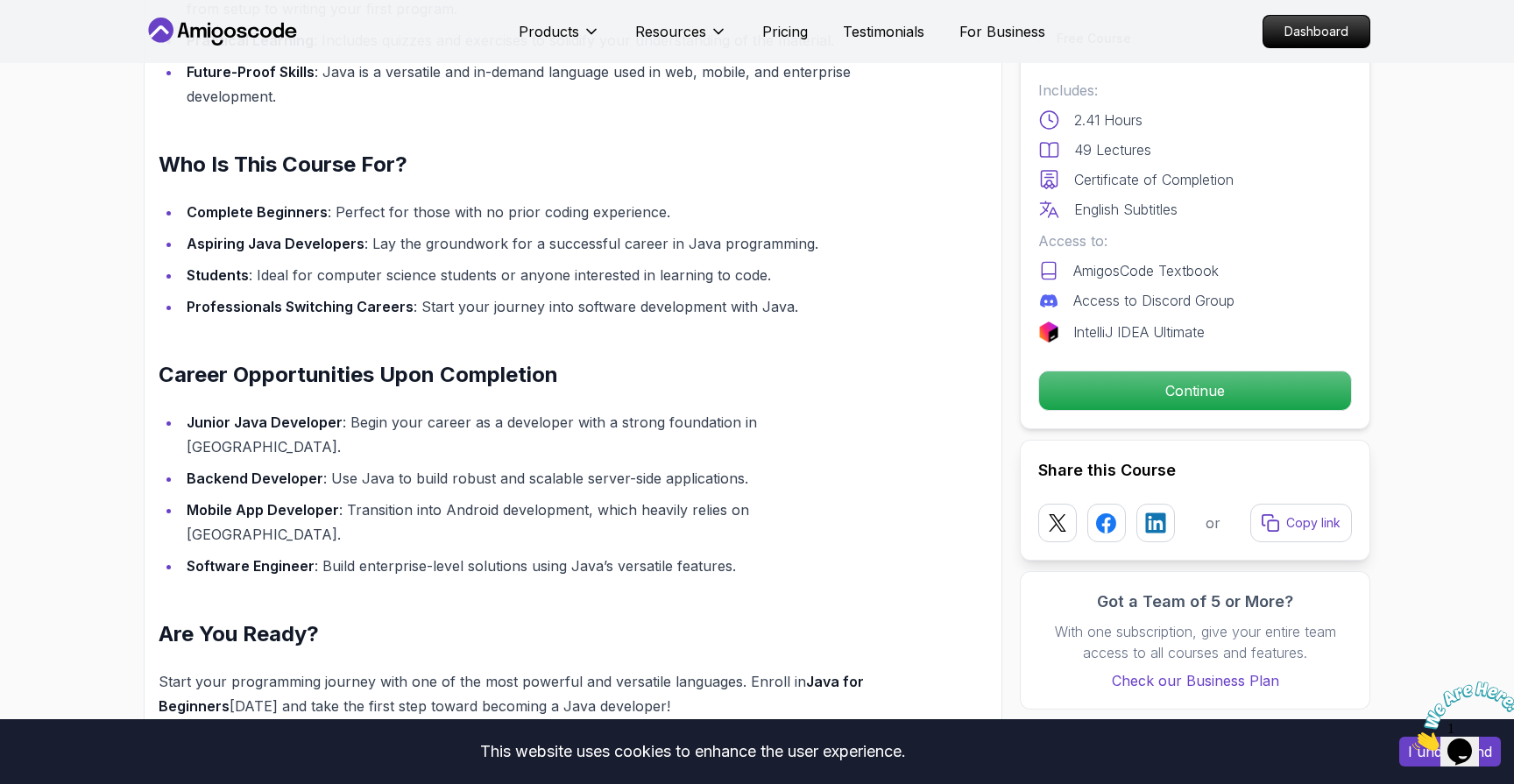
click at [278, 43] on icon at bounding box center [223, 31] width 158 height 28
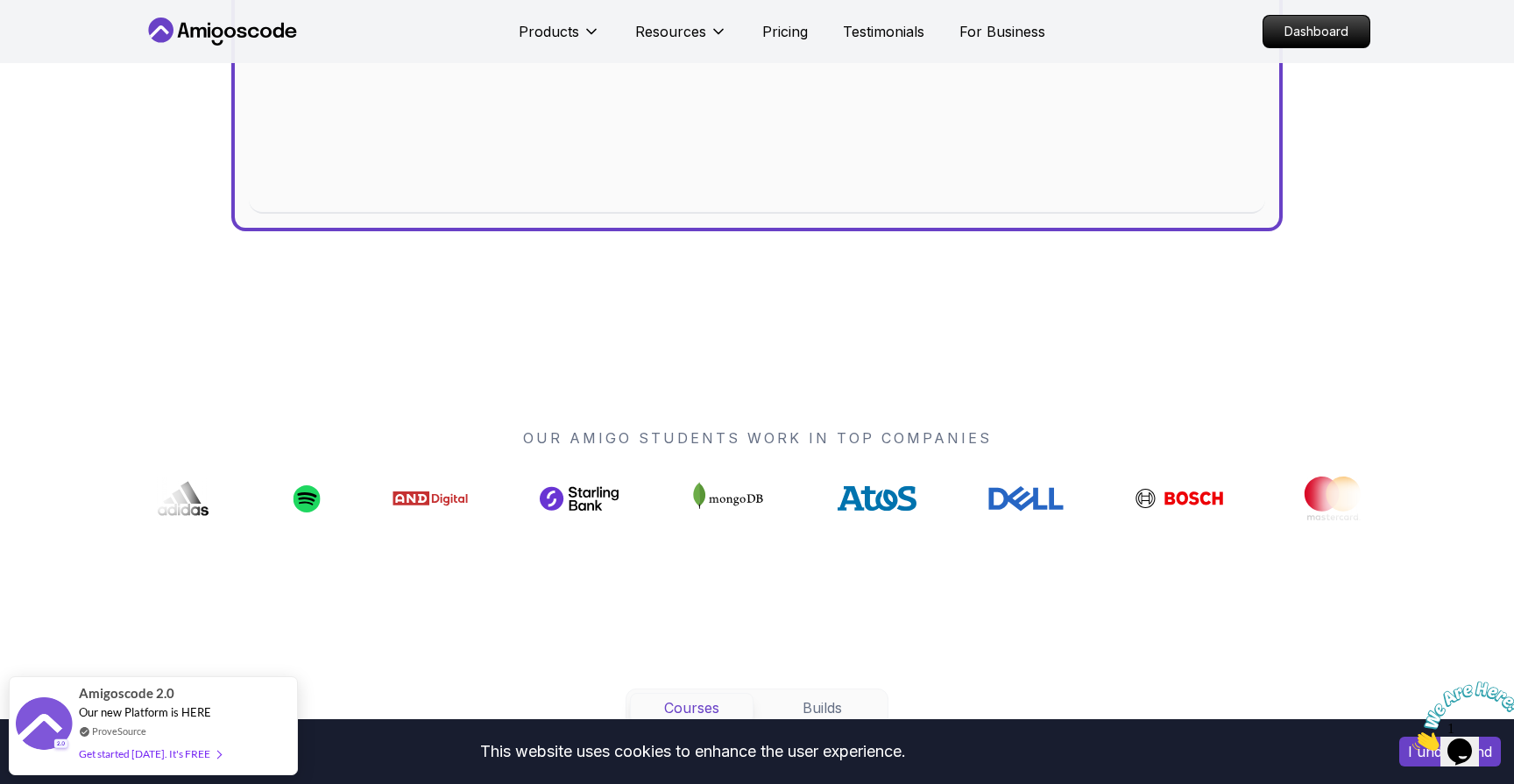
scroll to position [1028, 0]
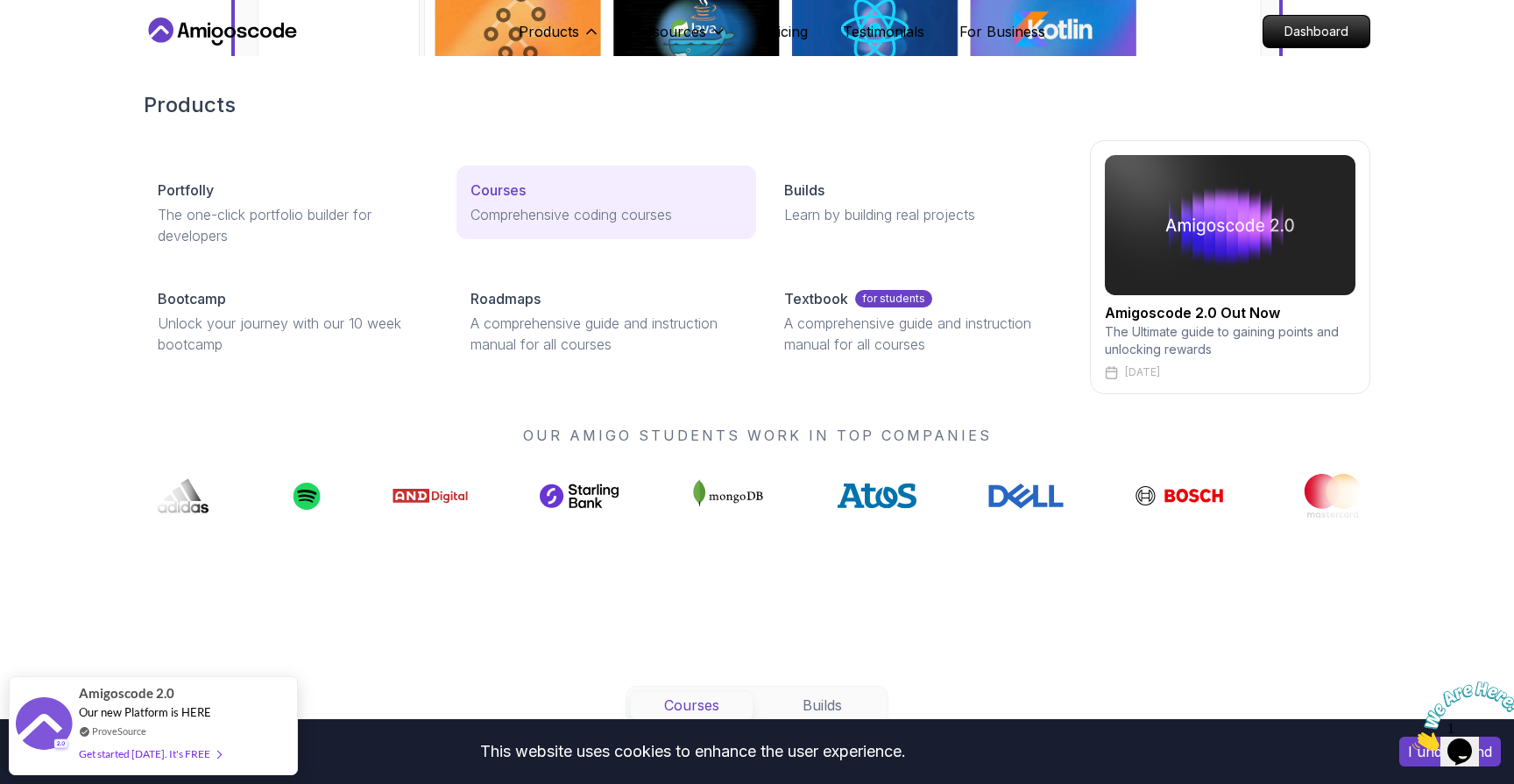
click at [525, 181] on p "Courses" at bounding box center [498, 189] width 55 height 21
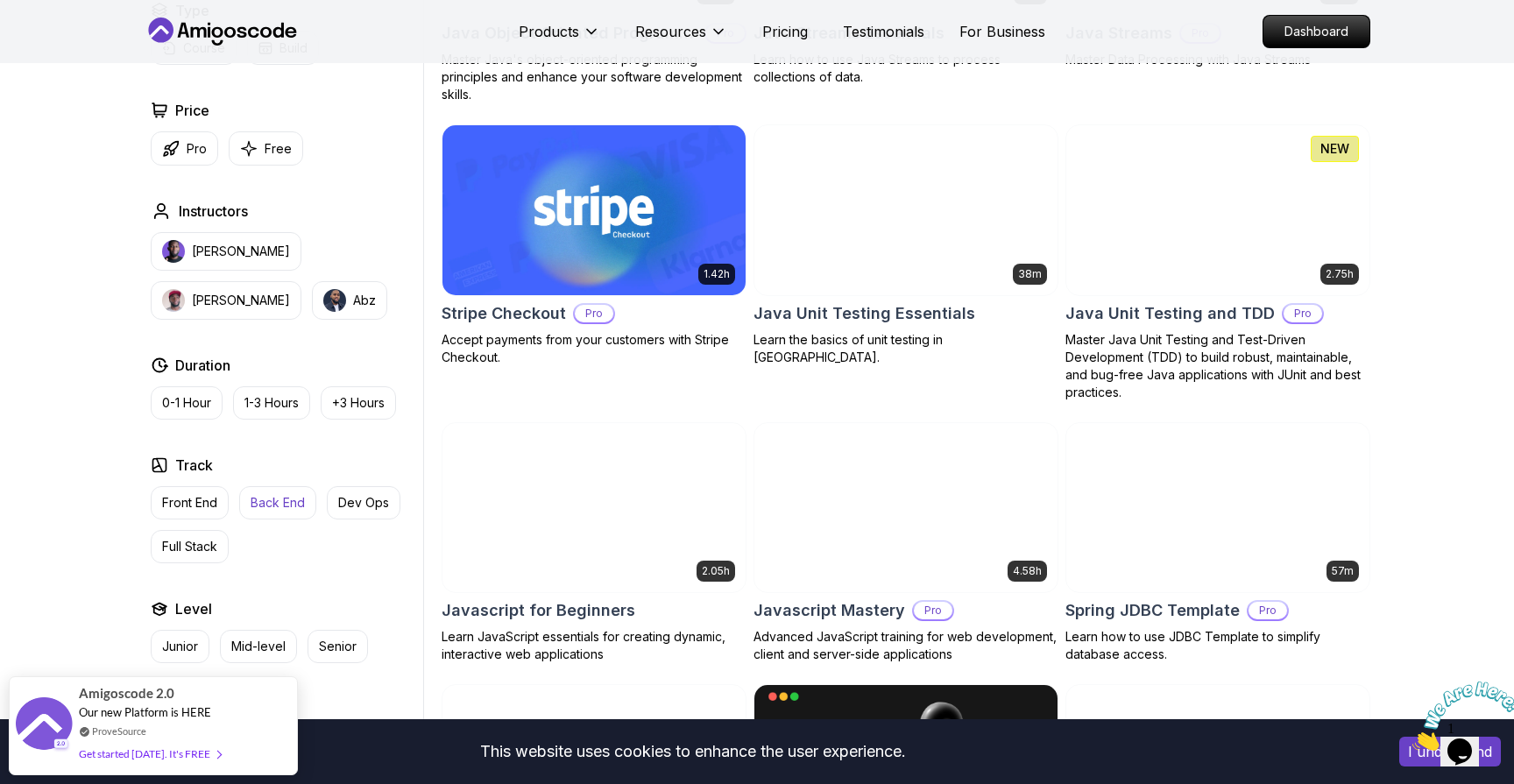
scroll to position [2913, 0]
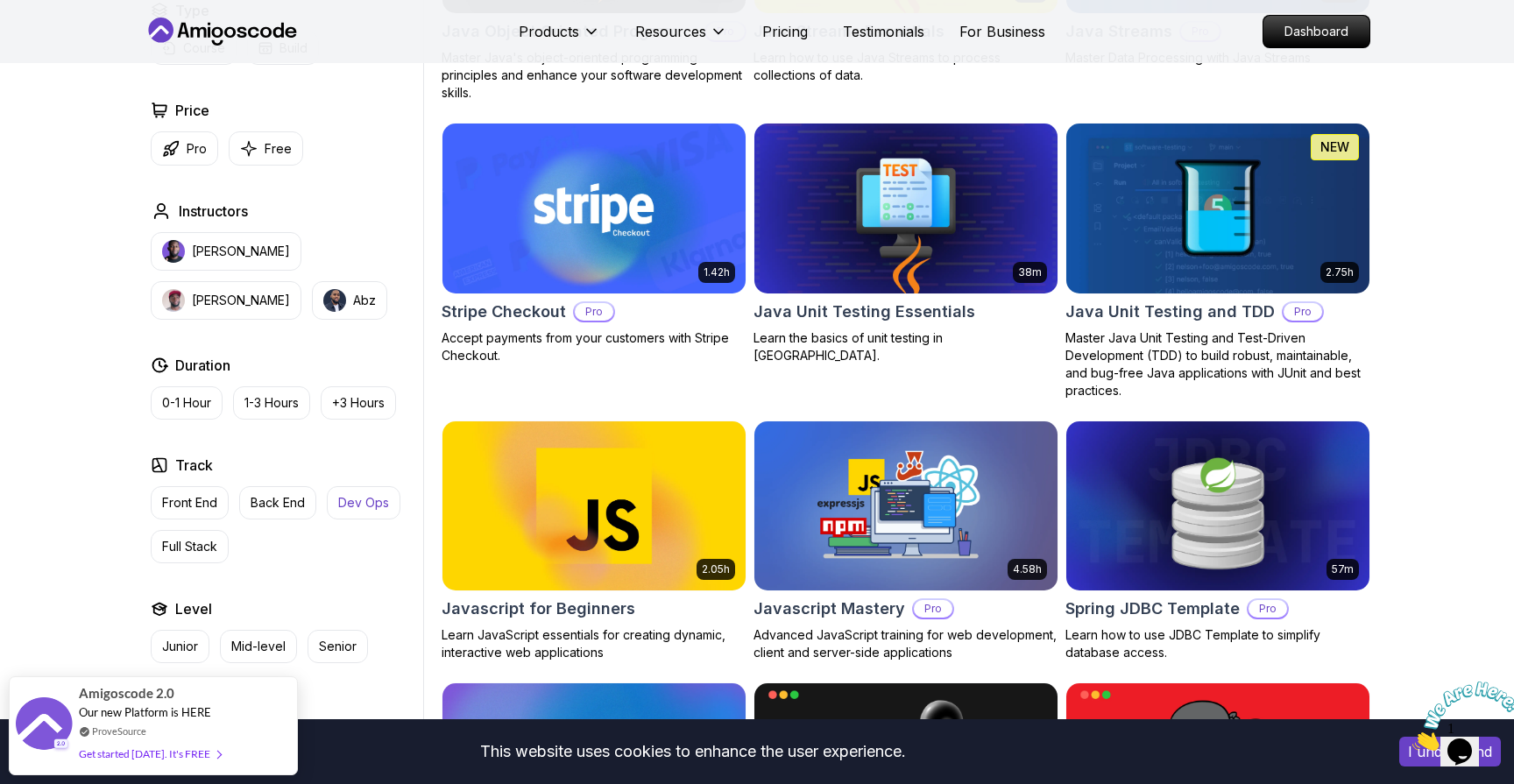
click at [361, 503] on p "Dev Ops" at bounding box center [363, 503] width 51 height 18
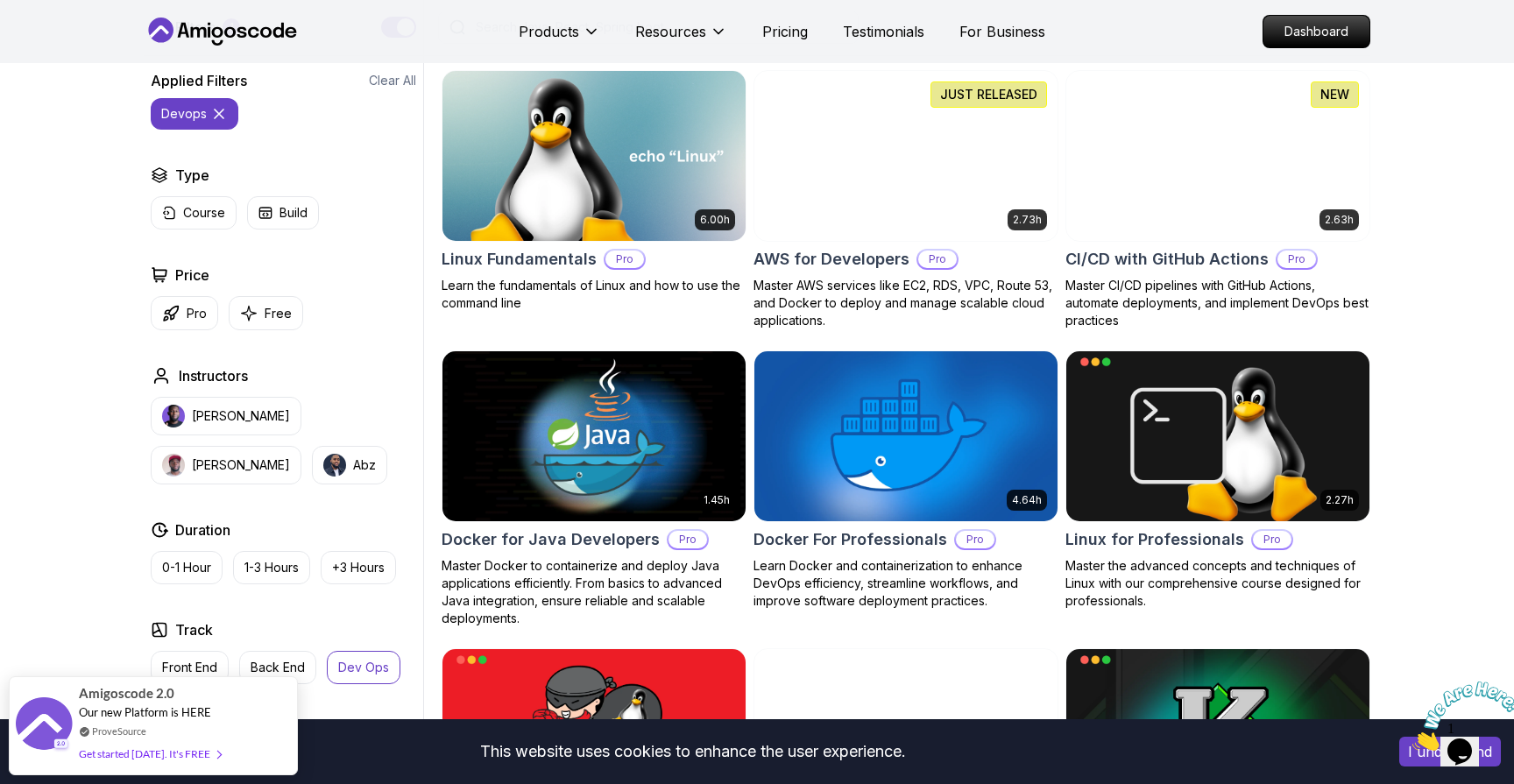
scroll to position [470, 0]
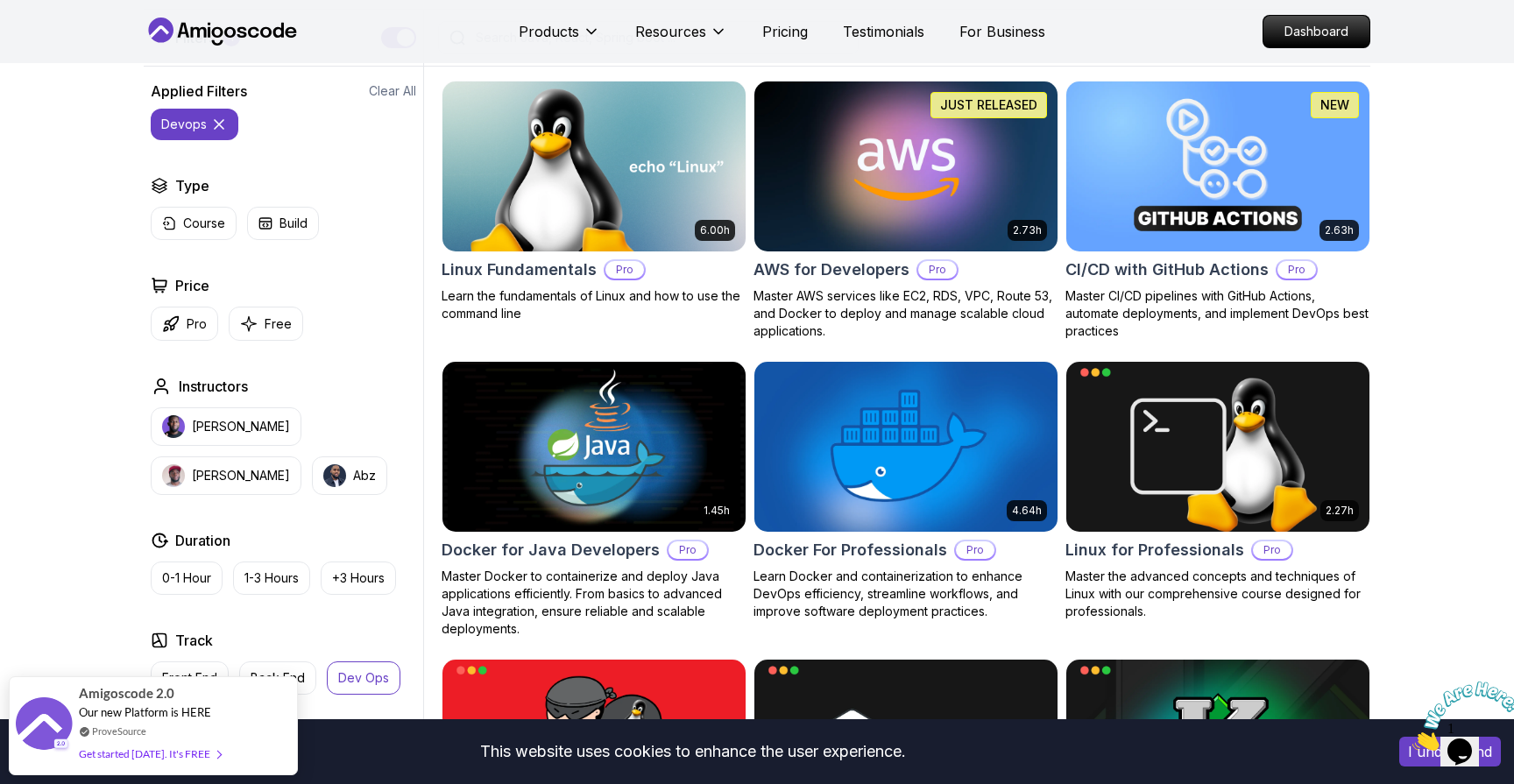
click at [368, 674] on p "Dev Ops" at bounding box center [363, 678] width 51 height 18
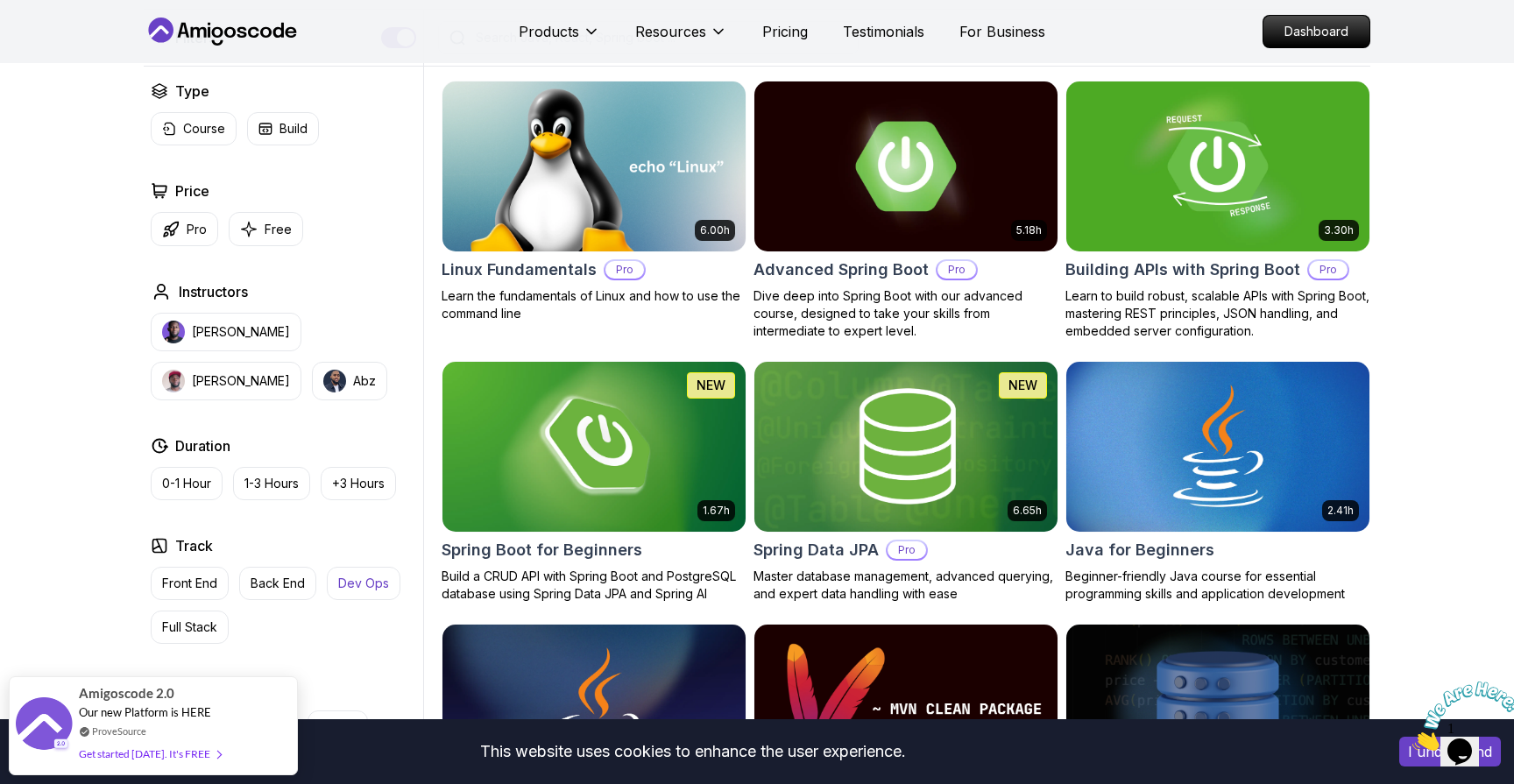
click at [380, 581] on p "Dev Ops" at bounding box center [363, 584] width 51 height 18
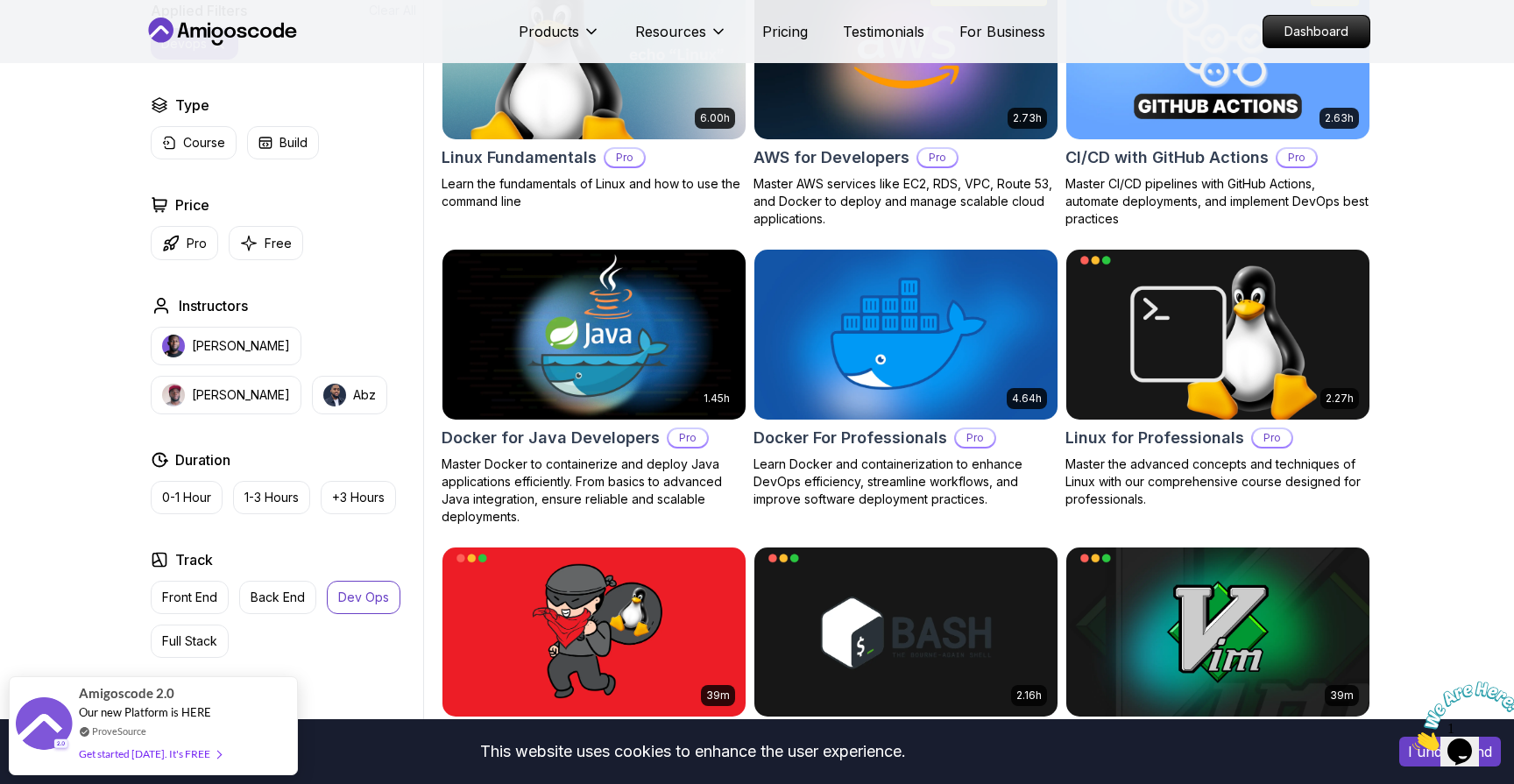
scroll to position [578, 0]
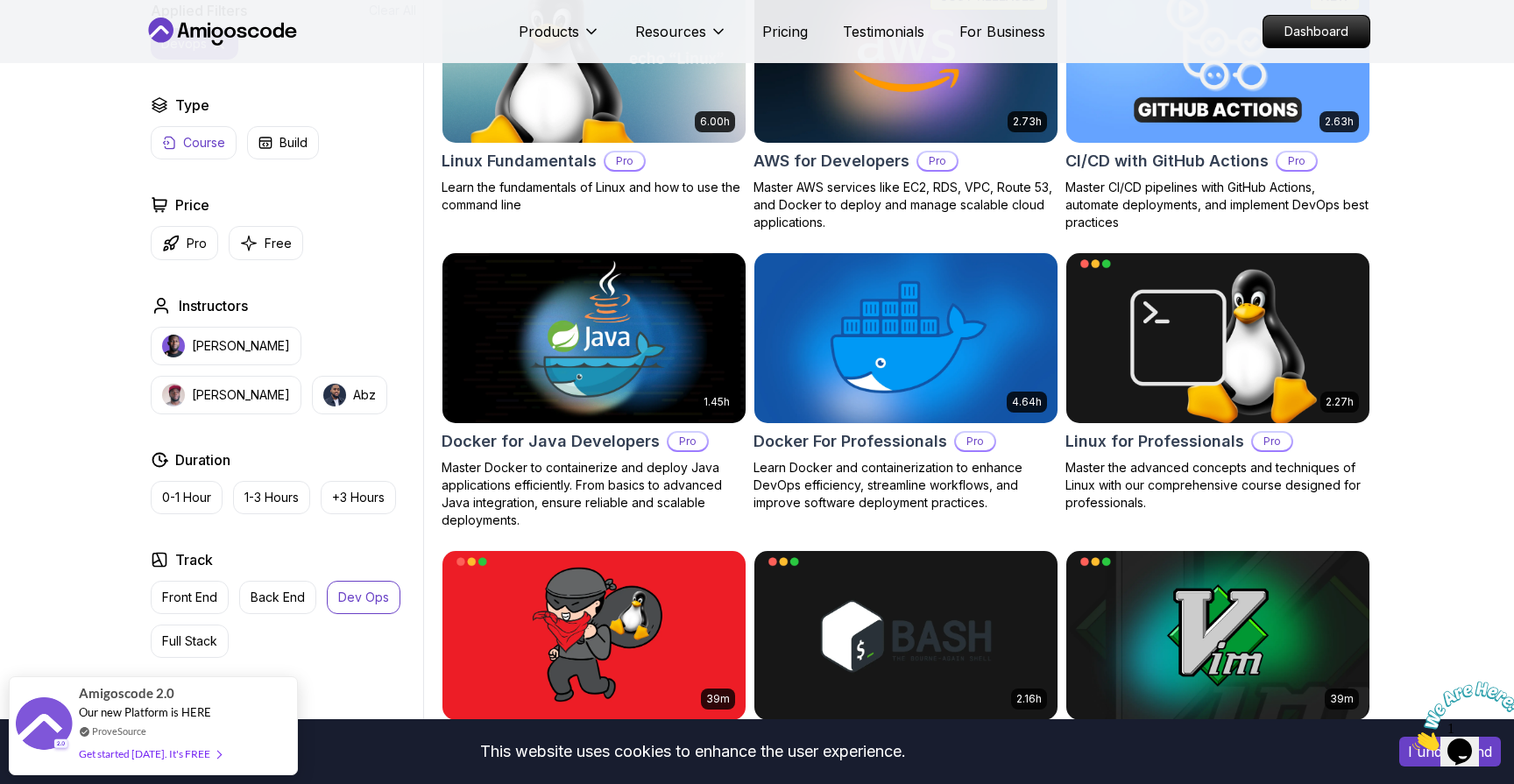
click at [221, 138] on p "Course" at bounding box center [204, 143] width 42 height 18
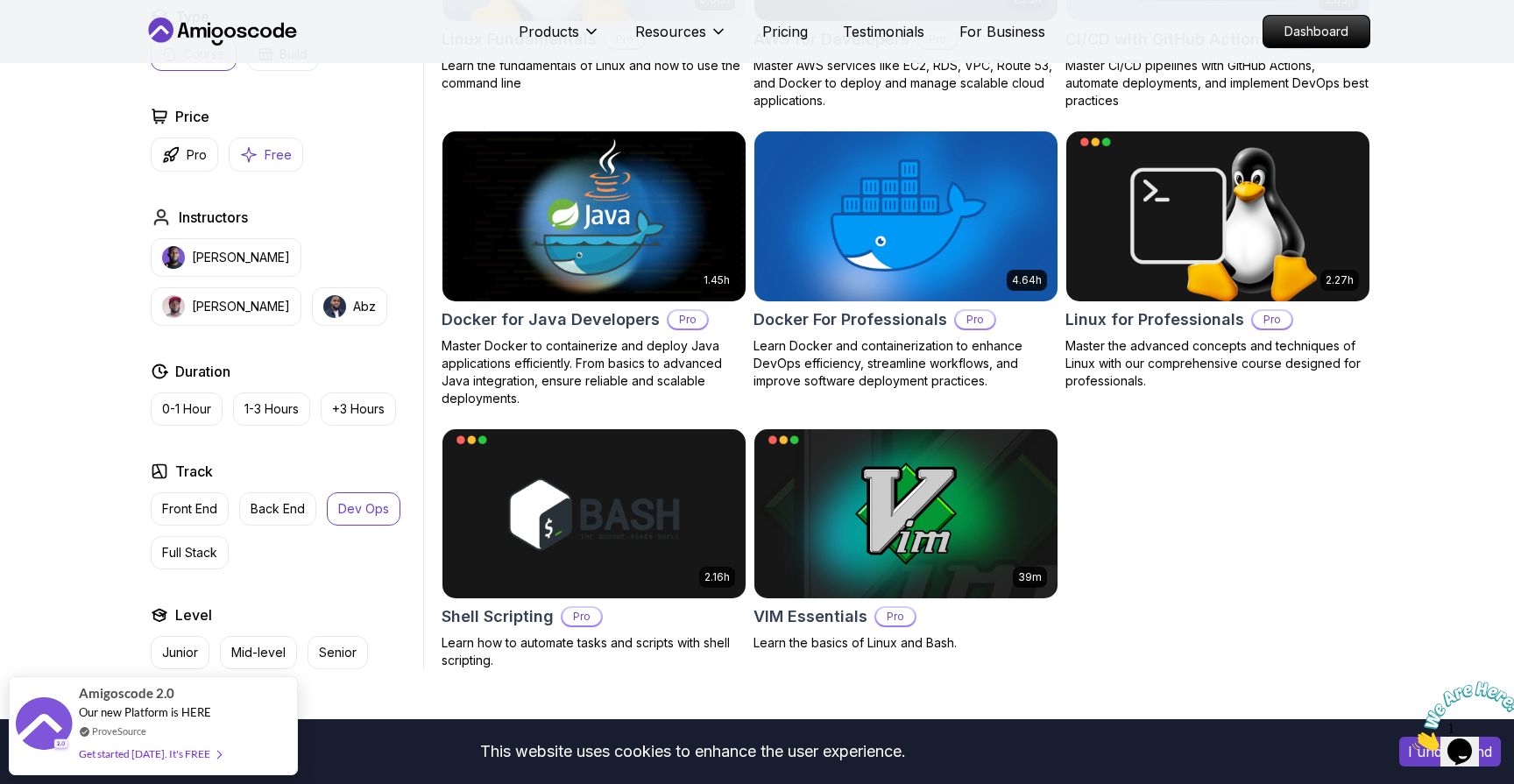
scroll to position [701, 0]
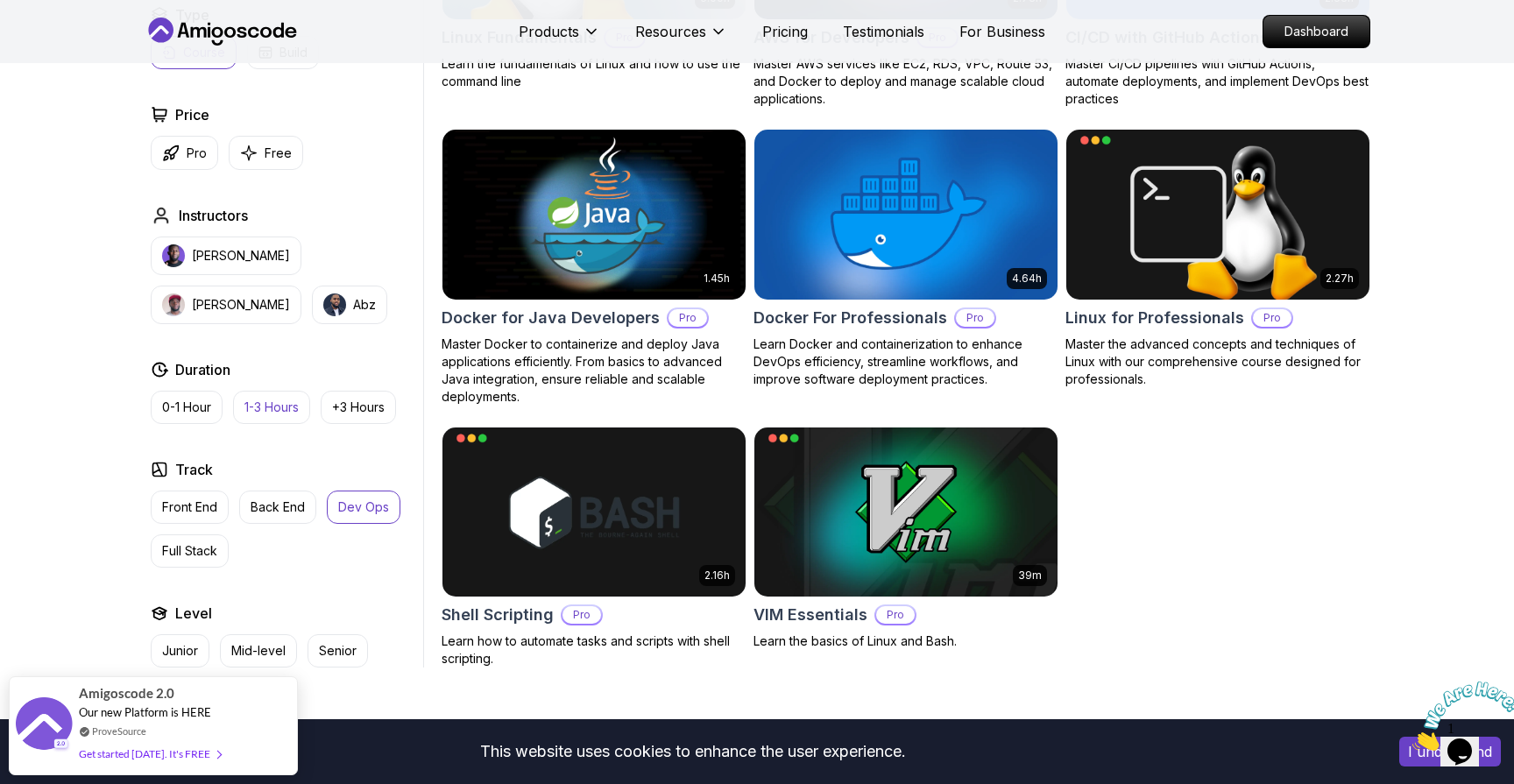
click at [243, 418] on button "1-3 Hours" at bounding box center [271, 407] width 77 height 33
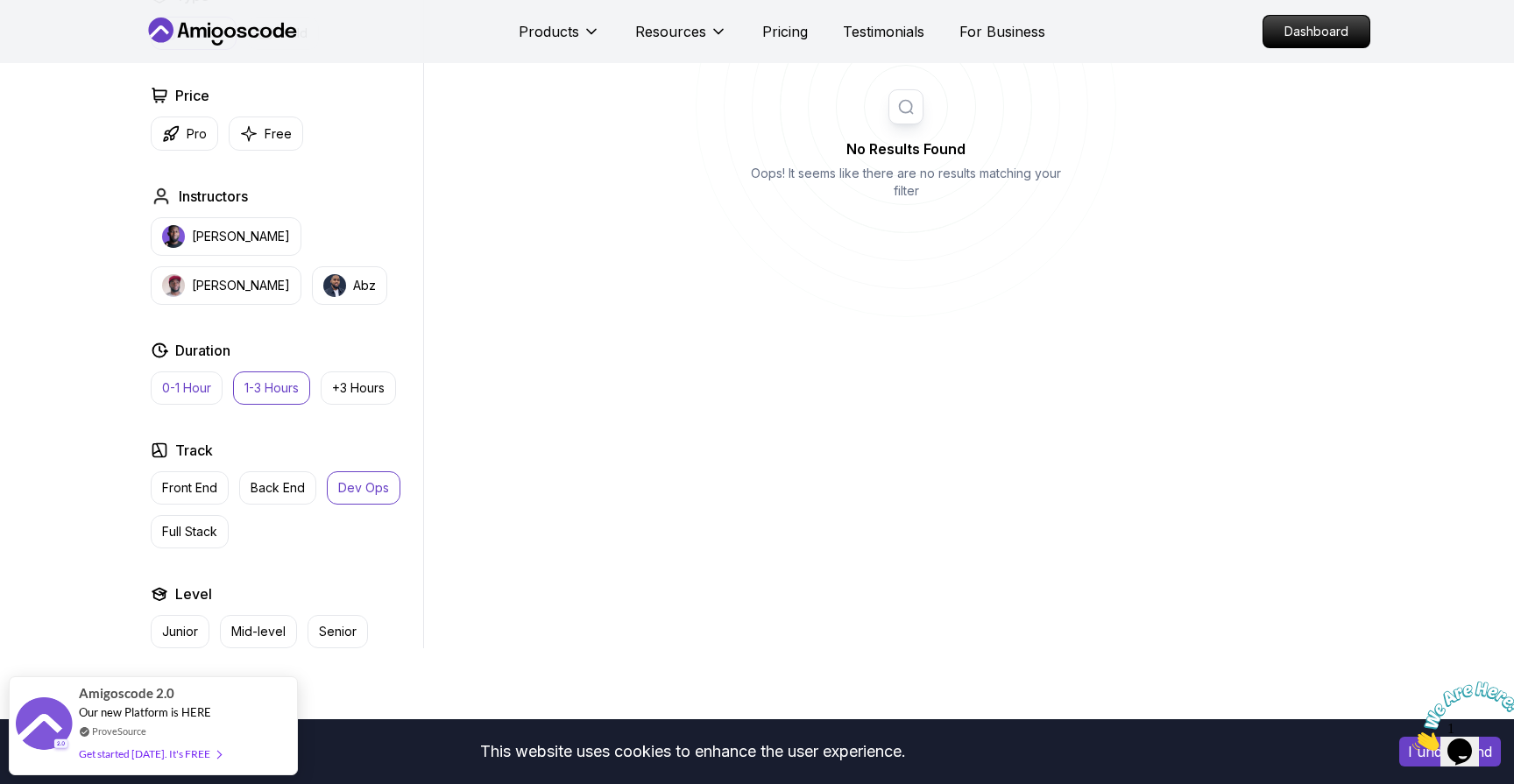
click at [201, 392] on p "0-1 Hour" at bounding box center [186, 388] width 49 height 18
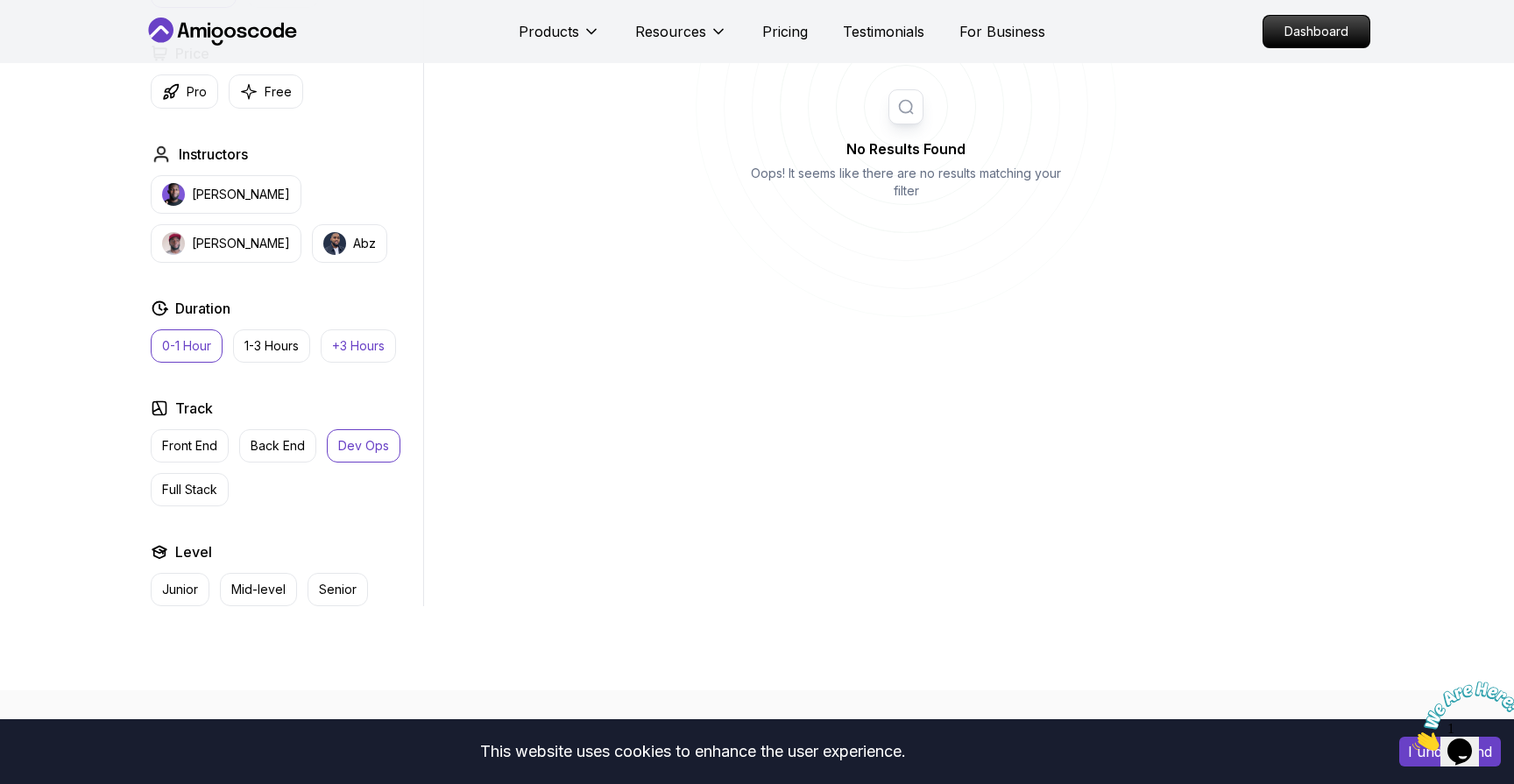
click at [371, 339] on p "+3 Hours" at bounding box center [359, 347] width 53 height 18
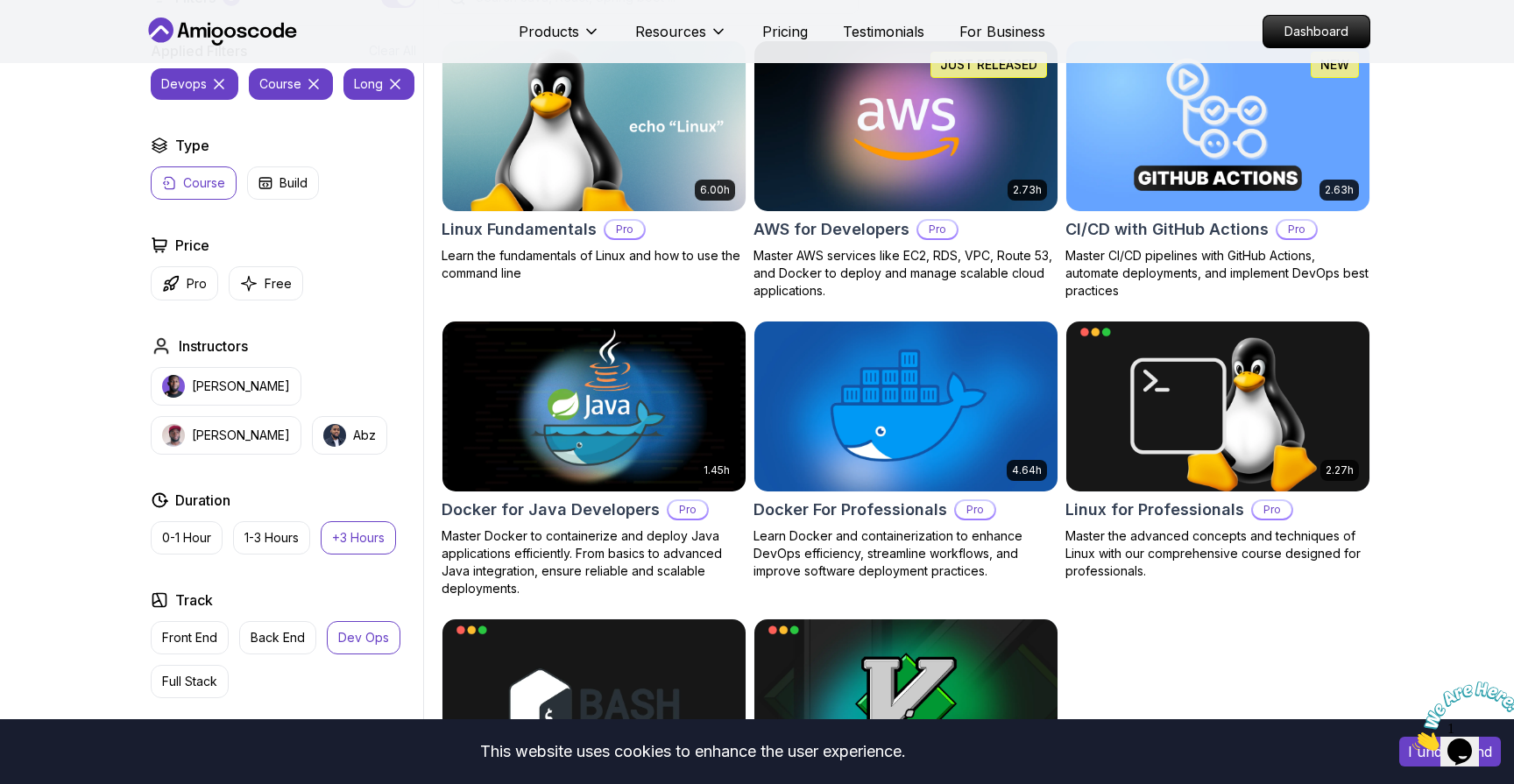
scroll to position [513, 0]
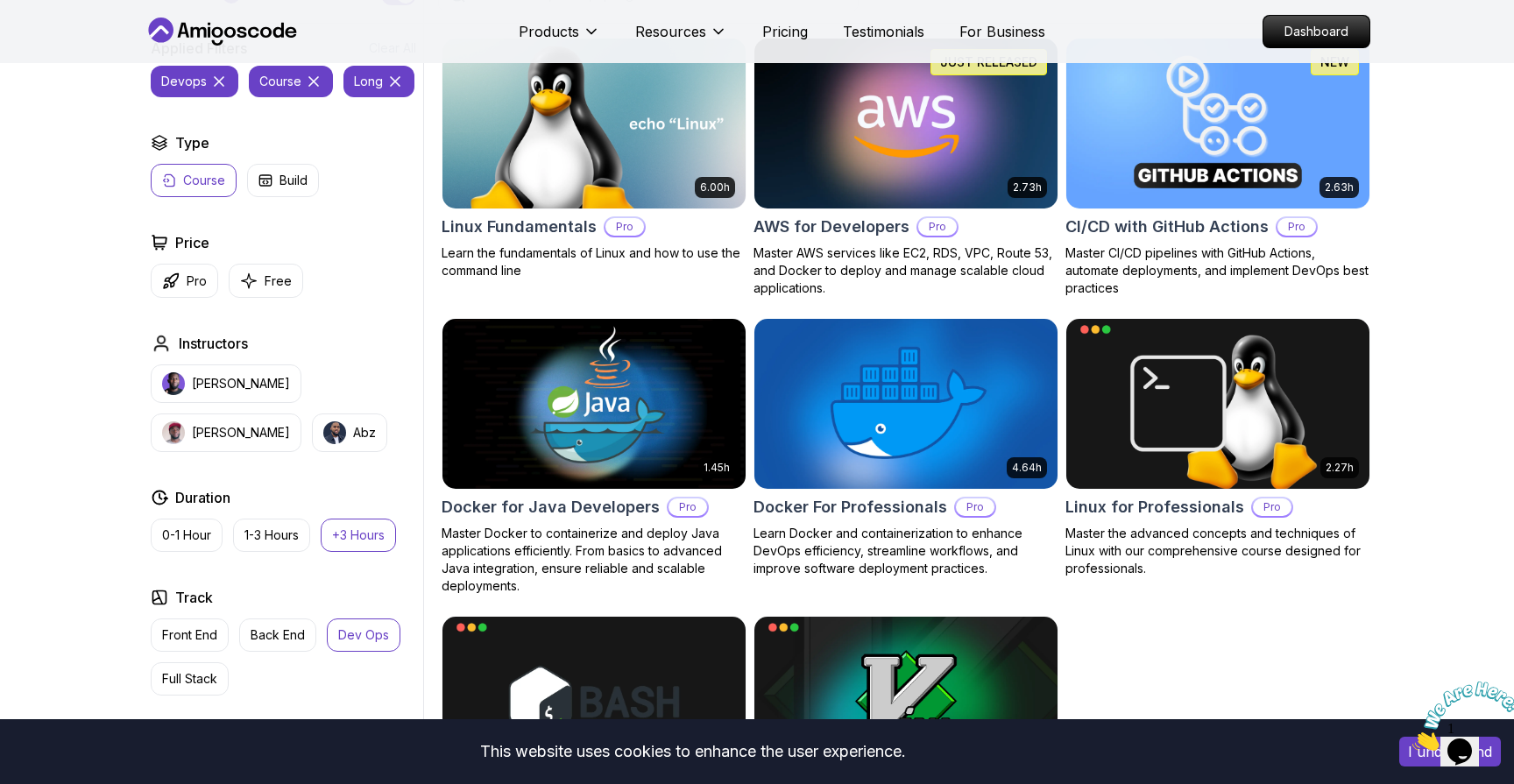
click at [223, 31] on icon at bounding box center [223, 31] width 158 height 28
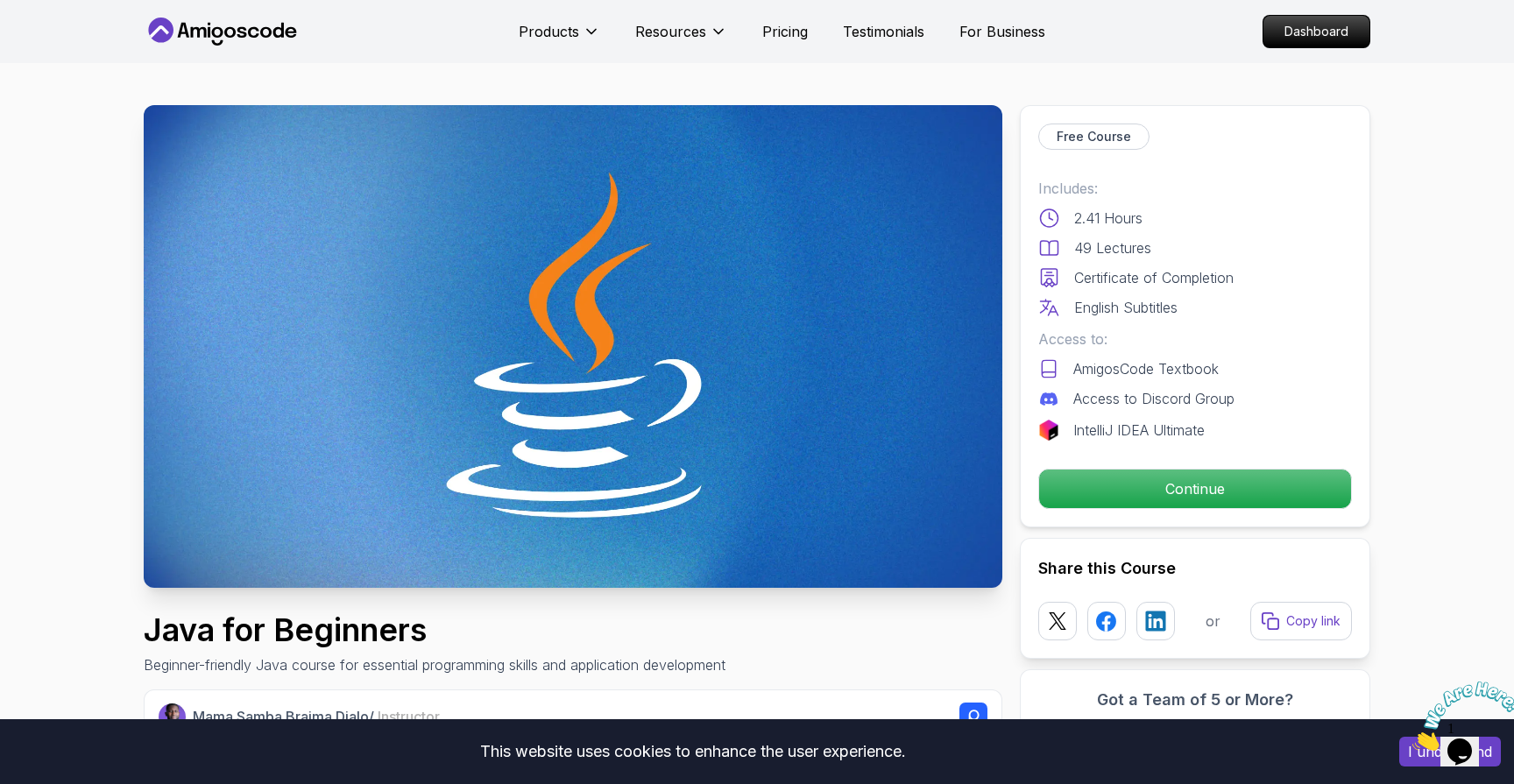
scroll to position [513, 0]
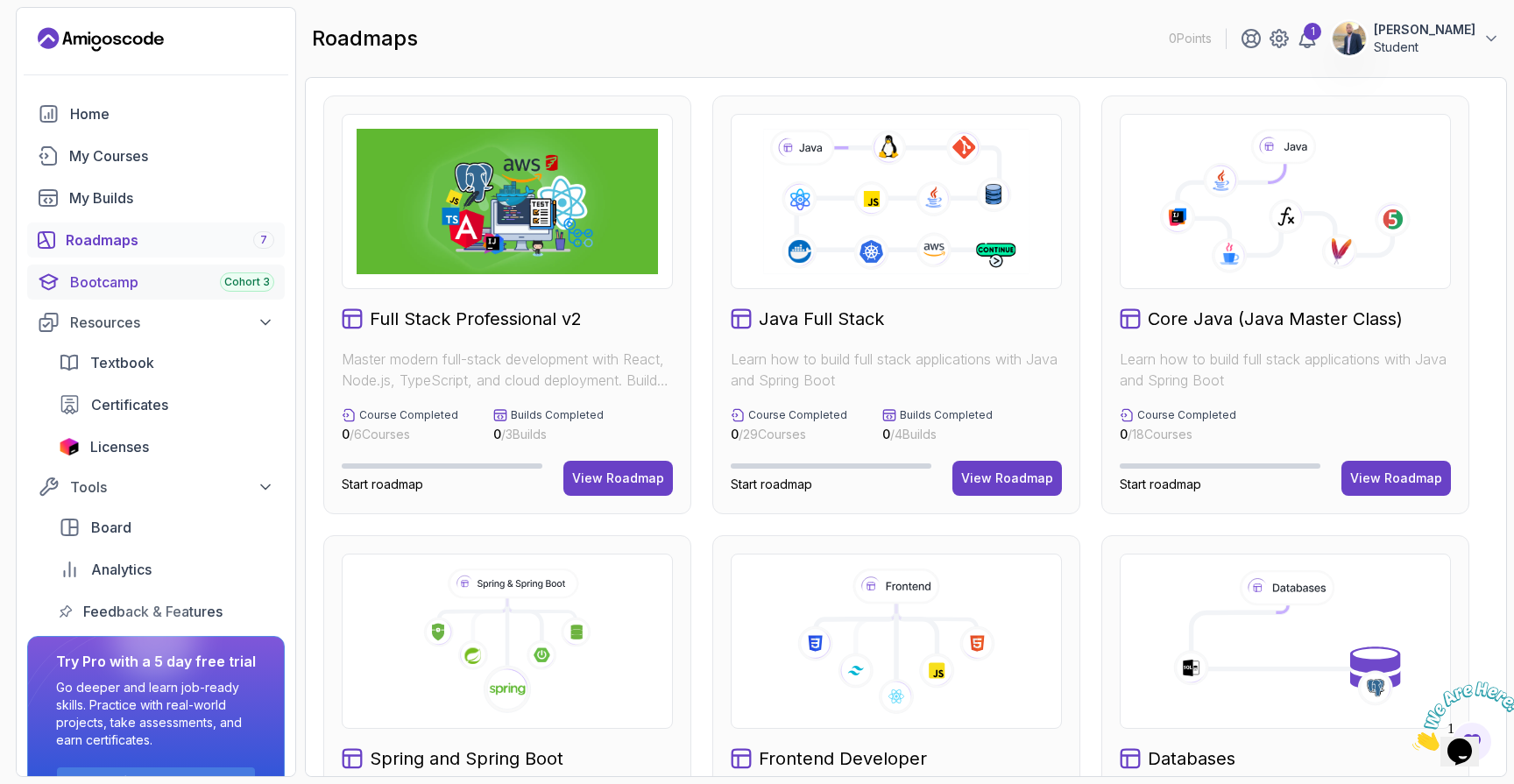
scroll to position [52, 0]
